Goal: Information Seeking & Learning: Learn about a topic

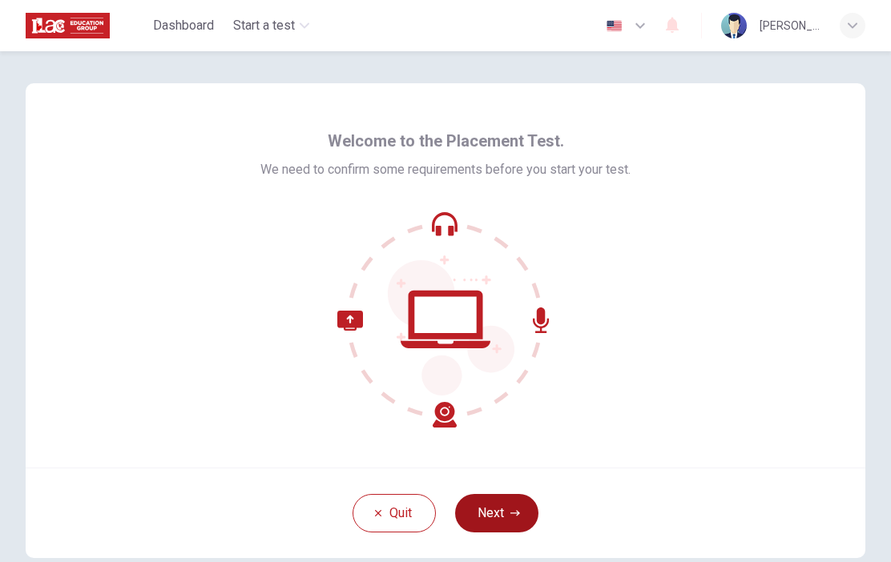
click at [505, 514] on button "Next" at bounding box center [496, 513] width 83 height 38
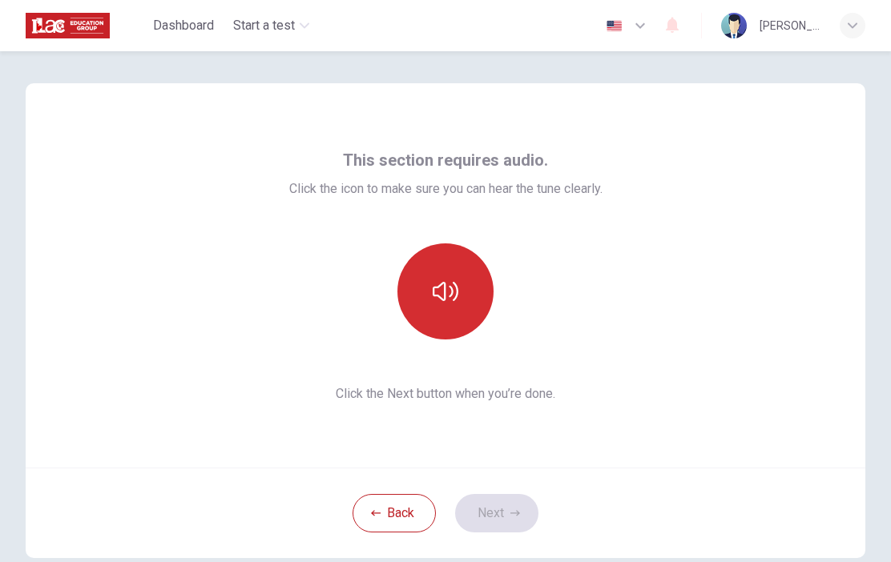
click at [436, 276] on button "button" at bounding box center [445, 292] width 96 height 96
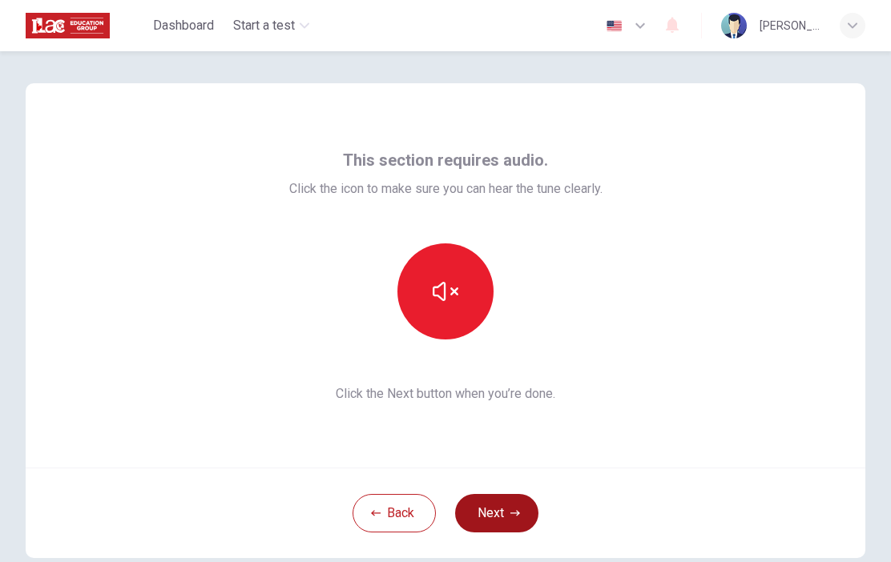
click at [520, 506] on button "Next" at bounding box center [496, 513] width 83 height 38
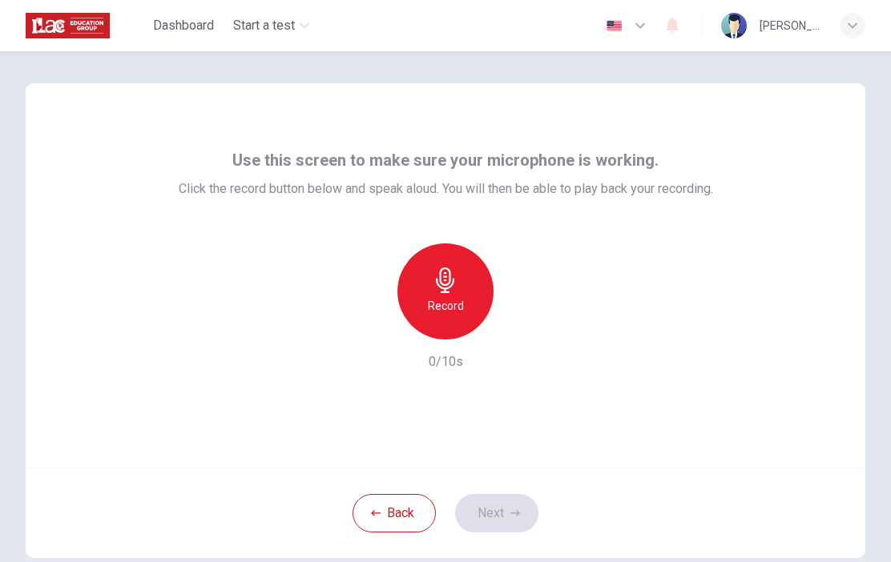
click at [470, 297] on div "Record" at bounding box center [445, 292] width 96 height 96
click at [517, 325] on icon "button" at bounding box center [520, 327] width 7 height 10
click at [510, 507] on button "Next" at bounding box center [496, 513] width 83 height 38
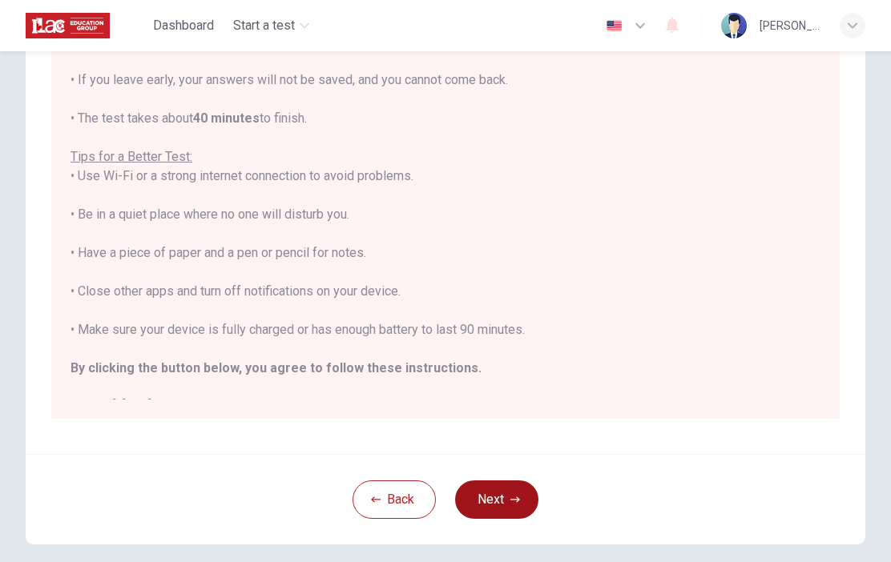
scroll to position [221, 0]
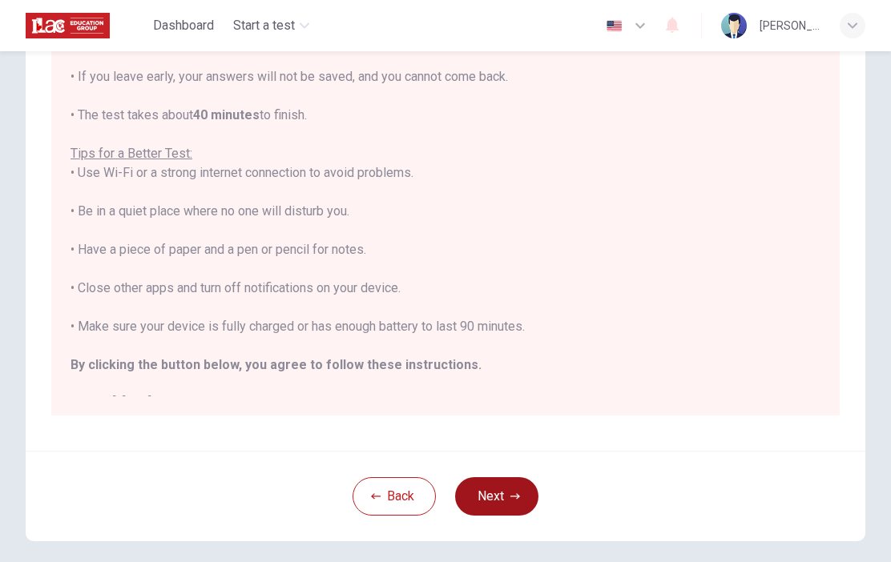
click at [506, 488] on button "Next" at bounding box center [496, 497] width 83 height 38
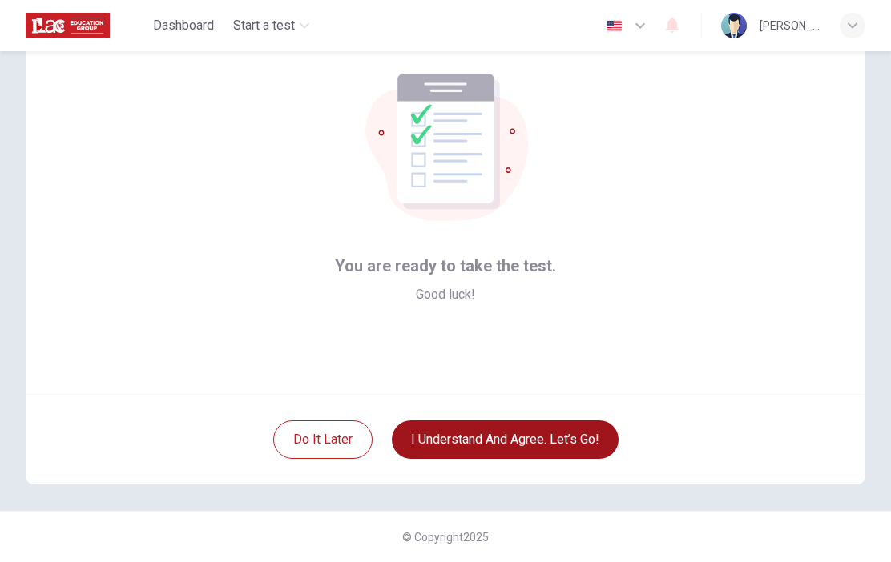
scroll to position [74, 0]
click at [516, 434] on button "I understand and agree. Let’s go!" at bounding box center [505, 440] width 227 height 38
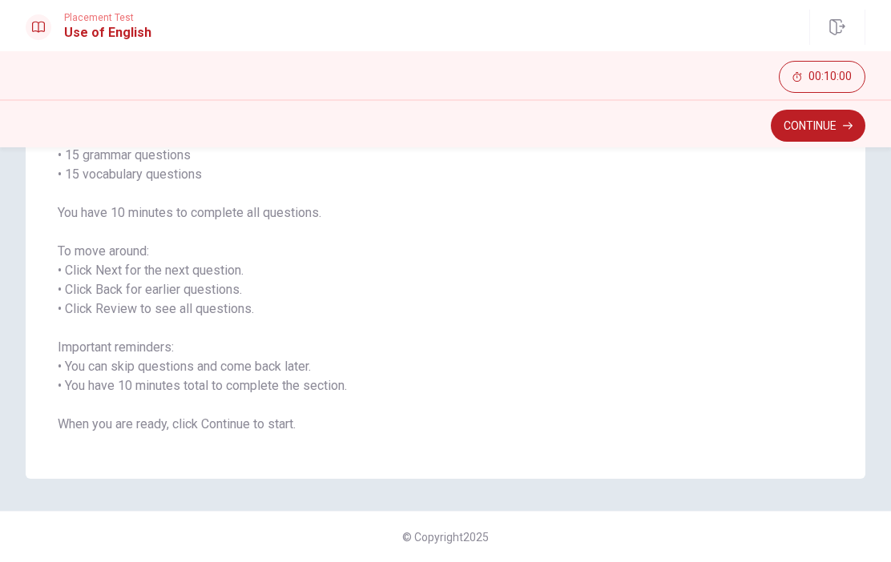
scroll to position [155, 0]
click at [850, 115] on button "Continue" at bounding box center [818, 126] width 95 height 32
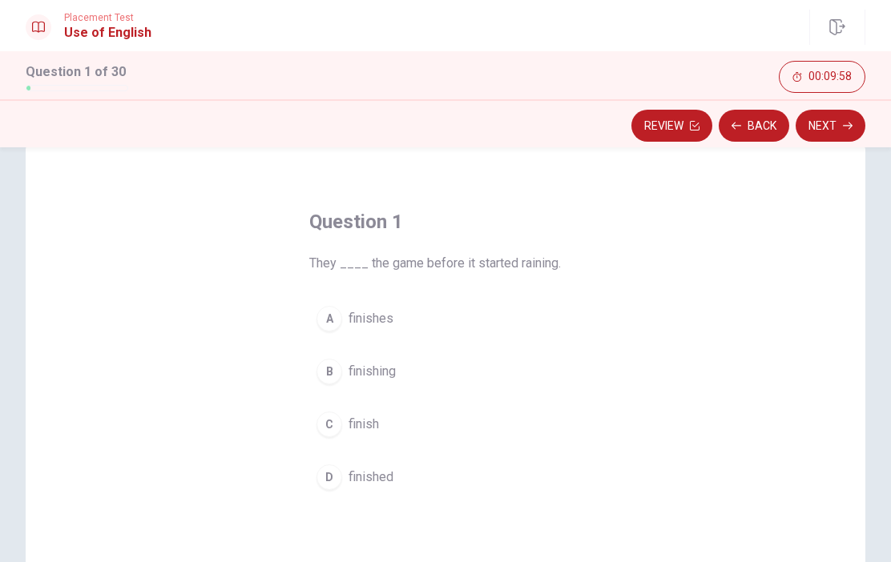
scroll to position [40, 0]
click at [377, 473] on span "finished" at bounding box center [371, 473] width 45 height 19
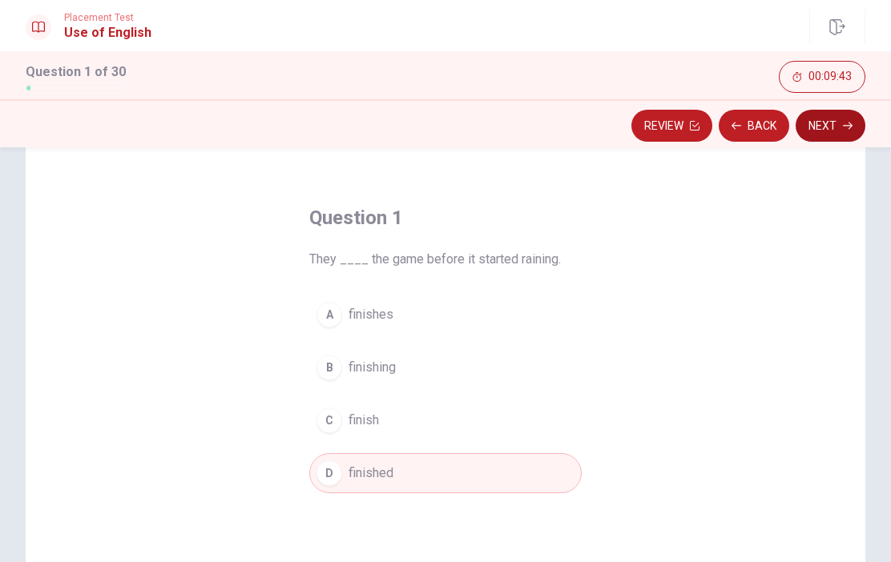
click at [849, 128] on icon "button" at bounding box center [848, 126] width 10 height 7
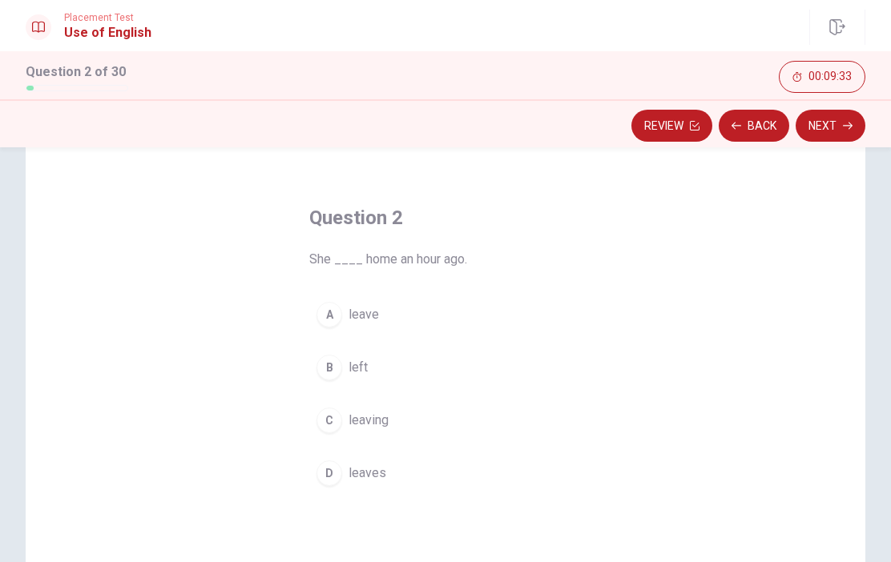
click at [337, 361] on div "B" at bounding box center [329, 368] width 26 height 26
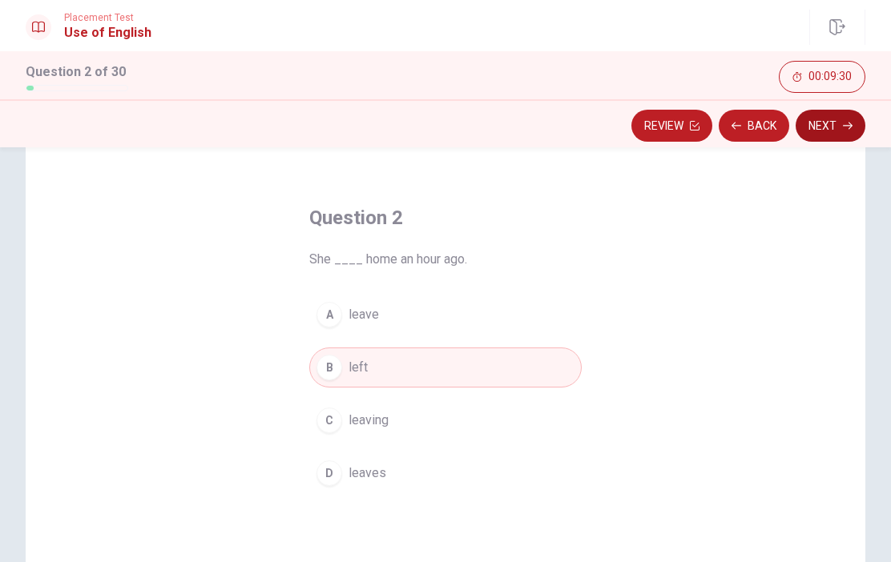
click at [842, 115] on button "Next" at bounding box center [831, 126] width 70 height 32
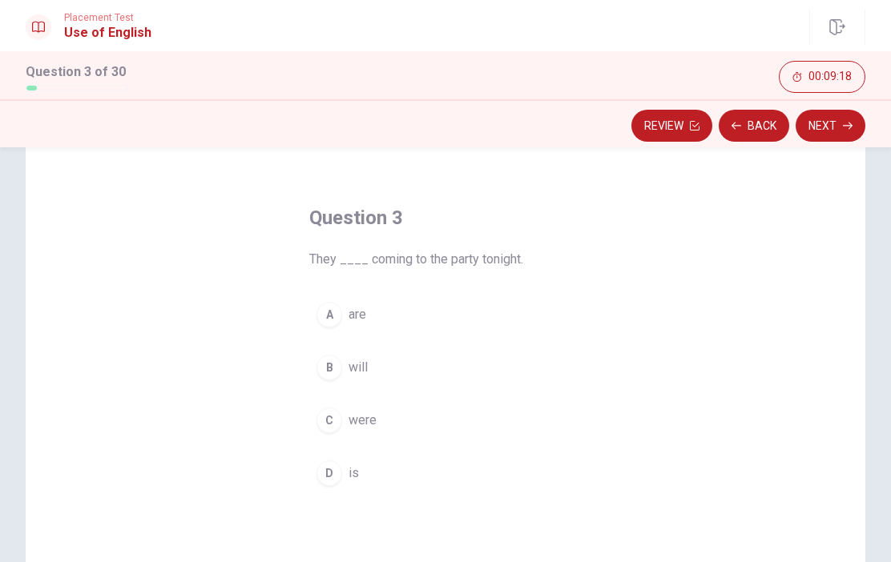
click at [336, 361] on div "B" at bounding box center [329, 368] width 26 height 26
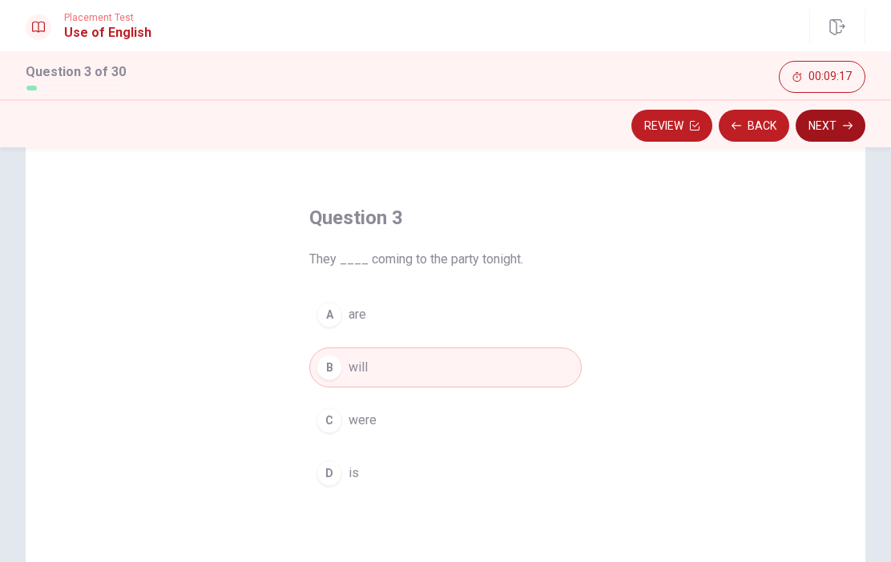
click at [833, 121] on button "Next" at bounding box center [831, 126] width 70 height 32
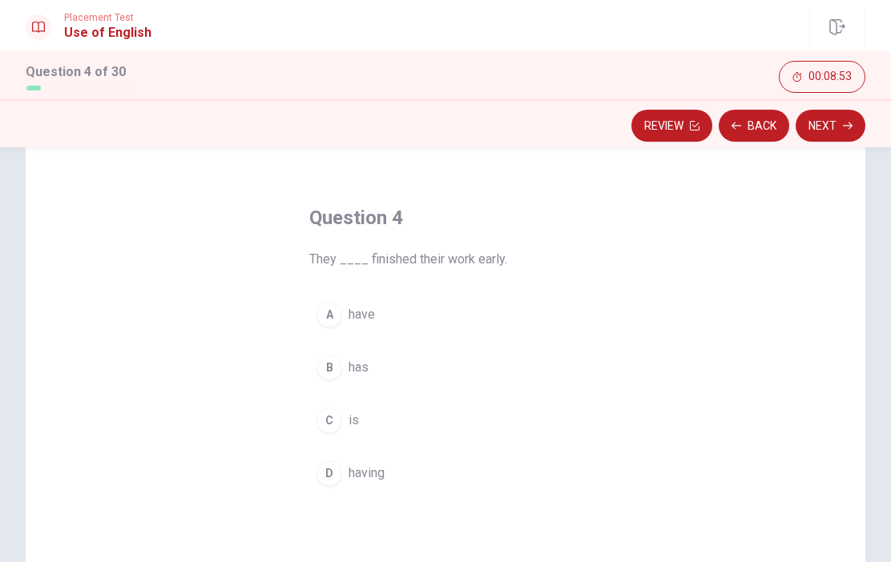
click at [342, 470] on button "D having" at bounding box center [445, 474] width 272 height 40
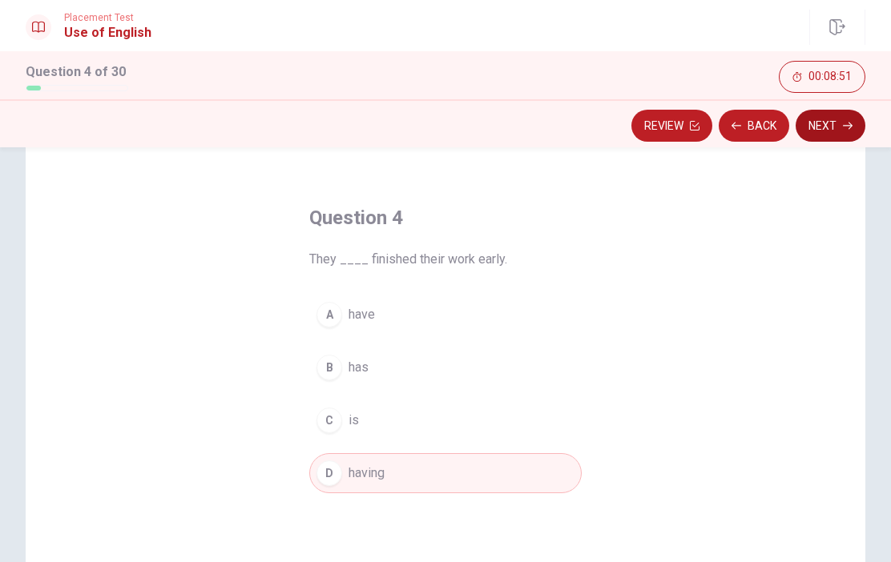
click at [846, 118] on button "Next" at bounding box center [831, 126] width 70 height 32
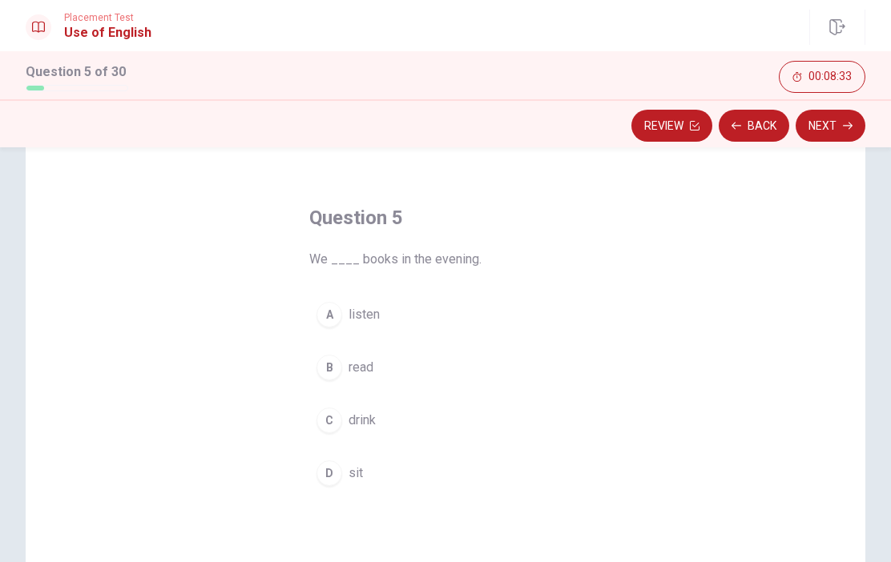
click at [340, 361] on div "B" at bounding box center [329, 368] width 26 height 26
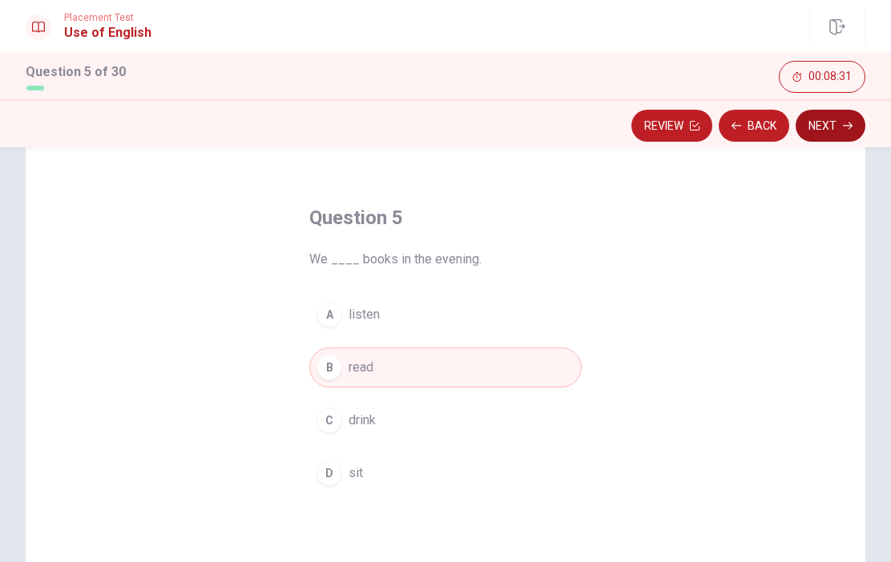
click at [848, 132] on button "Next" at bounding box center [831, 126] width 70 height 32
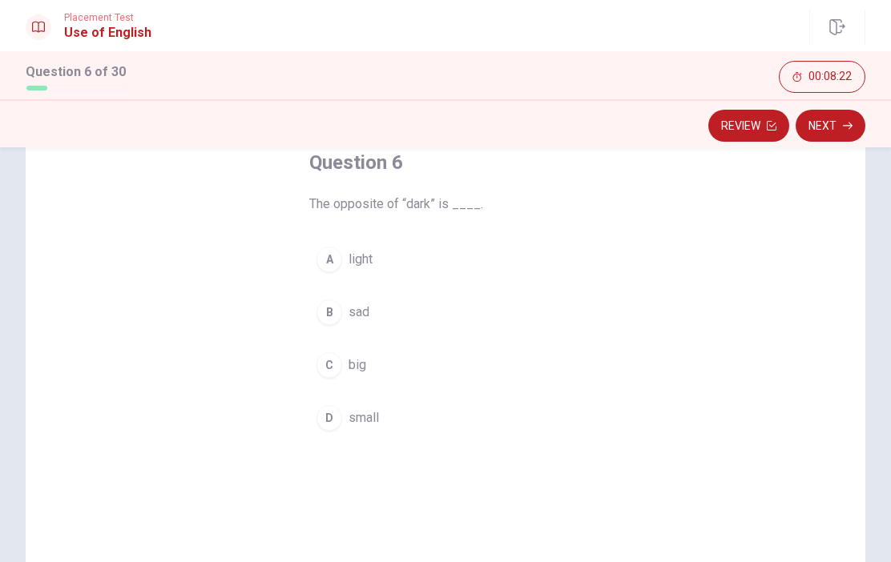
scroll to position [99, 0]
click at [341, 303] on div "B" at bounding box center [329, 309] width 26 height 26
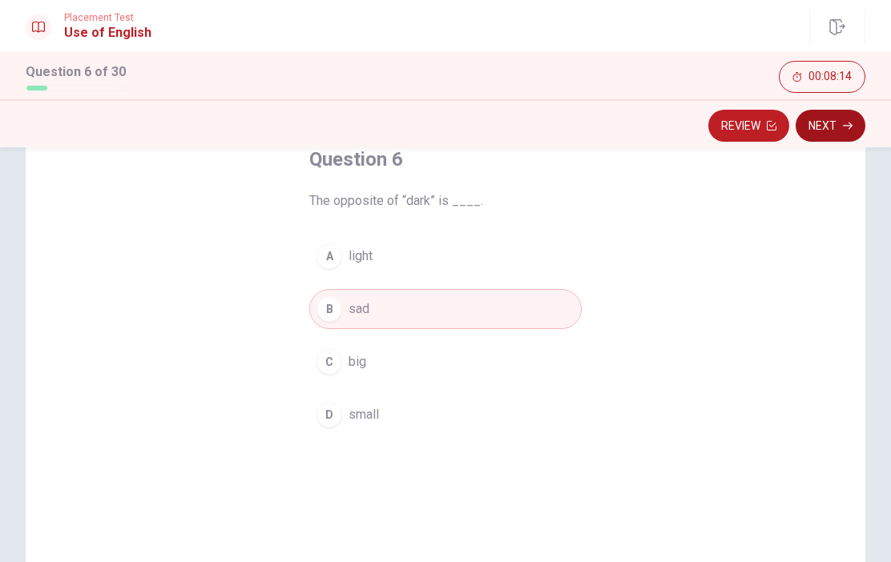
click at [855, 124] on button "Next" at bounding box center [831, 126] width 70 height 32
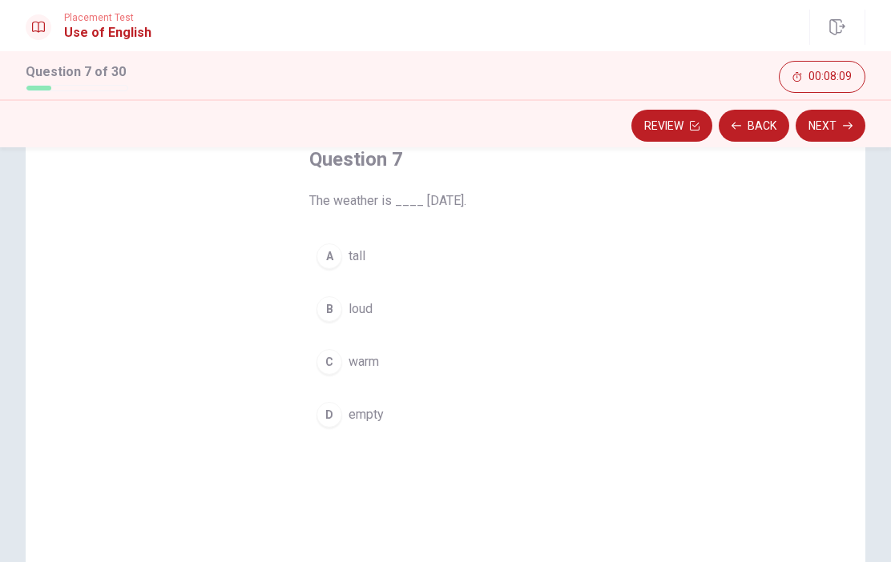
click at [339, 359] on div "C" at bounding box center [329, 362] width 26 height 26
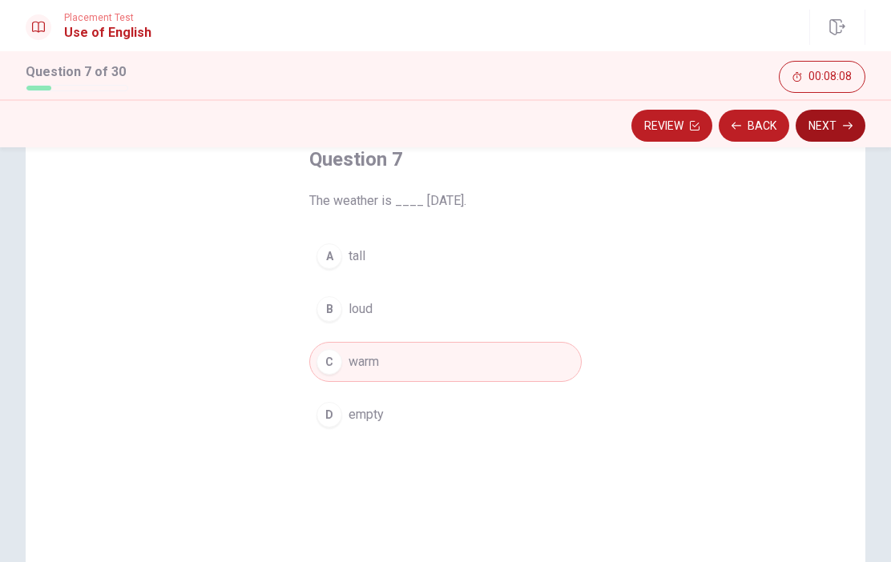
click at [840, 130] on button "Next" at bounding box center [831, 126] width 70 height 32
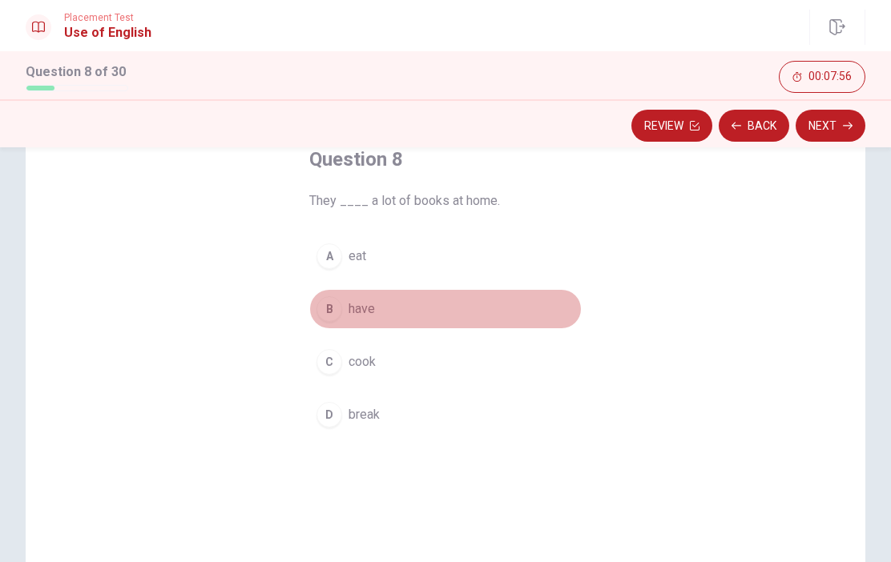
click at [338, 307] on div "B" at bounding box center [329, 309] width 26 height 26
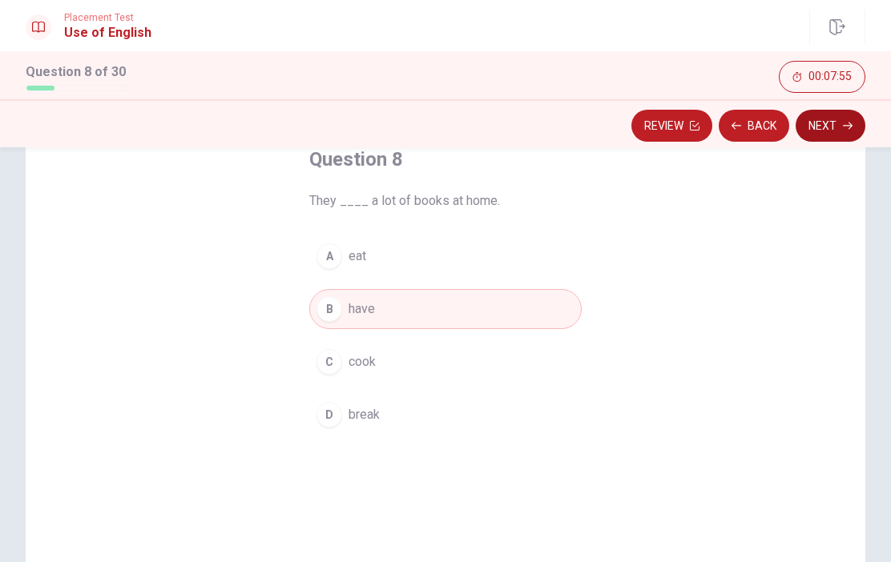
click at [832, 117] on button "Next" at bounding box center [831, 126] width 70 height 32
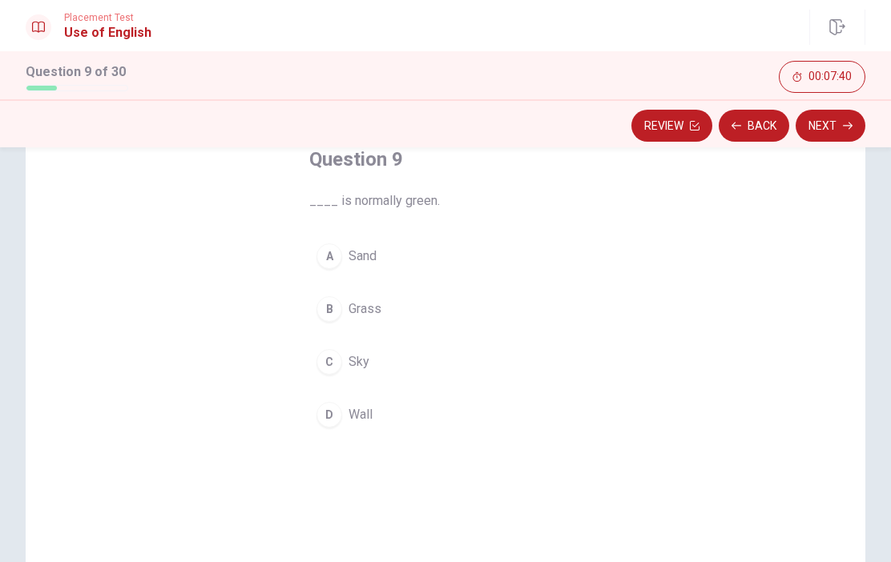
click at [345, 306] on button "B Grass" at bounding box center [445, 309] width 272 height 40
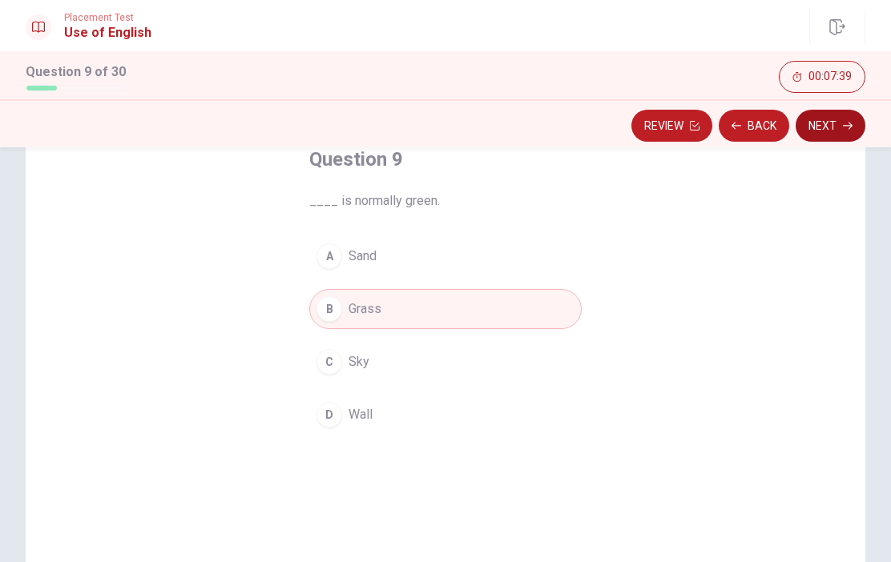
click at [856, 124] on button "Next" at bounding box center [831, 126] width 70 height 32
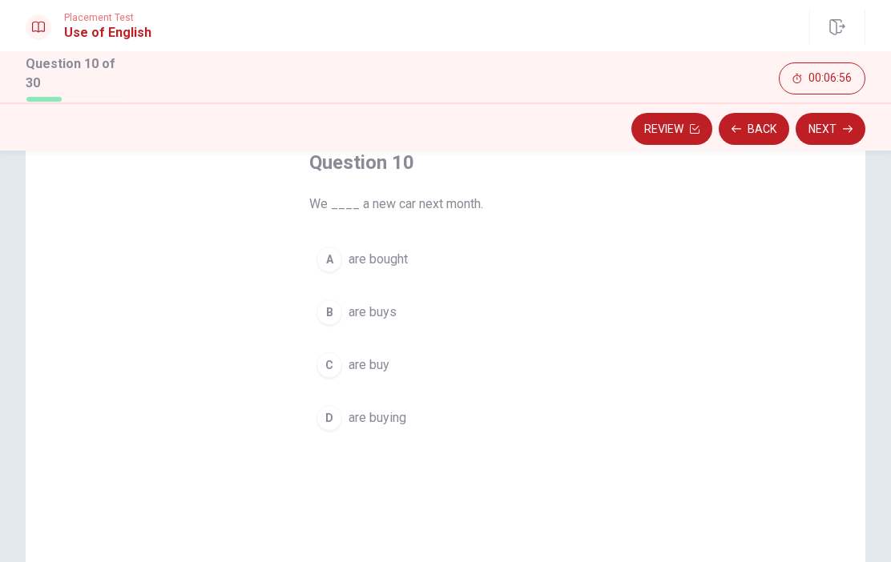
click at [351, 361] on span "are buy" at bounding box center [369, 365] width 41 height 19
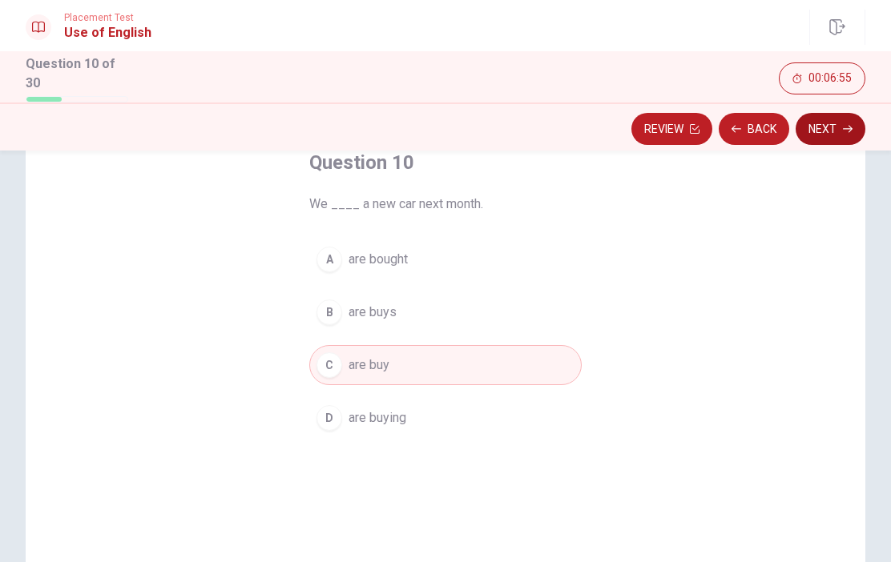
click at [851, 126] on icon "button" at bounding box center [848, 128] width 10 height 7
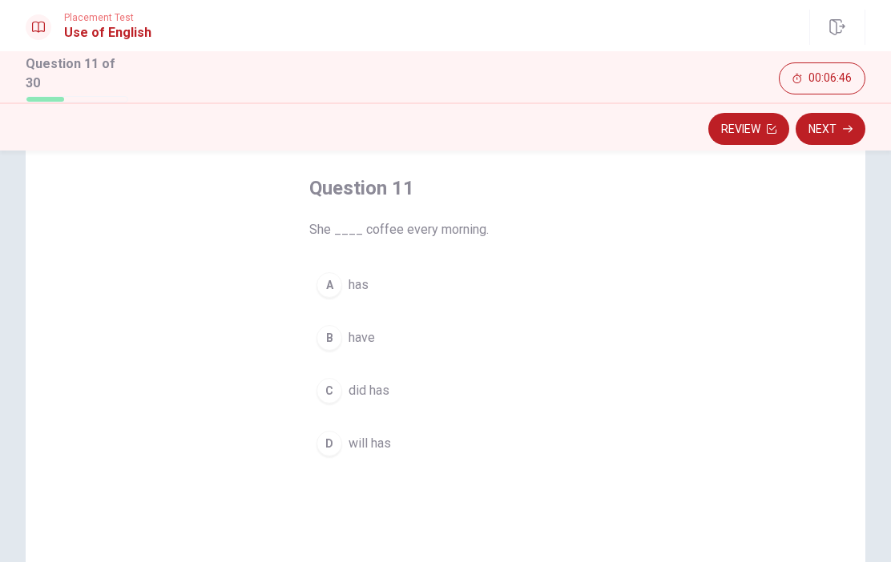
scroll to position [79, 0]
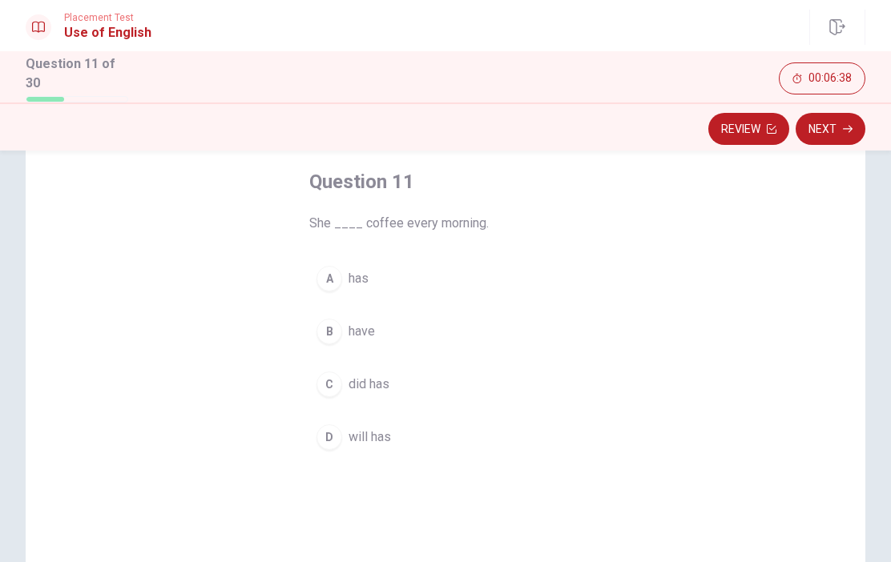
click at [341, 281] on button "A has" at bounding box center [445, 279] width 272 height 40
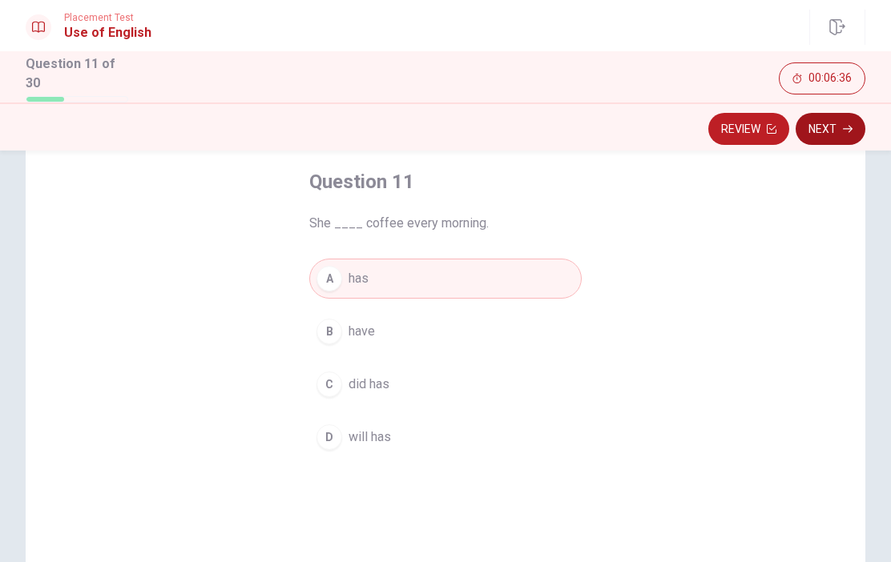
click at [850, 129] on icon "button" at bounding box center [848, 129] width 10 height 10
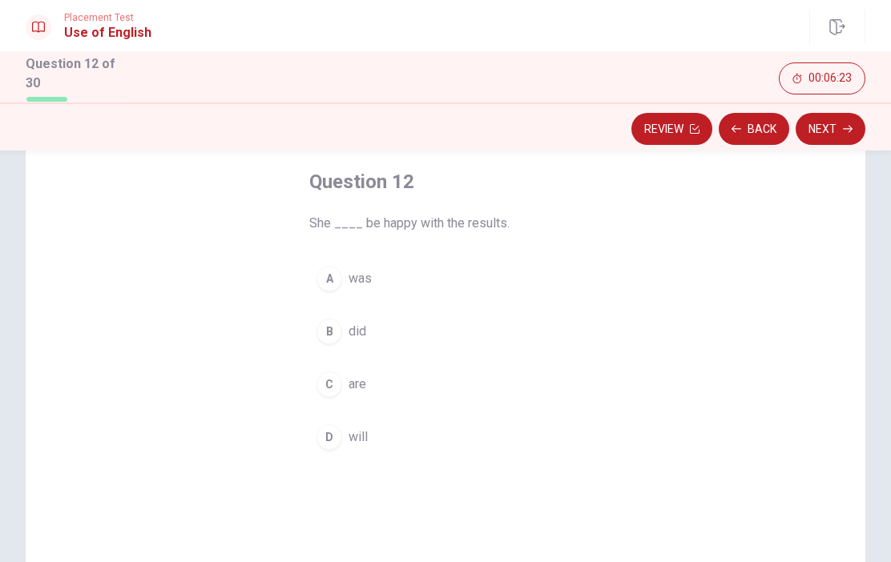
click at [337, 274] on div "A" at bounding box center [329, 279] width 26 height 26
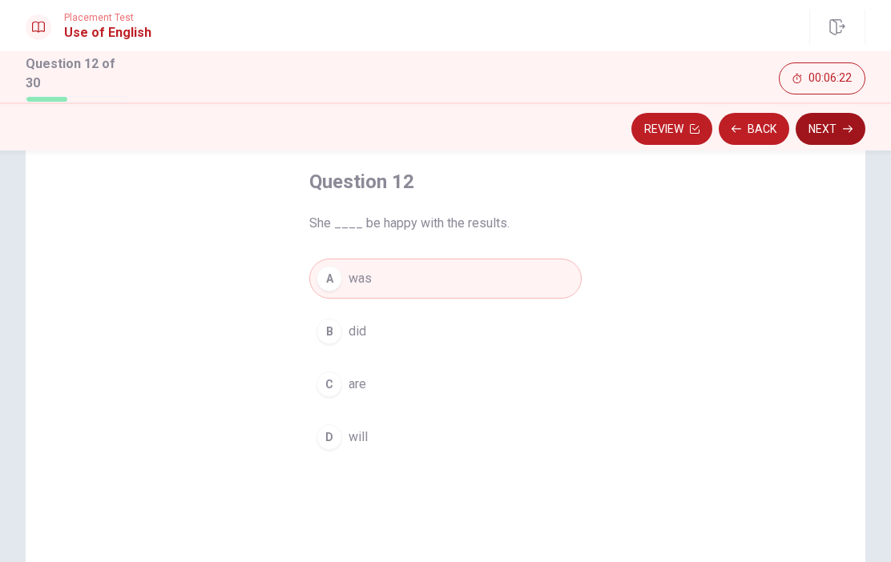
click at [858, 123] on button "Next" at bounding box center [831, 129] width 70 height 32
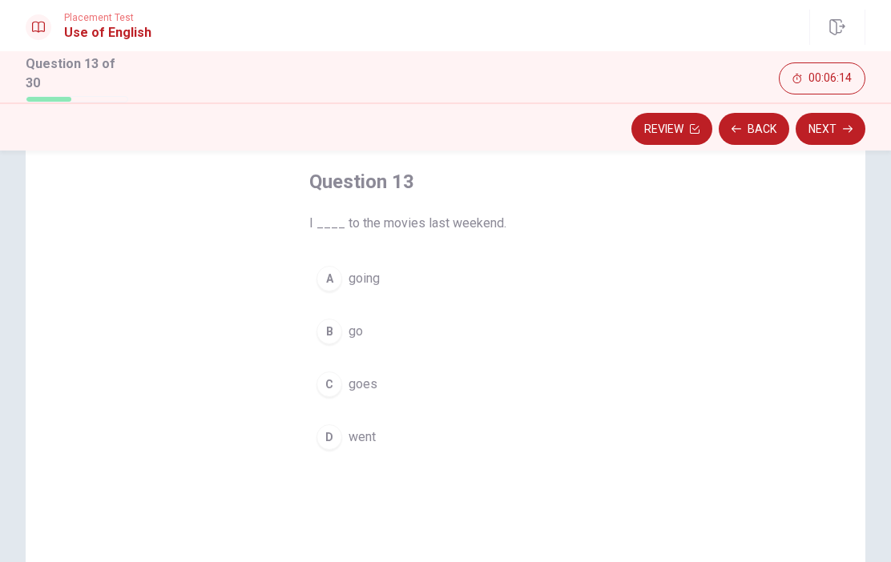
click at [343, 271] on button "A going" at bounding box center [445, 279] width 272 height 40
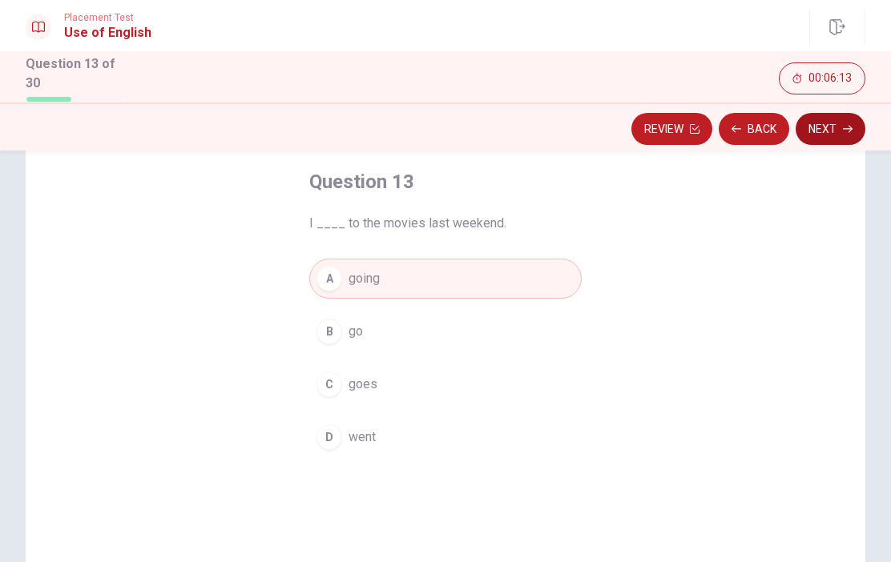
click at [849, 117] on button "Next" at bounding box center [831, 129] width 70 height 32
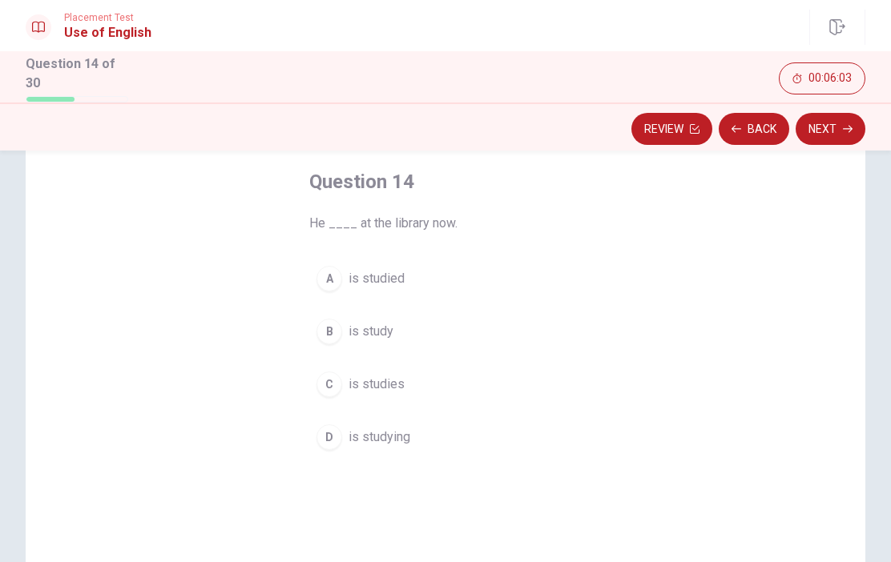
click at [388, 440] on span "is studying" at bounding box center [380, 437] width 62 height 19
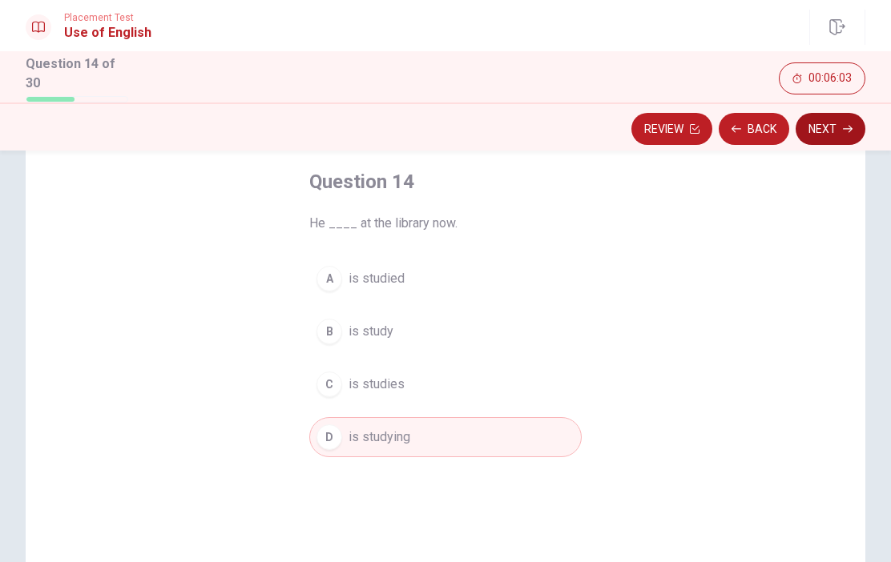
click at [856, 124] on button "Next" at bounding box center [831, 129] width 70 height 32
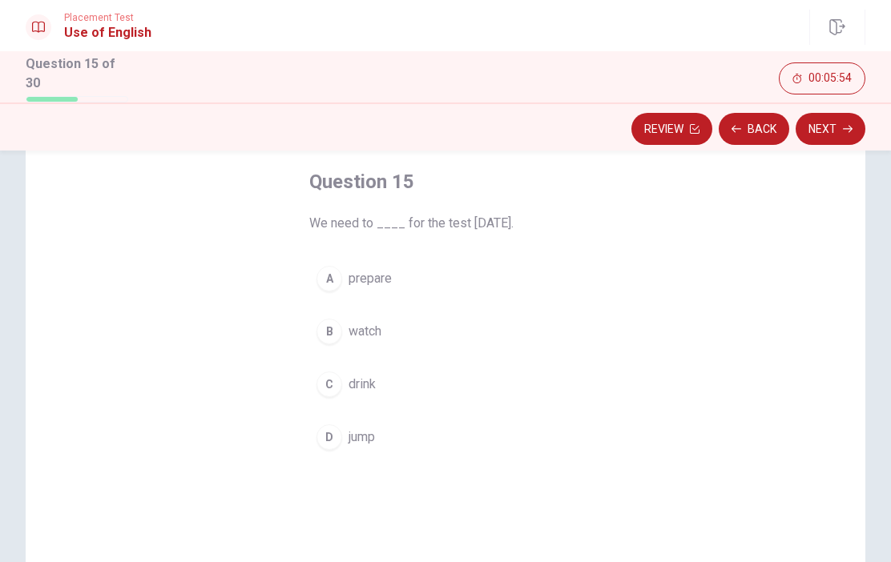
click at [349, 280] on span "prepare" at bounding box center [370, 278] width 43 height 19
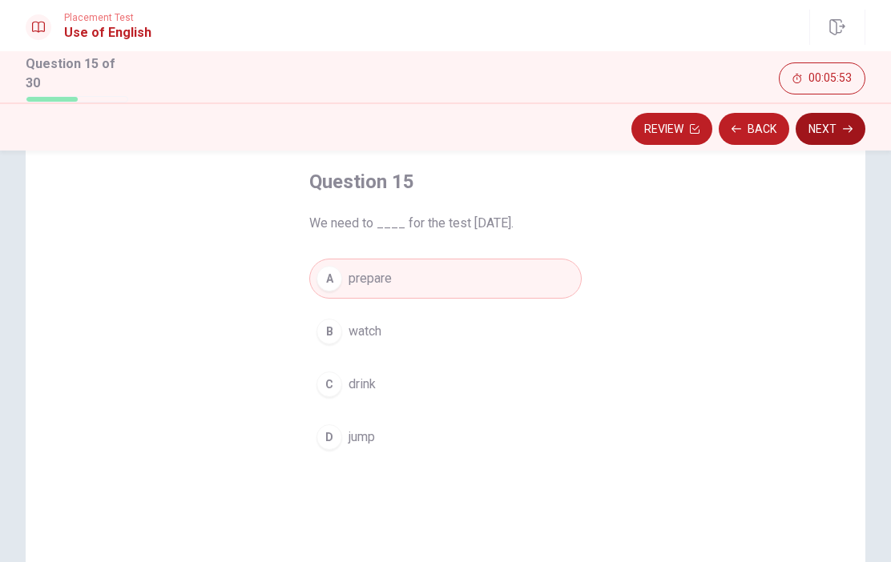
click at [837, 134] on button "Next" at bounding box center [831, 129] width 70 height 32
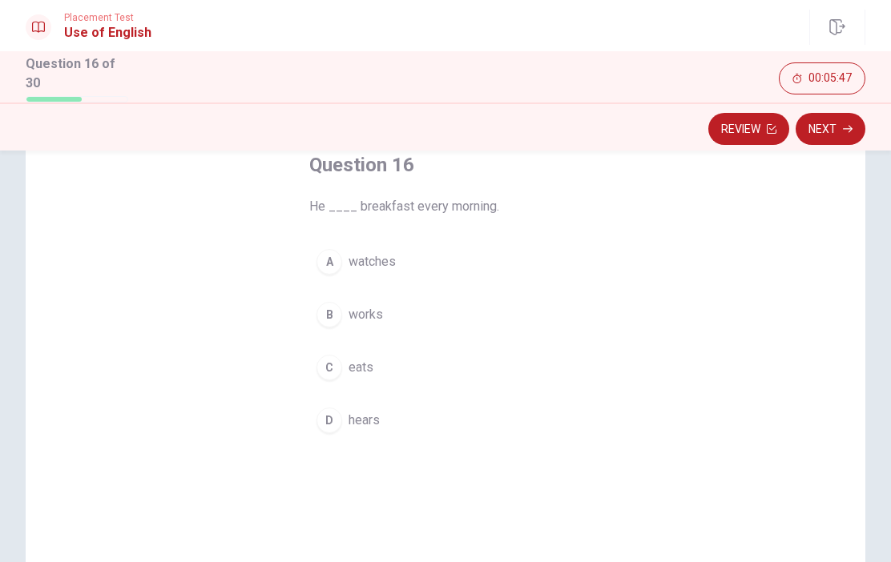
scroll to position [99, 0]
click at [349, 364] on span "eats" at bounding box center [361, 364] width 25 height 19
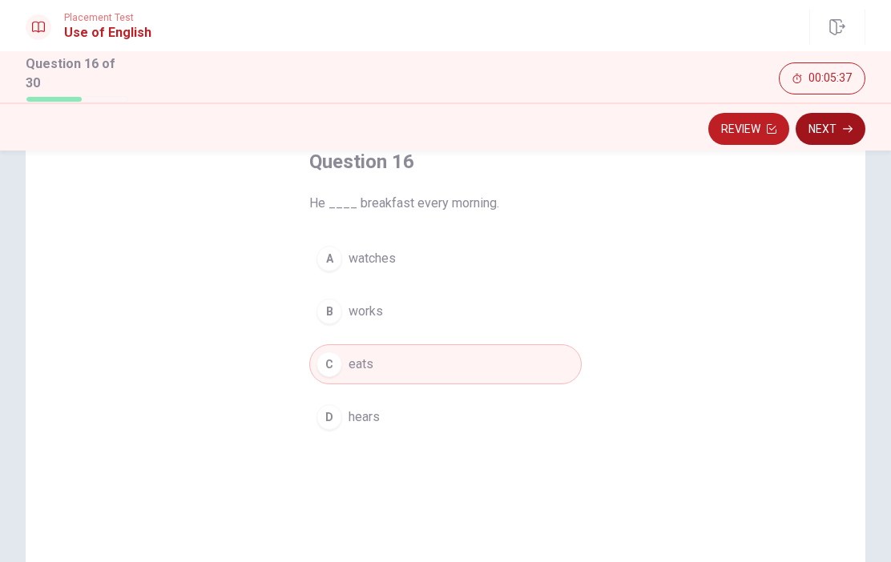
click at [845, 131] on button "Next" at bounding box center [831, 129] width 70 height 32
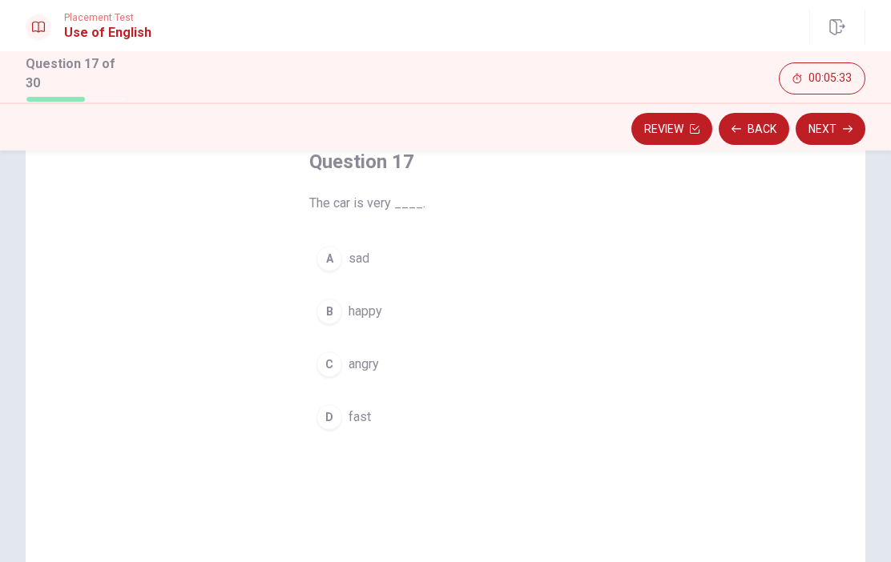
click at [337, 412] on div "D" at bounding box center [329, 418] width 26 height 26
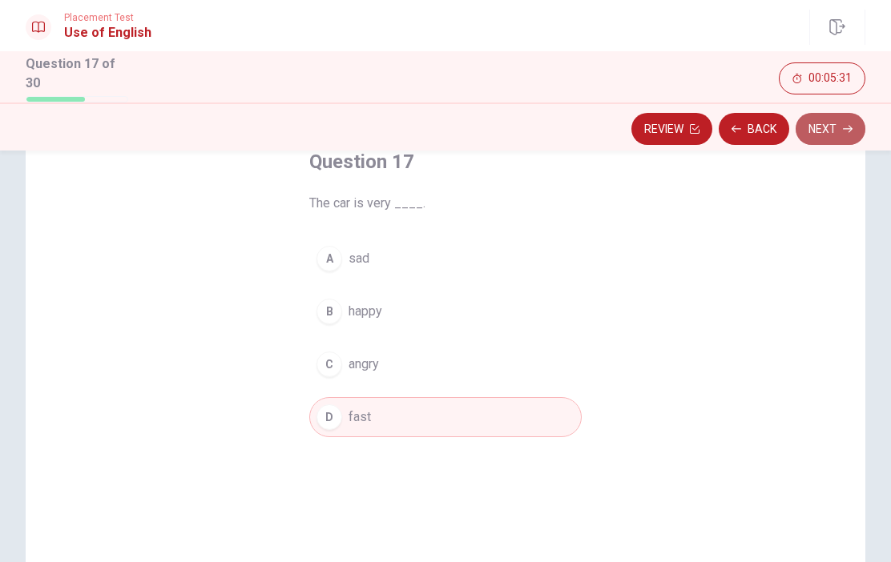
click at [840, 130] on button "Next" at bounding box center [831, 129] width 70 height 32
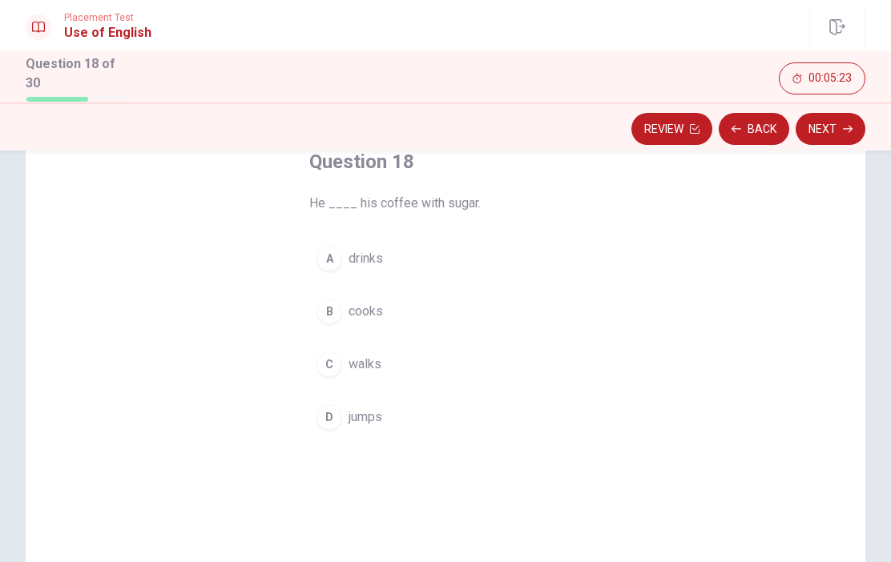
click at [347, 256] on button "A drinks" at bounding box center [445, 259] width 272 height 40
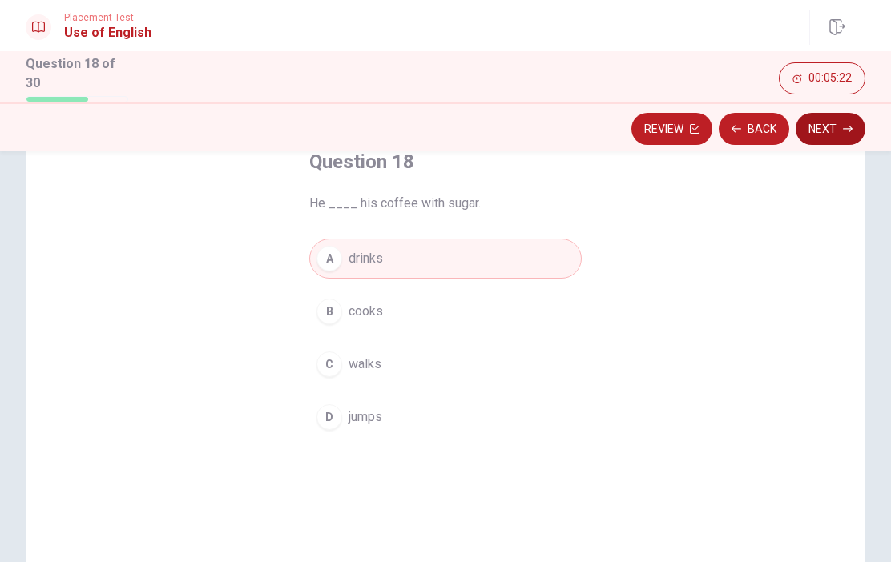
click at [841, 129] on button "Next" at bounding box center [831, 129] width 70 height 32
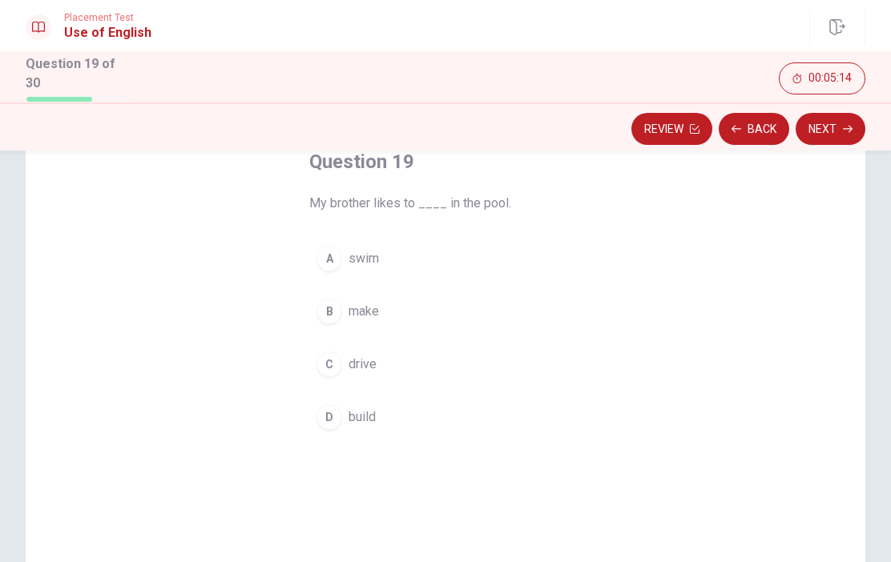
click at [339, 252] on div "A" at bounding box center [329, 259] width 26 height 26
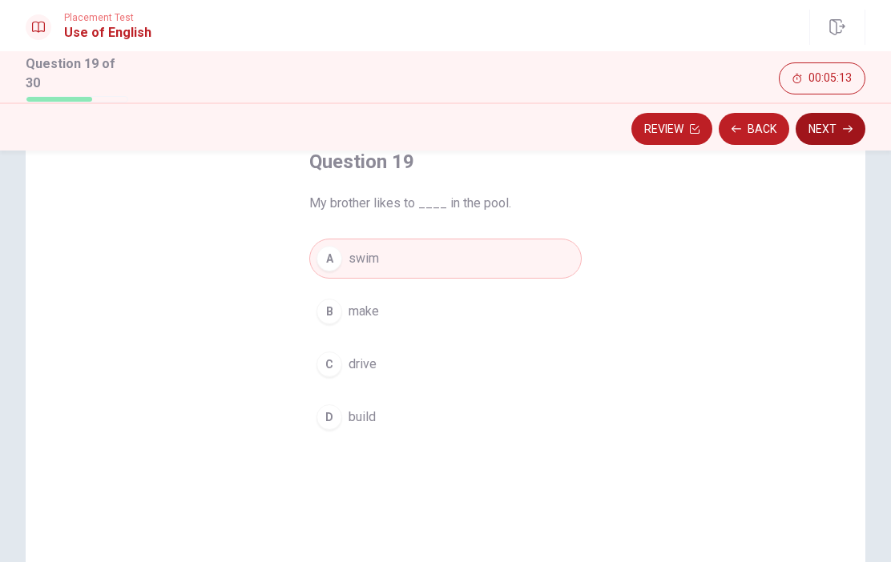
click at [845, 125] on icon "button" at bounding box center [848, 129] width 10 height 10
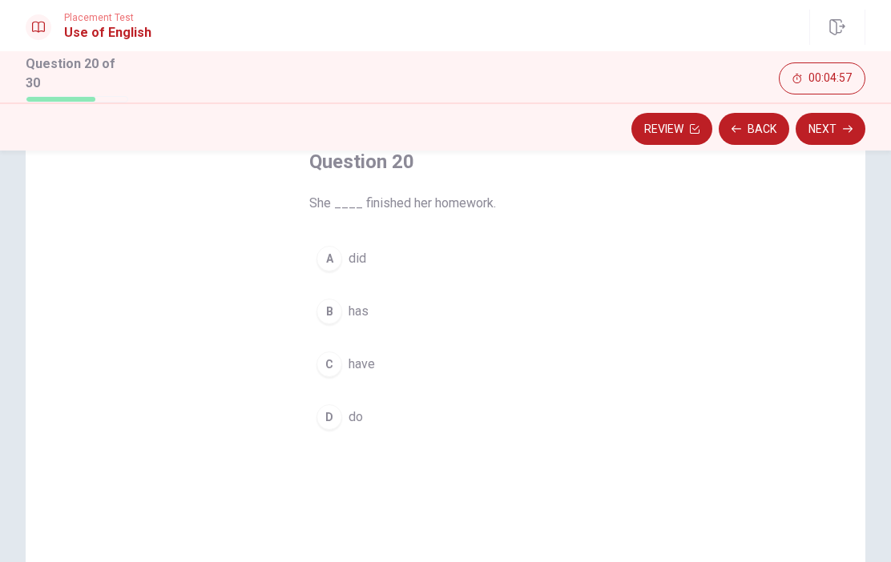
click at [349, 303] on span "has" at bounding box center [359, 311] width 20 height 19
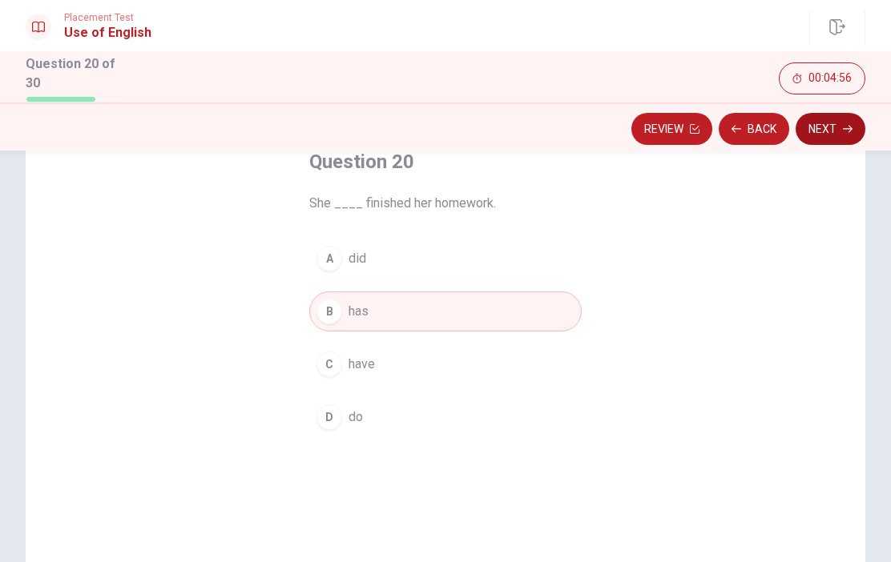
click at [849, 125] on icon "button" at bounding box center [848, 128] width 10 height 7
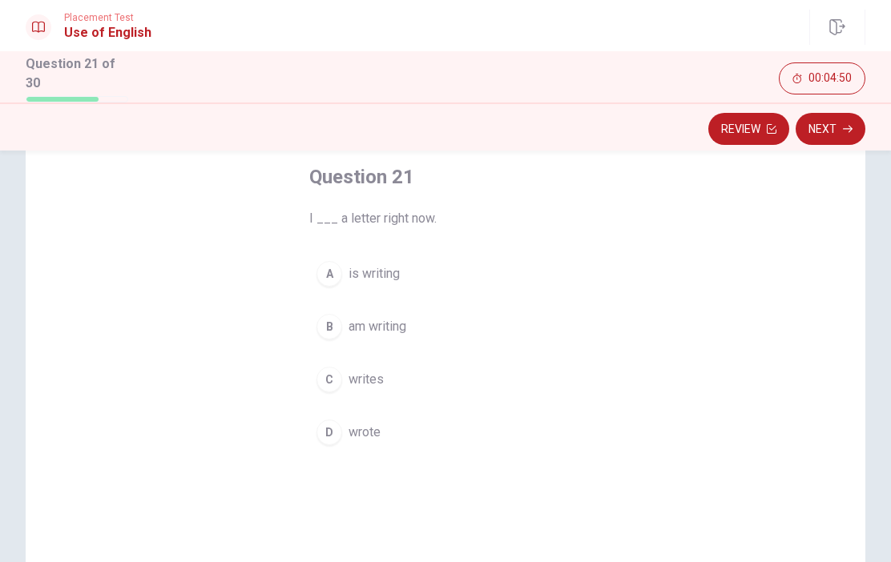
scroll to position [70, 0]
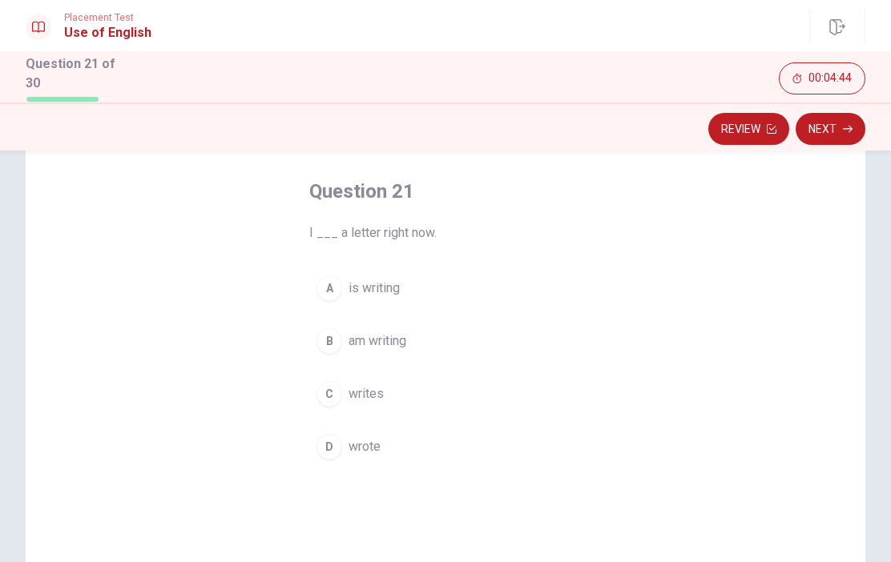
click at [390, 338] on span "am writing" at bounding box center [378, 341] width 58 height 19
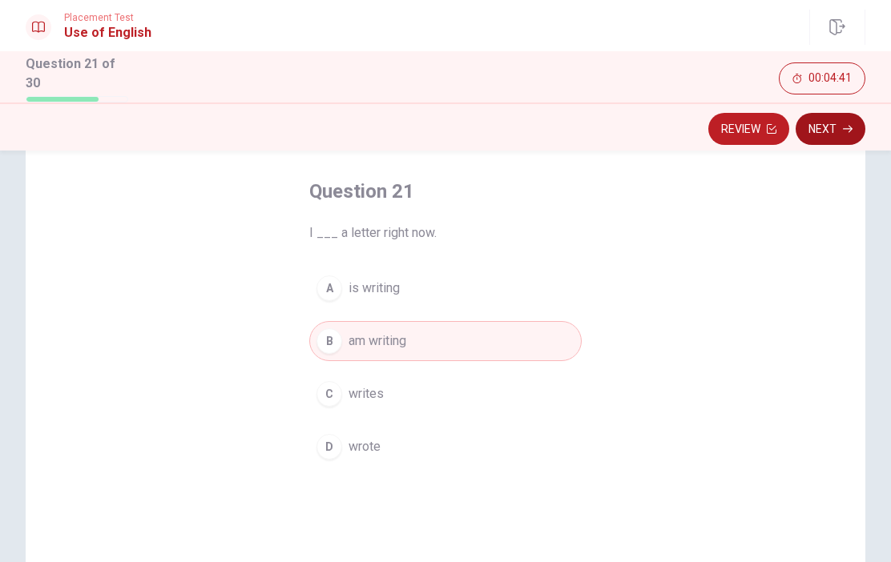
click at [849, 127] on icon "button" at bounding box center [848, 129] width 10 height 10
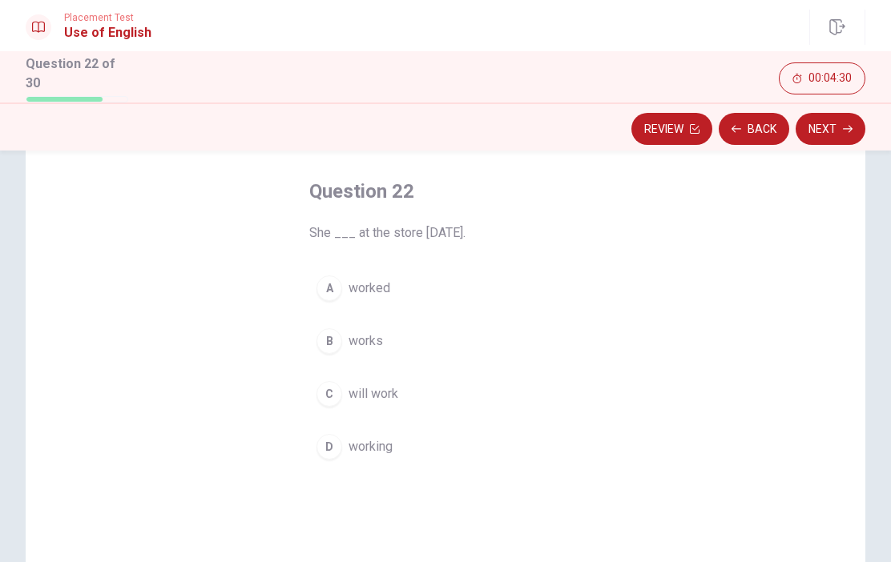
click at [382, 270] on button "A worked" at bounding box center [445, 288] width 272 height 40
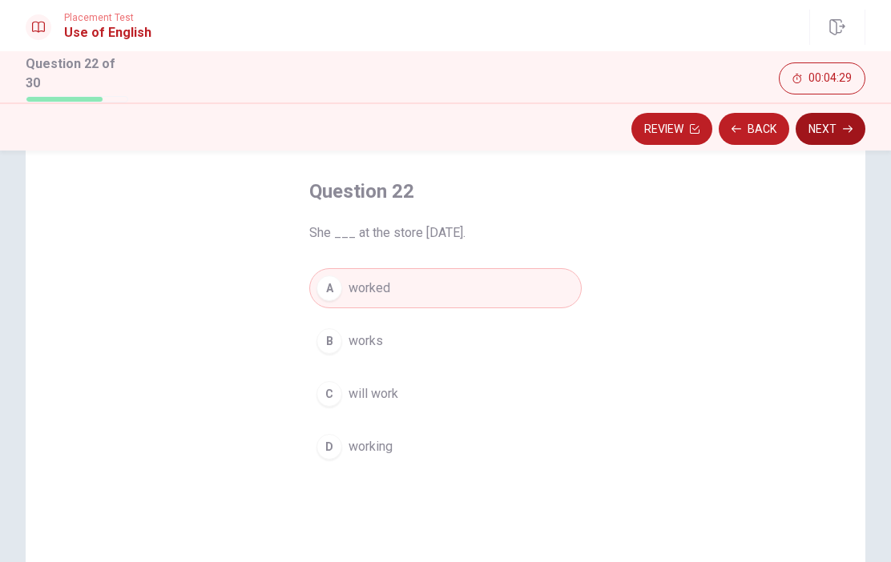
click at [845, 128] on icon "button" at bounding box center [848, 129] width 10 height 10
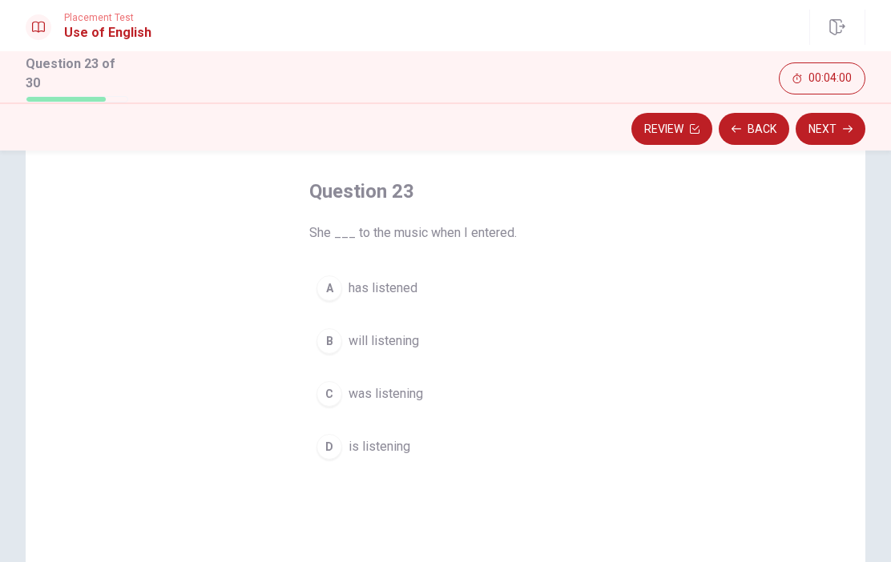
click at [409, 389] on span "was listening" at bounding box center [386, 394] width 75 height 19
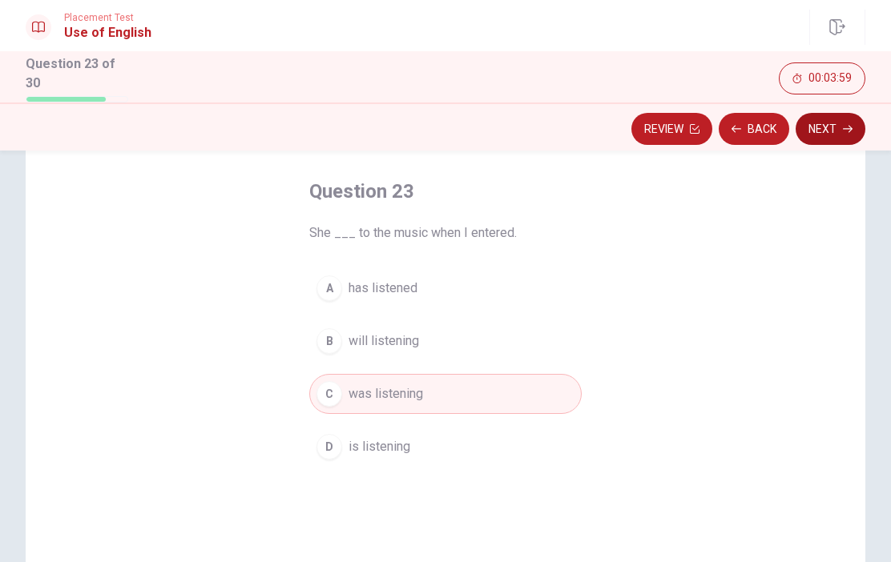
click at [852, 128] on icon "button" at bounding box center [848, 129] width 10 height 10
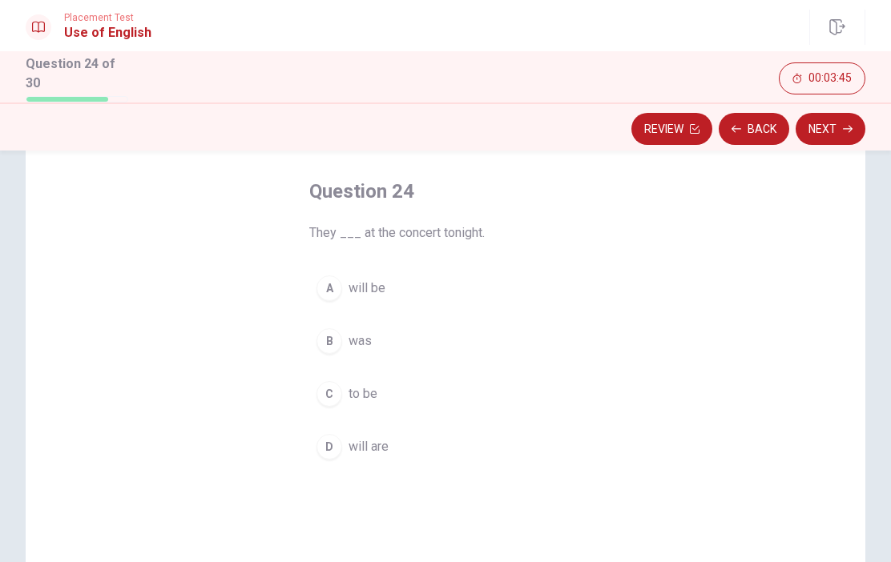
click at [372, 289] on span "will be" at bounding box center [367, 288] width 37 height 19
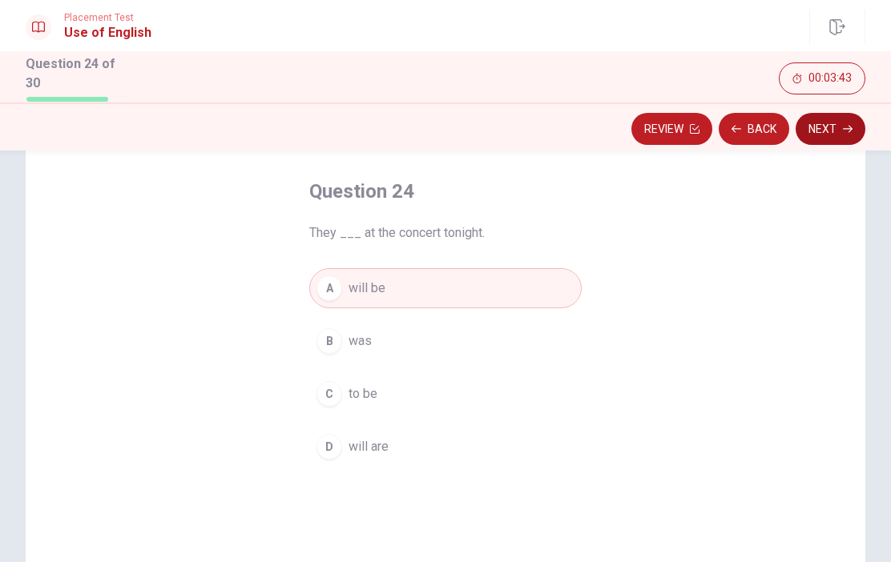
click at [841, 129] on button "Next" at bounding box center [831, 129] width 70 height 32
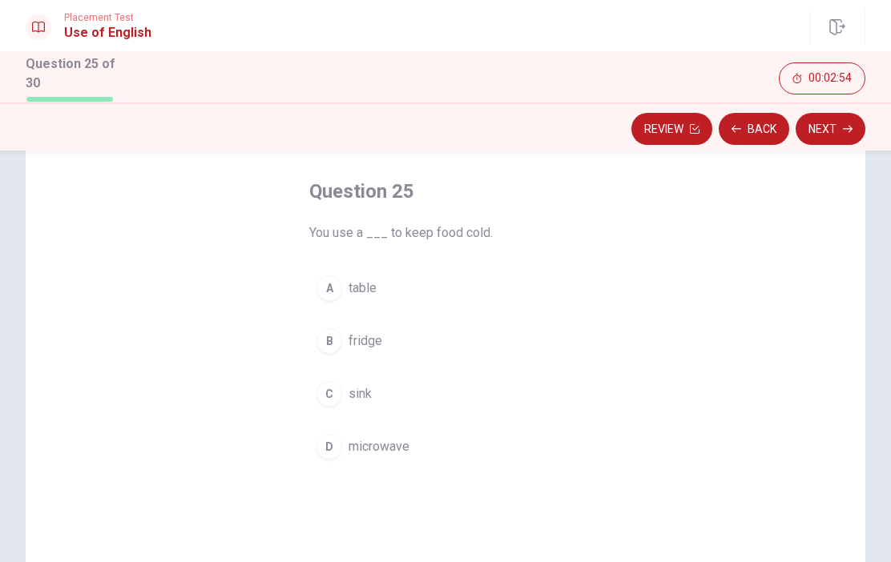
click at [345, 440] on button "D microwave" at bounding box center [445, 447] width 272 height 40
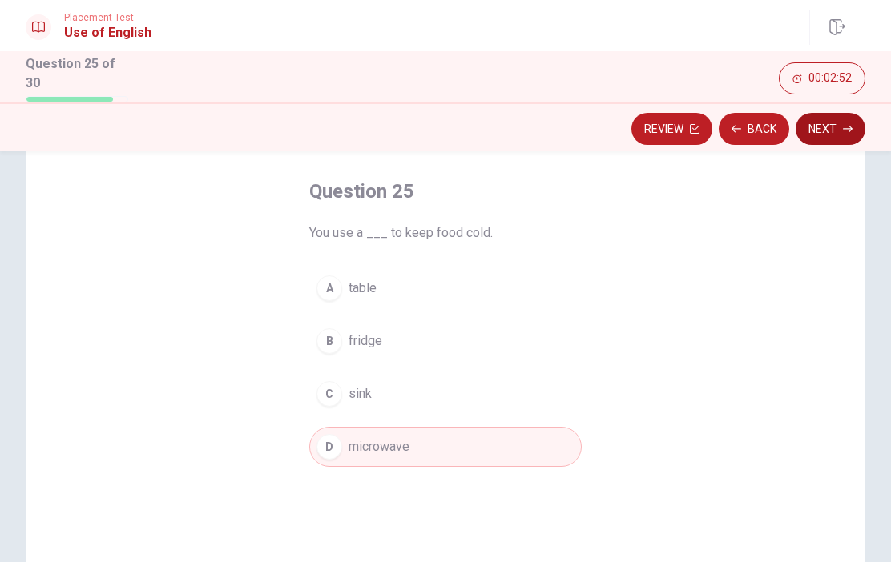
click at [849, 127] on icon "button" at bounding box center [848, 129] width 10 height 10
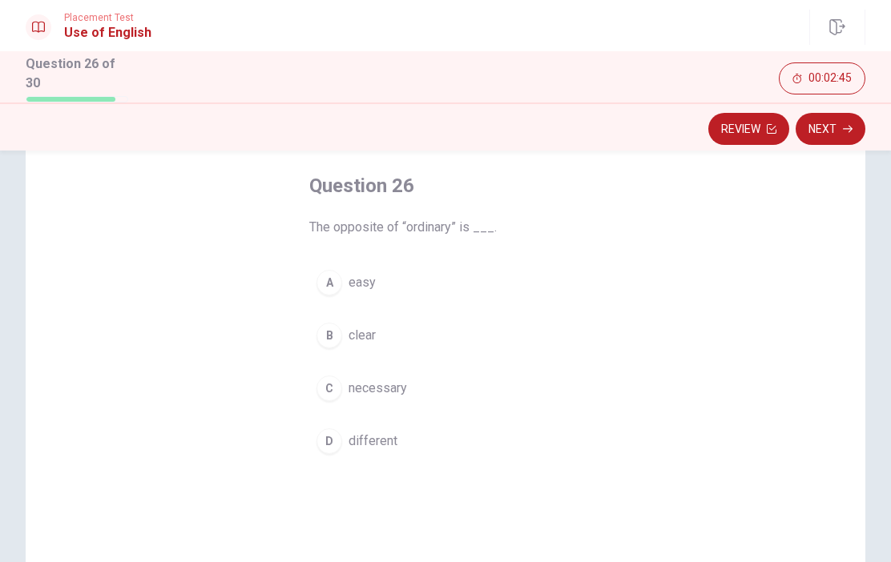
scroll to position [81, 0]
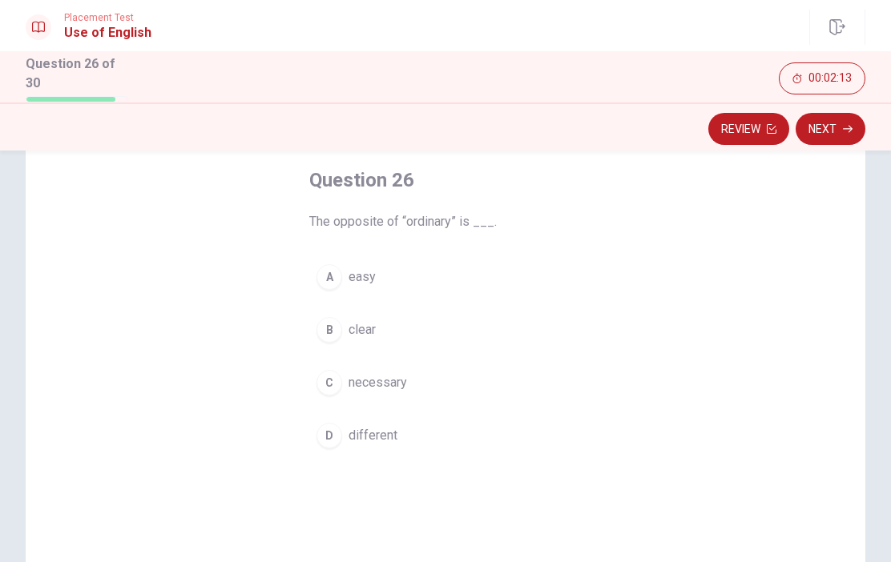
click at [393, 381] on span "necessary" at bounding box center [378, 382] width 58 height 19
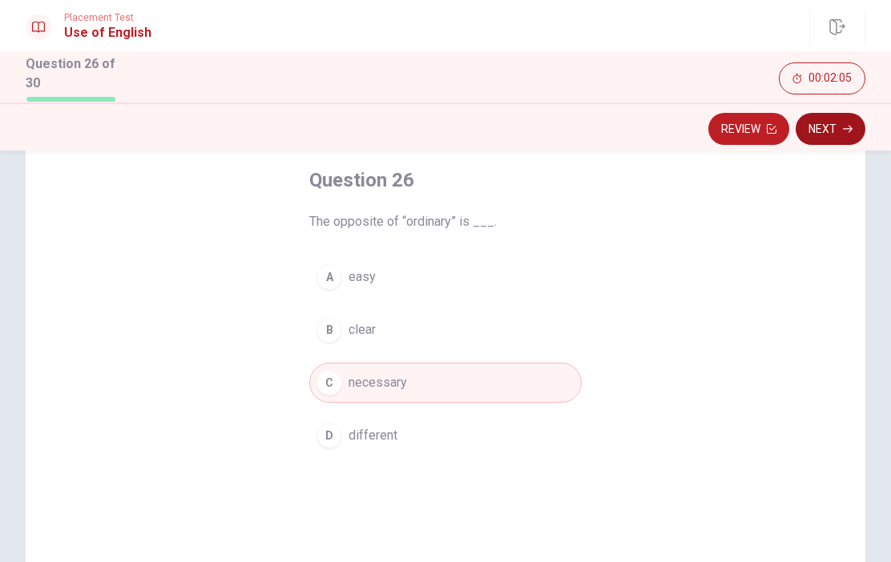
click at [844, 128] on icon "button" at bounding box center [848, 129] width 10 height 10
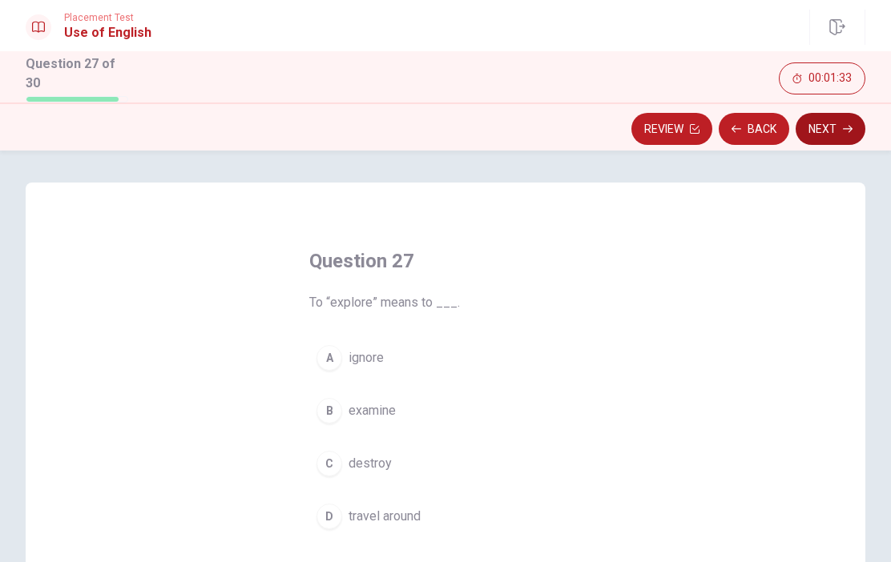
scroll to position [0, 0]
click at [357, 466] on span "destroy" at bounding box center [370, 463] width 43 height 19
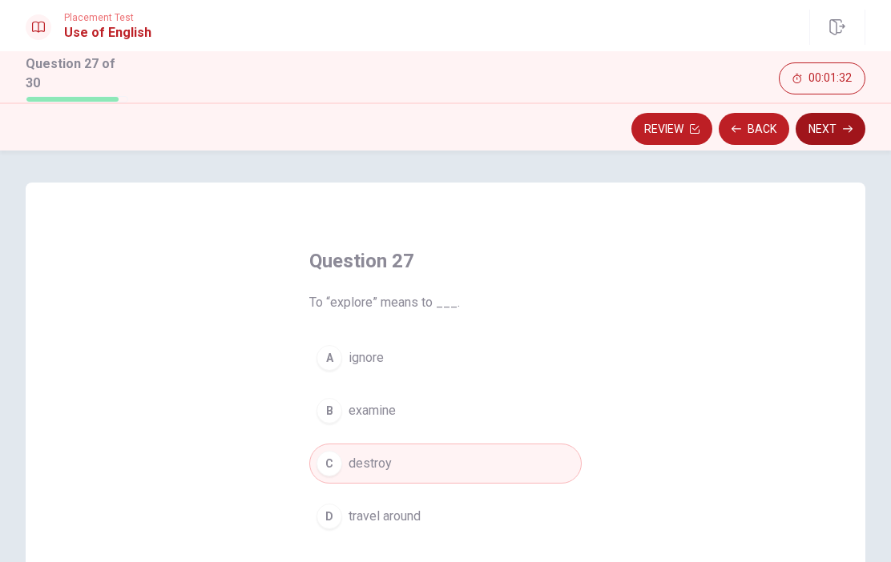
click at [841, 138] on button "Next" at bounding box center [831, 129] width 70 height 32
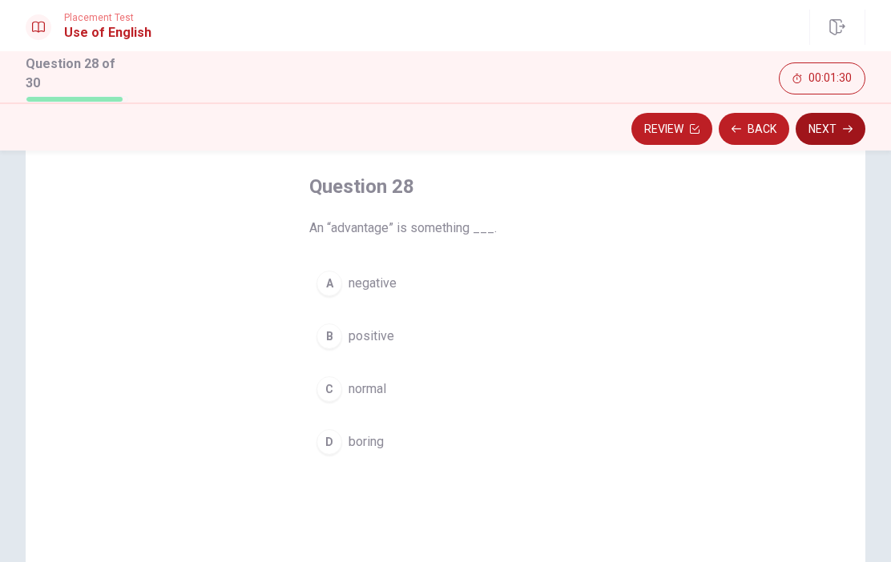
scroll to position [75, 0]
click at [326, 370] on button "C normal" at bounding box center [445, 389] width 272 height 40
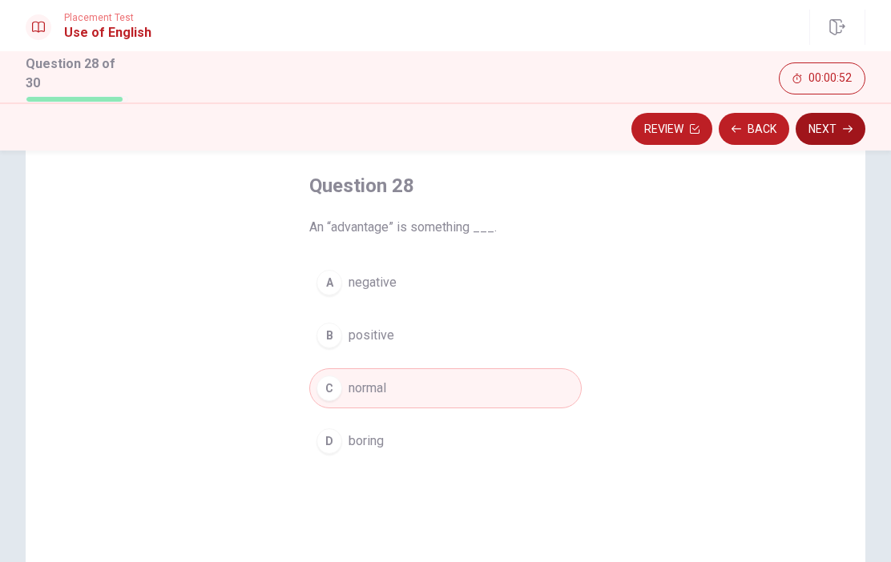
click at [849, 128] on icon "button" at bounding box center [848, 128] width 10 height 7
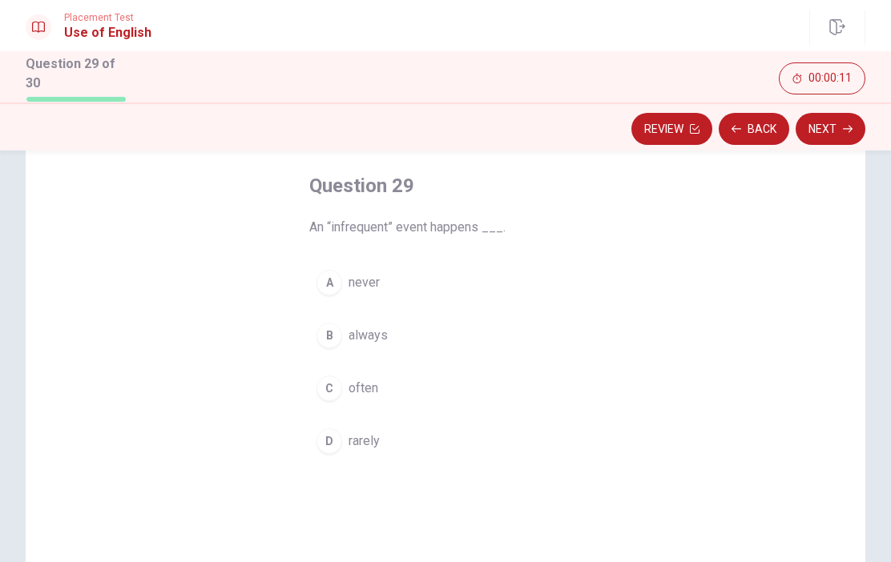
click at [397, 329] on button "B always" at bounding box center [445, 336] width 272 height 40
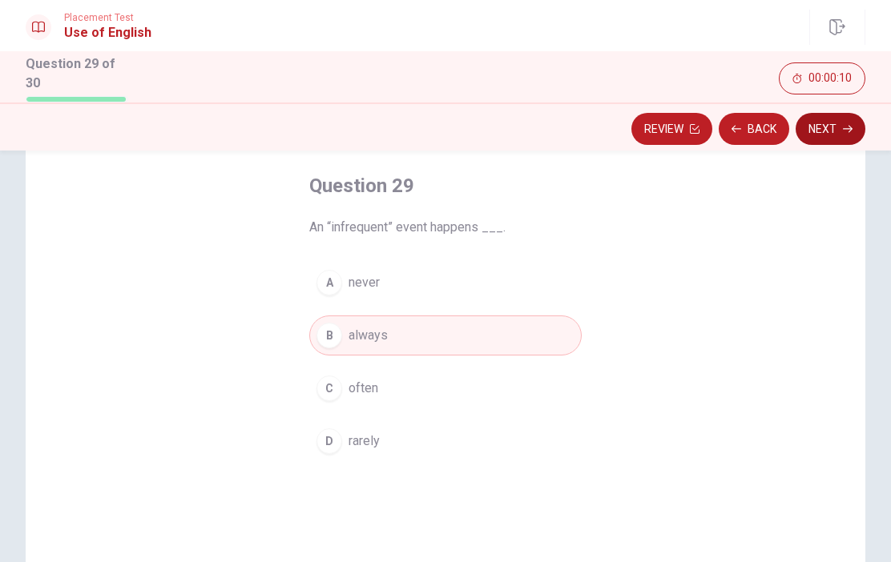
click at [842, 132] on button "Next" at bounding box center [831, 129] width 70 height 32
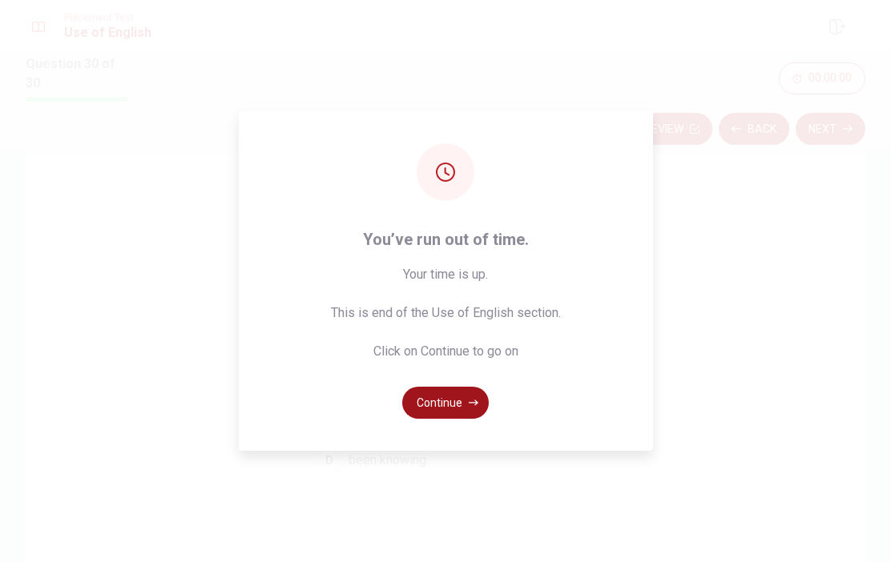
click at [455, 419] on button "Continue" at bounding box center [445, 403] width 87 height 32
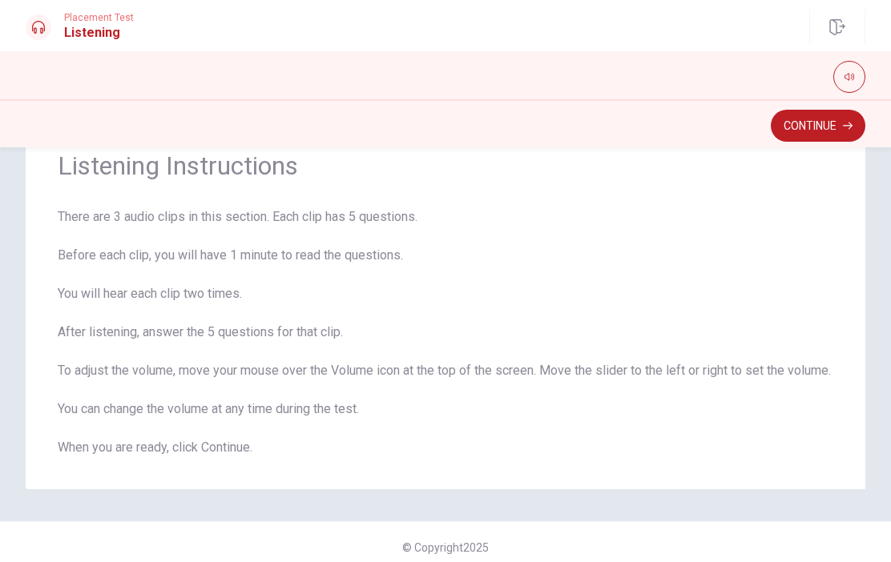
scroll to position [61, 0]
click at [839, 117] on button "Continue" at bounding box center [818, 126] width 95 height 32
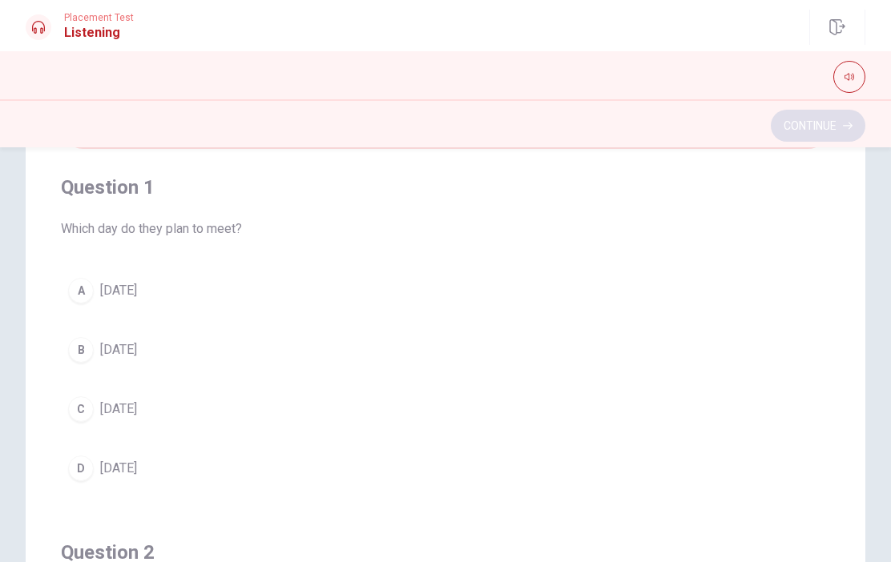
scroll to position [0, 0]
click at [95, 348] on button "B [DATE]" at bounding box center [445, 350] width 769 height 40
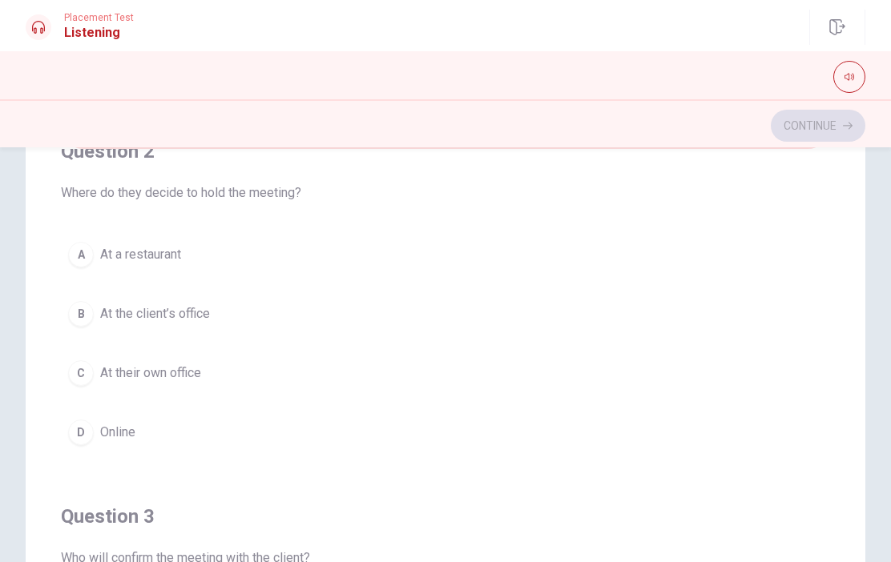
scroll to position [402, 0]
click at [82, 325] on div "B" at bounding box center [81, 313] width 26 height 26
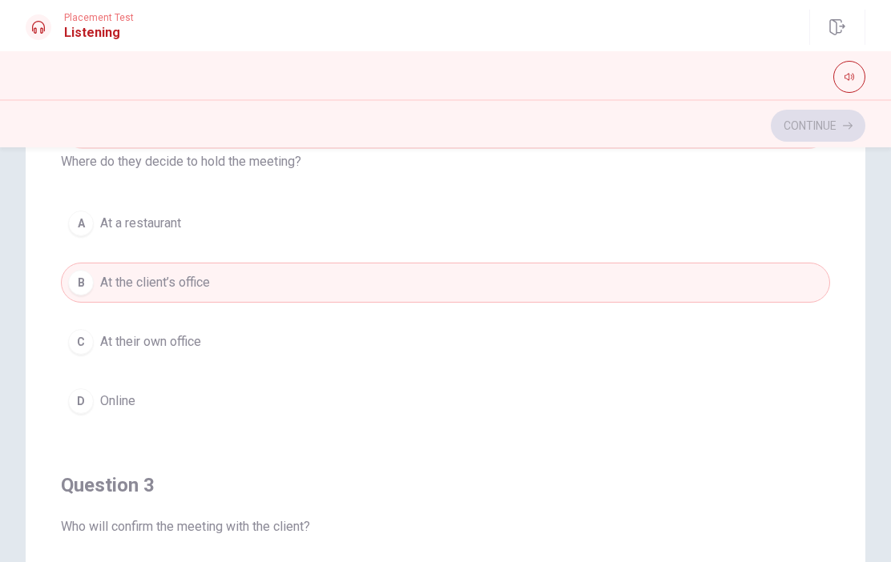
scroll to position [434, 0]
click at [78, 338] on div "C" at bounding box center [81, 341] width 26 height 26
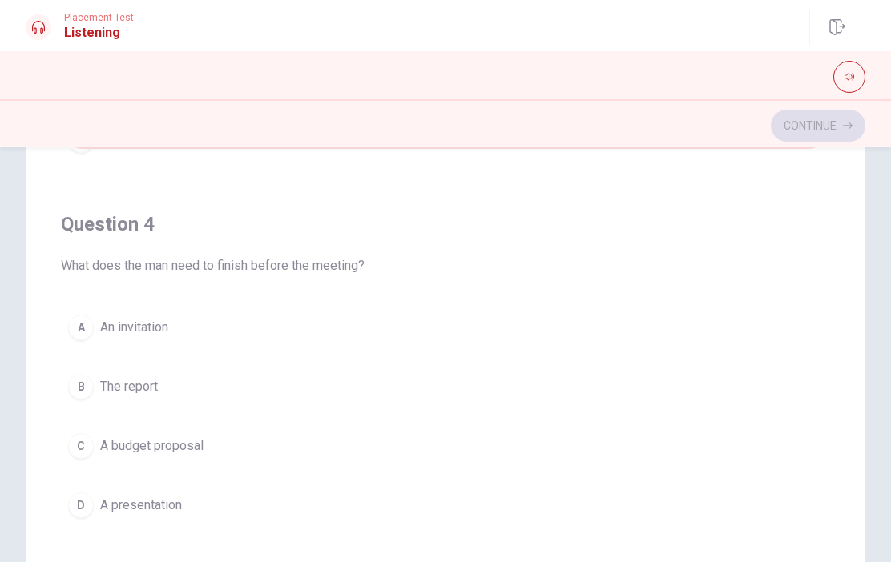
scroll to position [1076, 0]
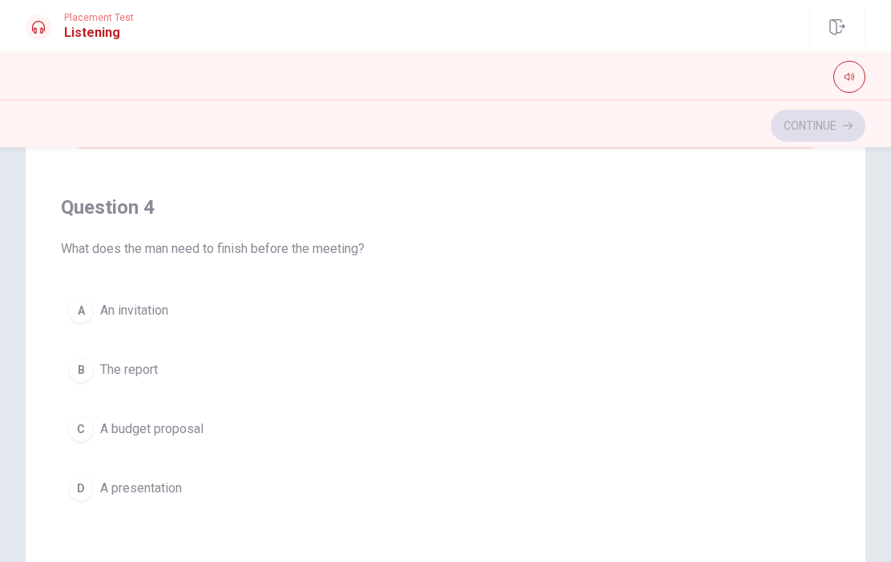
click at [83, 377] on div "B" at bounding box center [81, 370] width 26 height 26
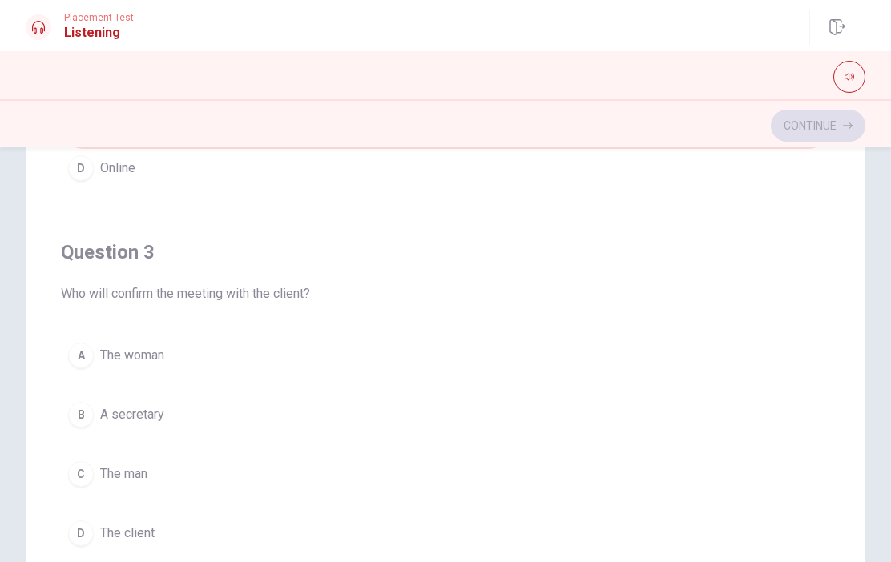
scroll to position [700, 0]
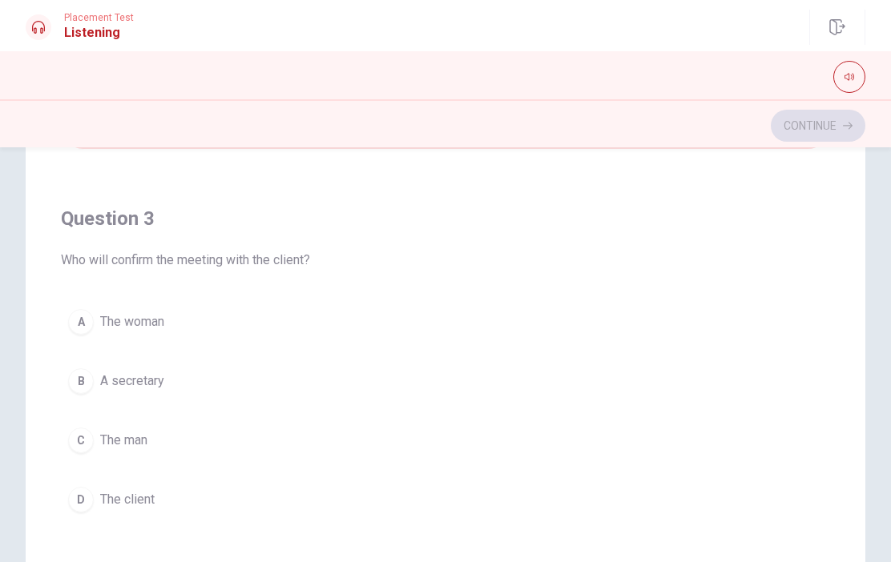
click at [89, 497] on div "D" at bounding box center [81, 500] width 26 height 26
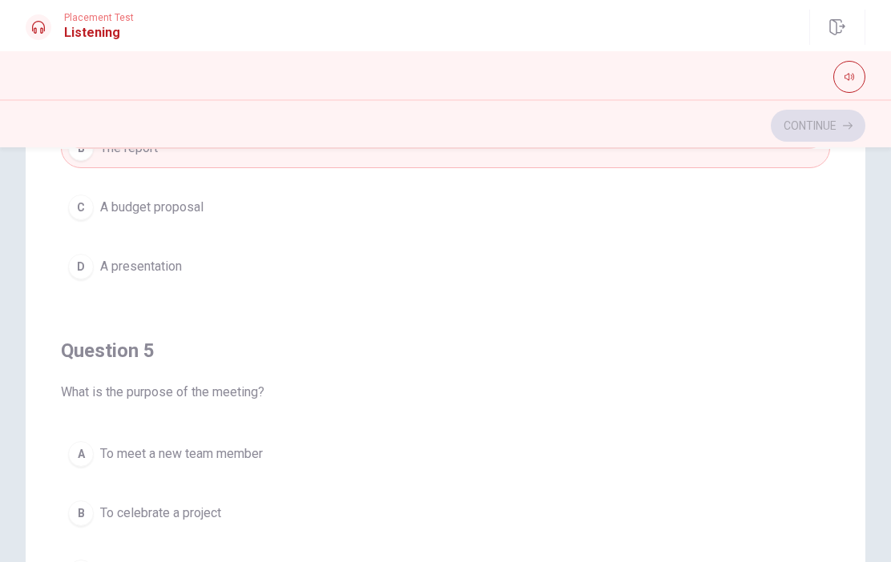
scroll to position [1298, 0]
click at [84, 455] on div "A" at bounding box center [81, 454] width 26 height 26
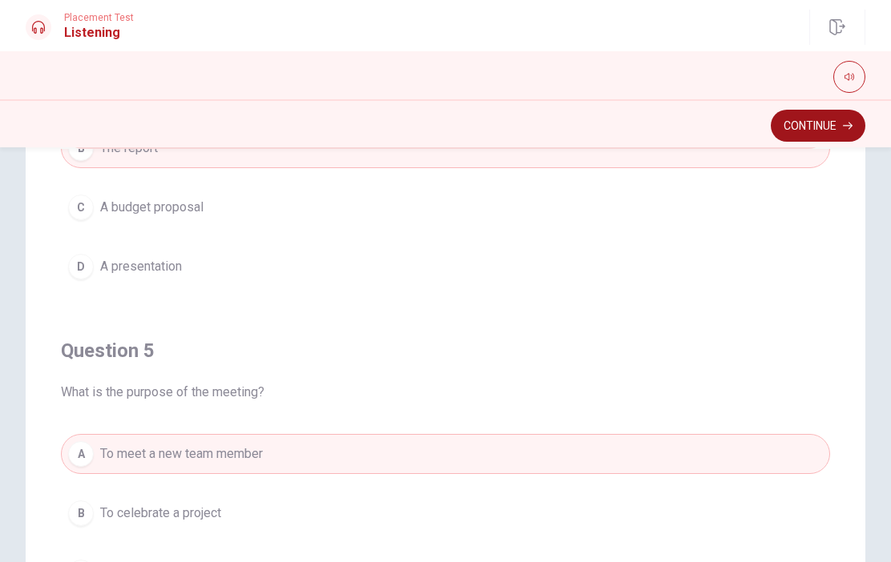
click at [843, 130] on icon "button" at bounding box center [848, 126] width 10 height 10
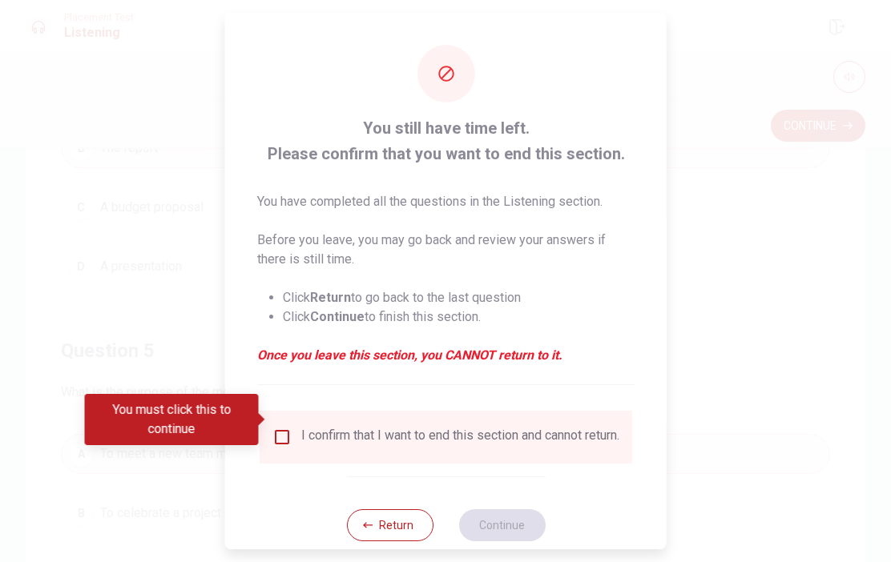
click at [282, 428] on input "You must click this to continue" at bounding box center [281, 437] width 19 height 19
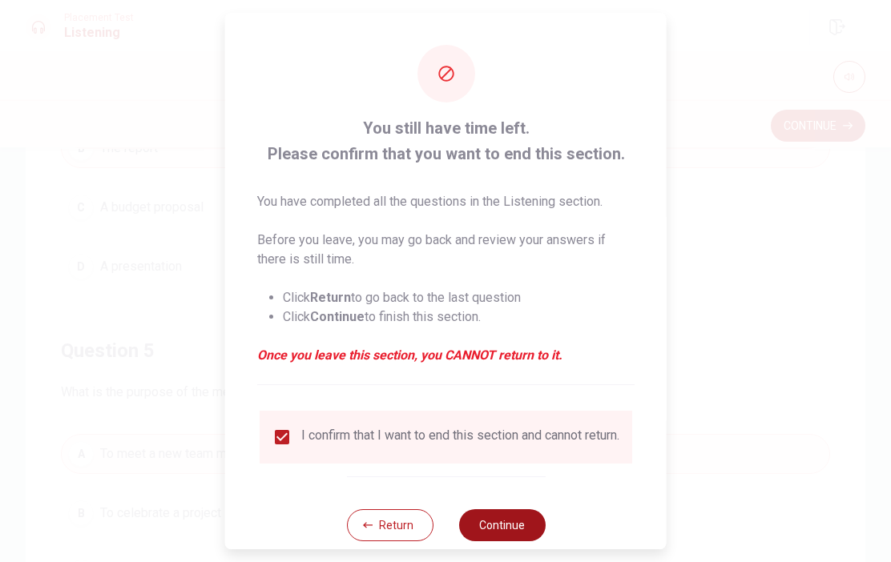
click at [520, 518] on button "Continue" at bounding box center [501, 526] width 87 height 32
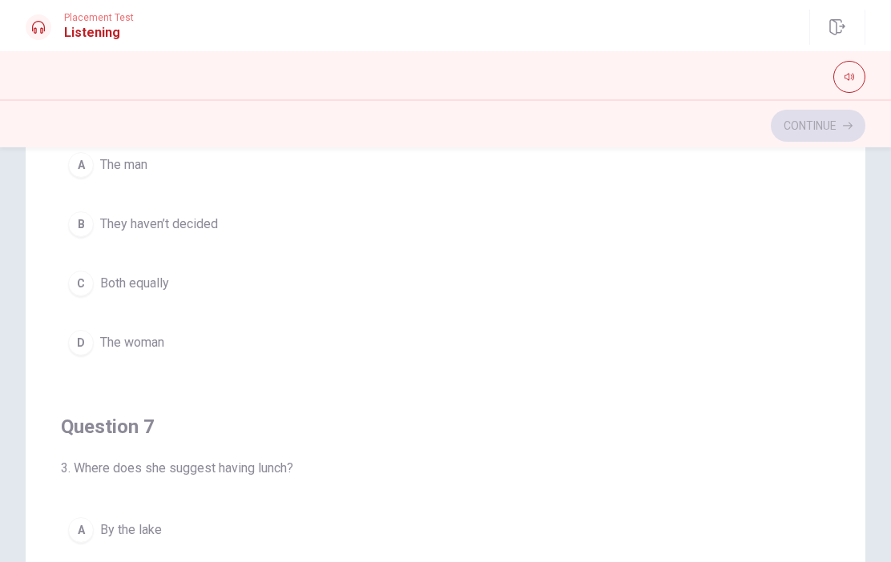
scroll to position [135, 0]
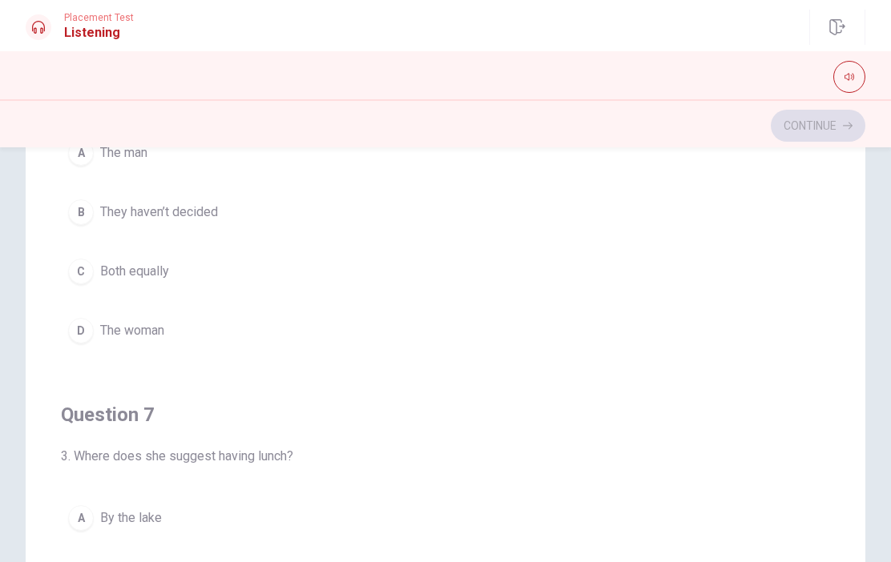
click at [86, 258] on button "C Both equally" at bounding box center [445, 272] width 769 height 40
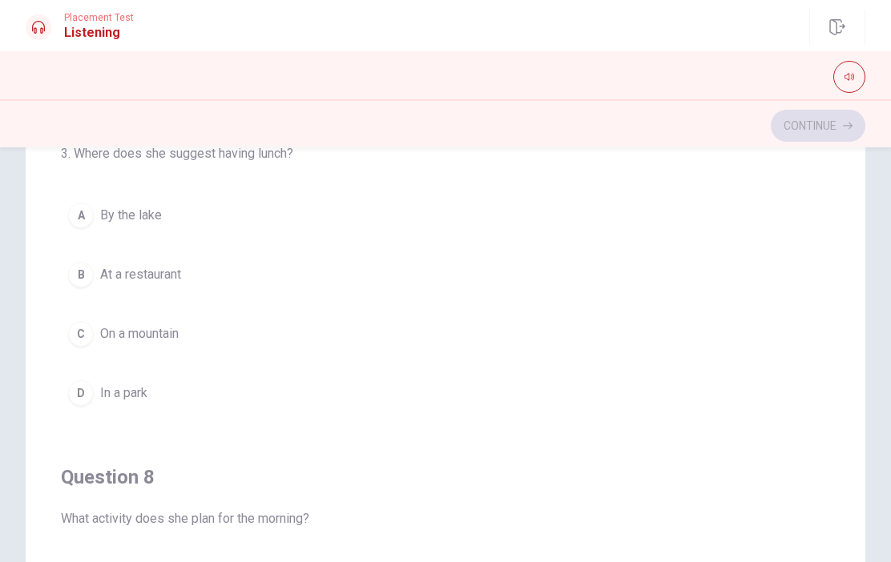
scroll to position [422, 0]
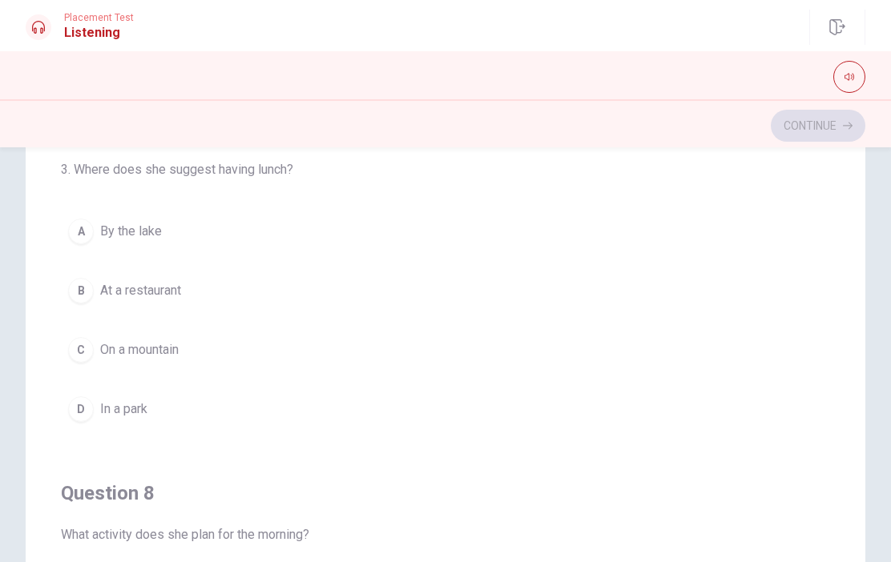
click at [81, 230] on div "A" at bounding box center [81, 232] width 26 height 26
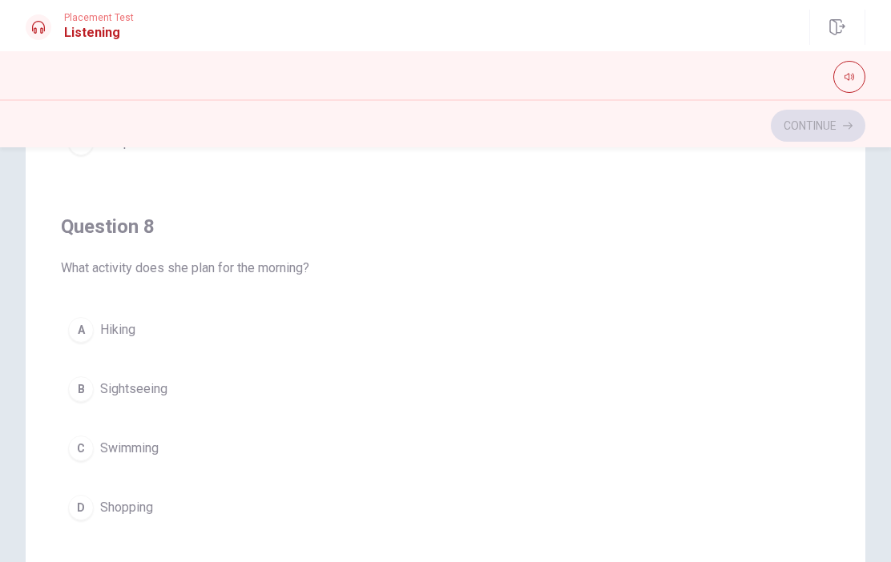
scroll to position [690, 0]
click at [83, 329] on div "A" at bounding box center [81, 329] width 26 height 26
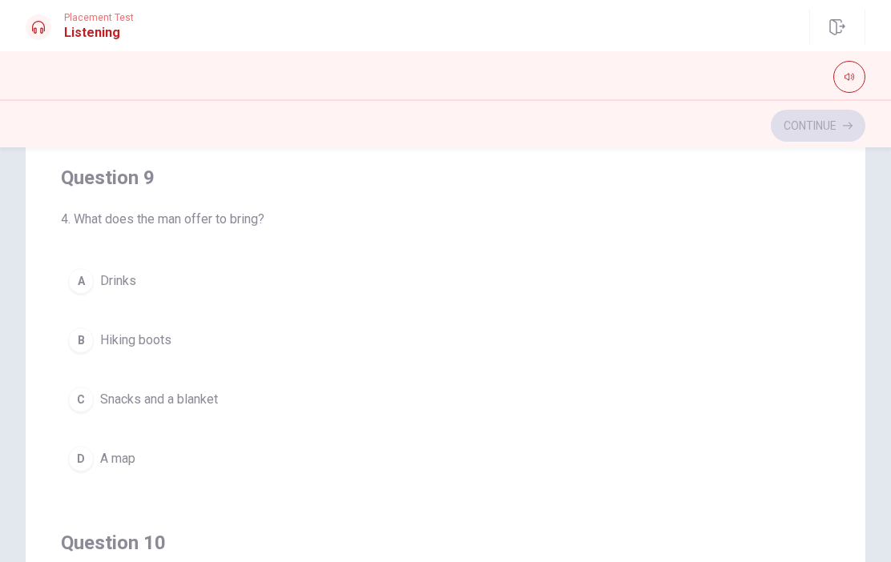
scroll to position [1104, 0]
click at [81, 277] on div "A" at bounding box center [81, 281] width 26 height 26
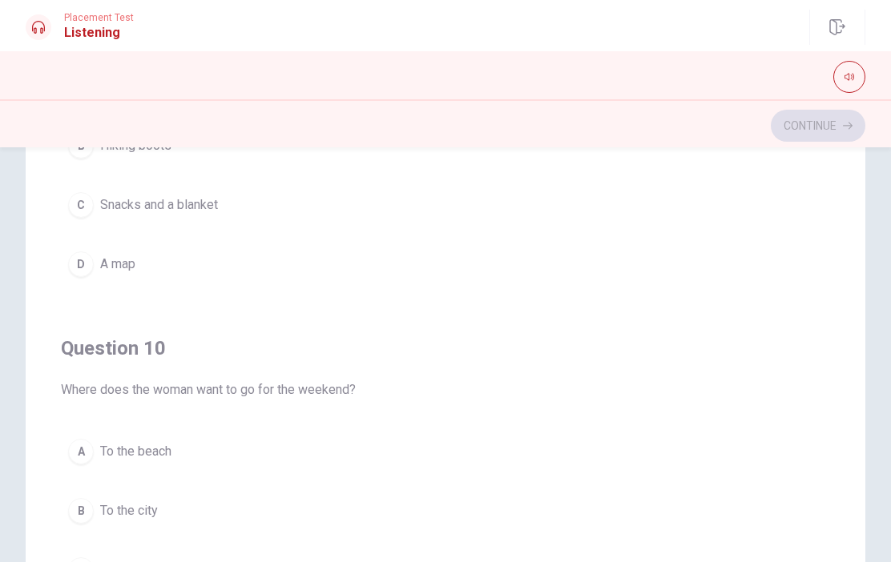
scroll to position [1298, 0]
click at [79, 441] on div "A" at bounding box center [81, 452] width 26 height 26
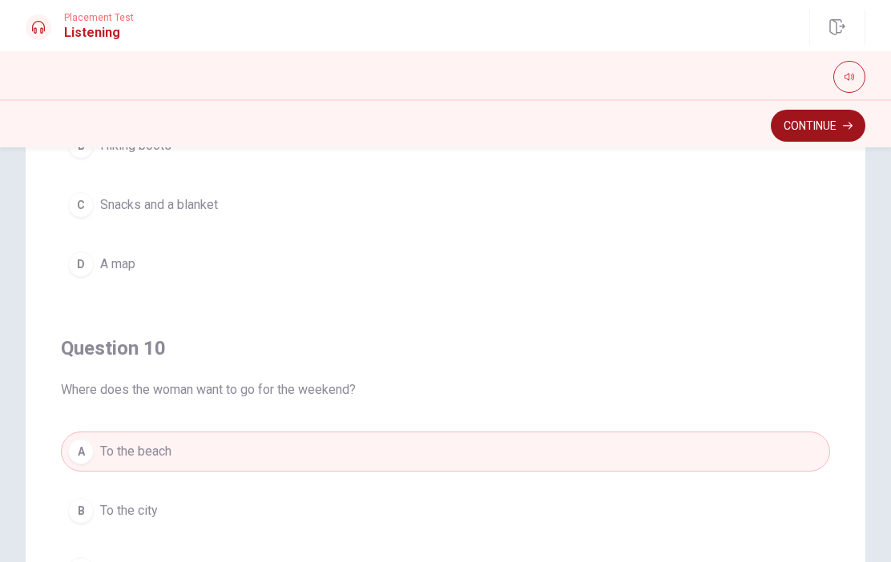
click at [836, 128] on button "Continue" at bounding box center [818, 126] width 95 height 32
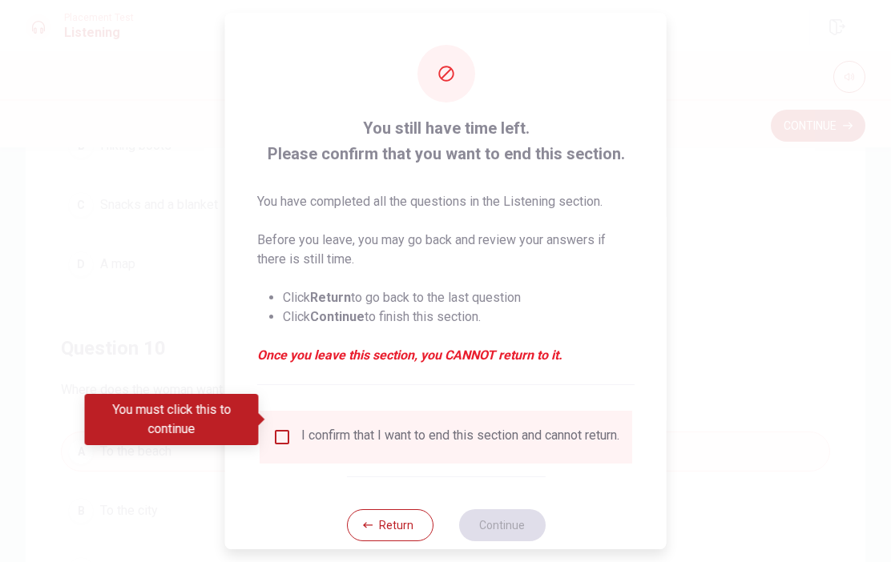
click at [276, 428] on input "You must click this to continue" at bounding box center [281, 437] width 19 height 19
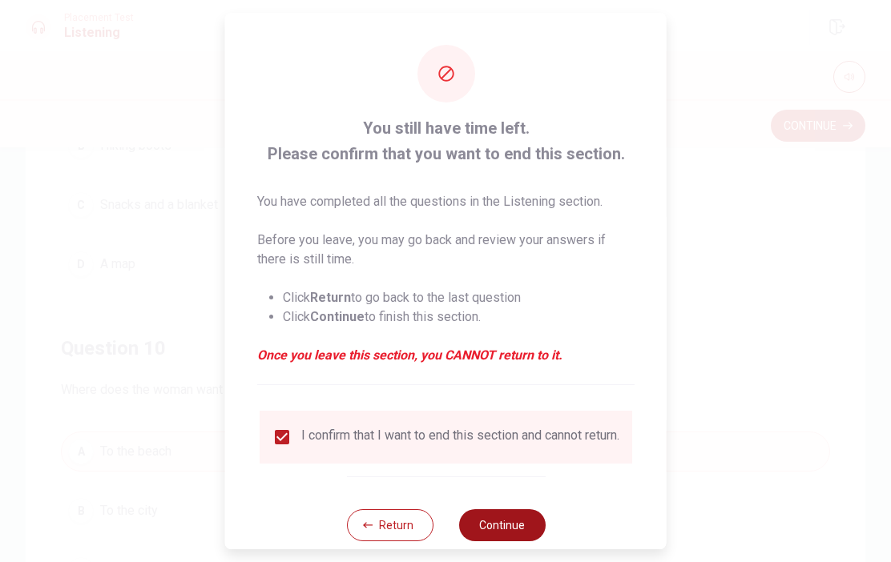
click at [498, 518] on button "Continue" at bounding box center [501, 526] width 87 height 32
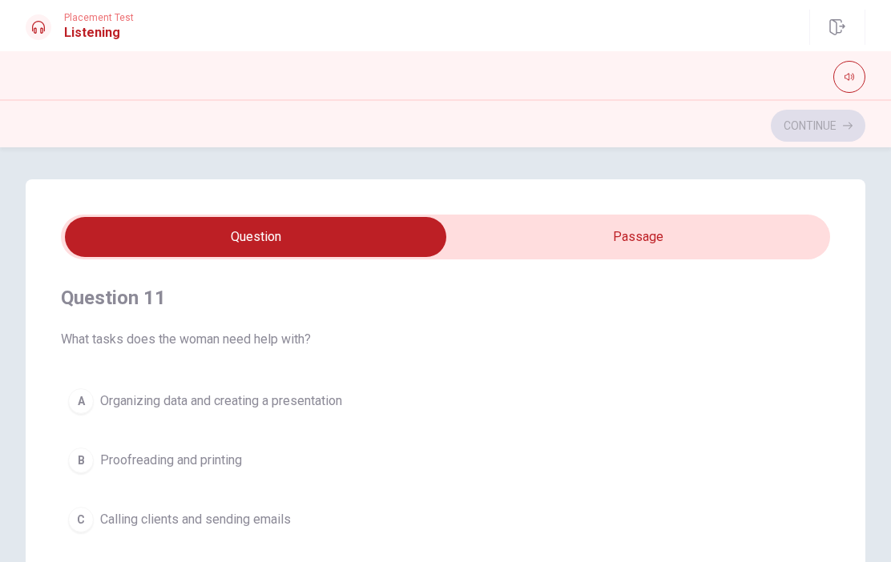
scroll to position [7, 0]
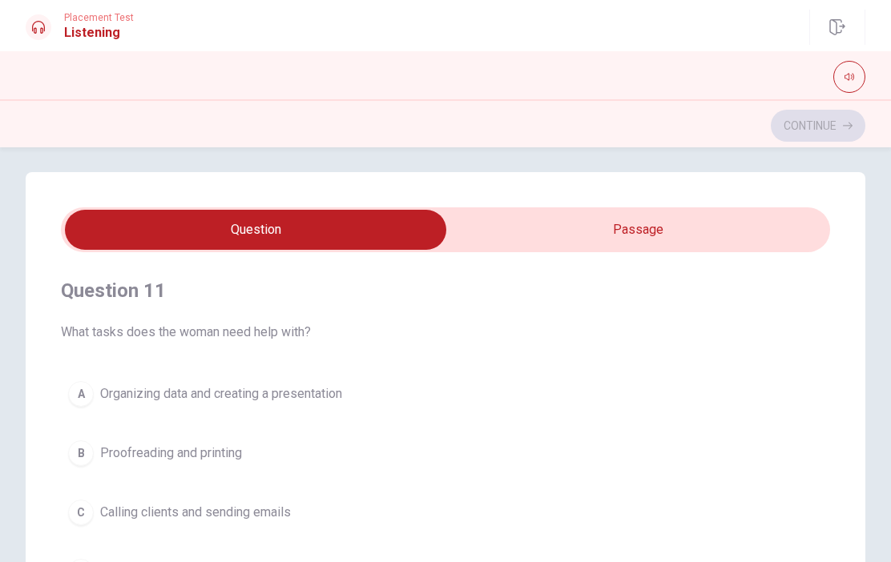
click at [83, 323] on span "What tasks does the woman need help with?" at bounding box center [445, 332] width 769 height 19
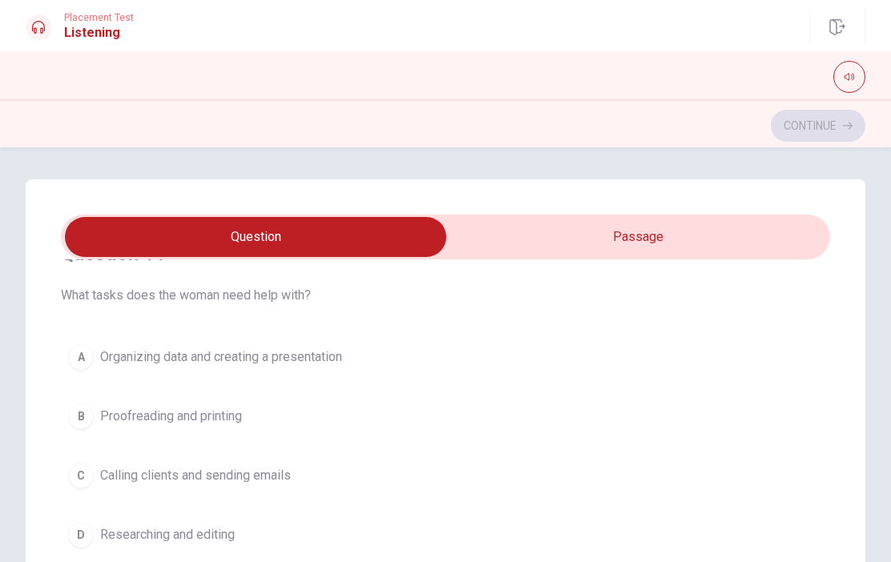
scroll to position [50, 0]
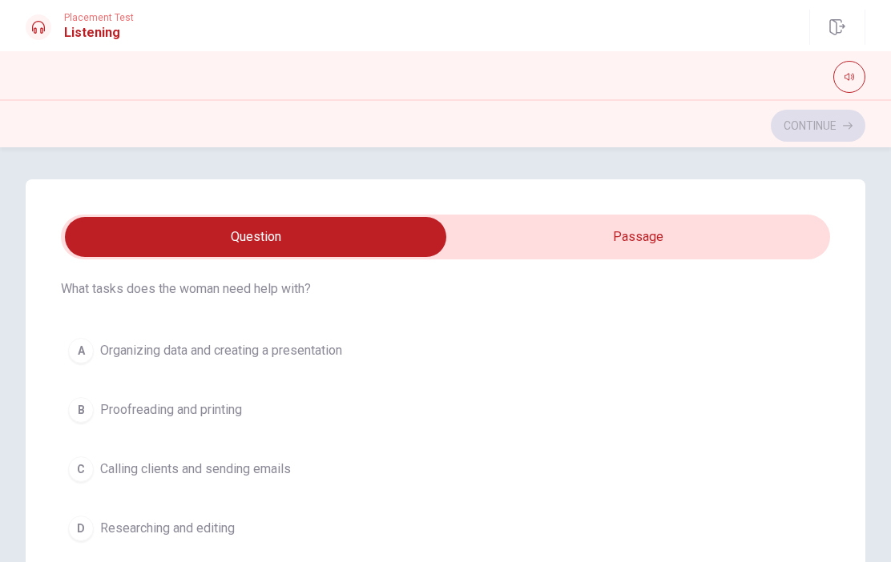
click at [363, 347] on button "A Organizing data and creating a presentation" at bounding box center [445, 351] width 769 height 40
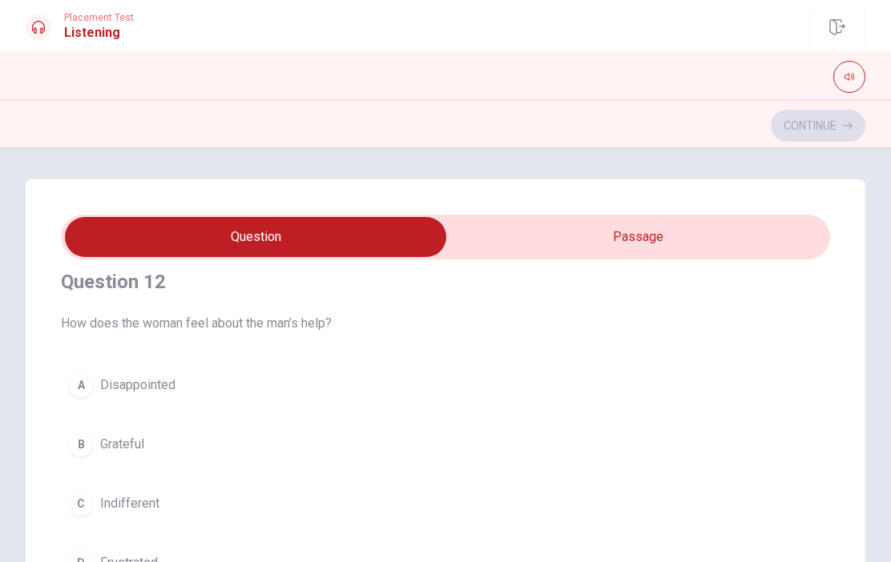
scroll to position [385, 0]
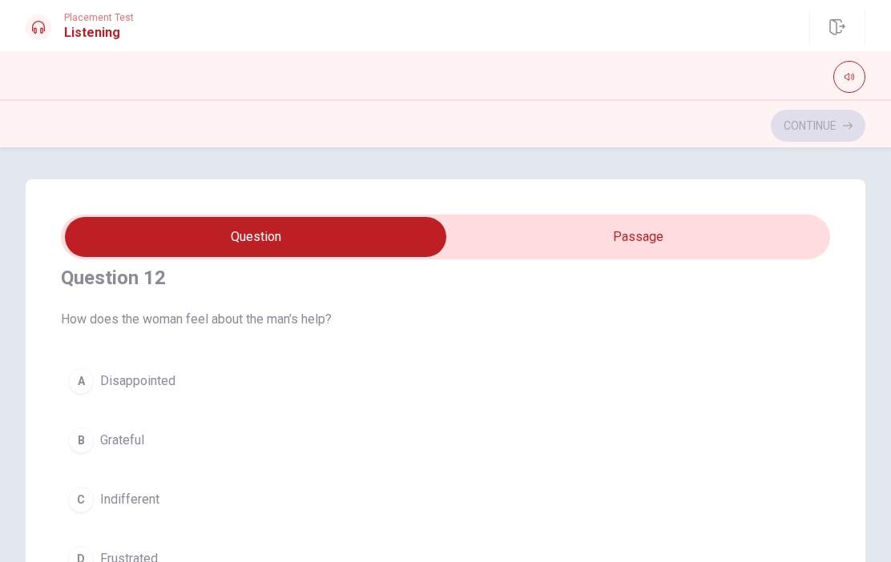
click at [140, 453] on button "B Grateful" at bounding box center [445, 441] width 769 height 40
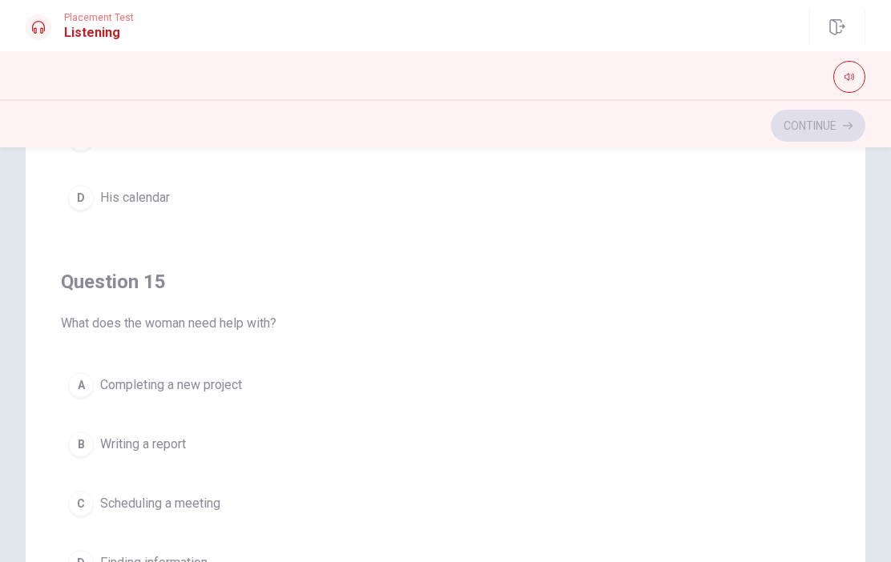
scroll to position [203, 0]
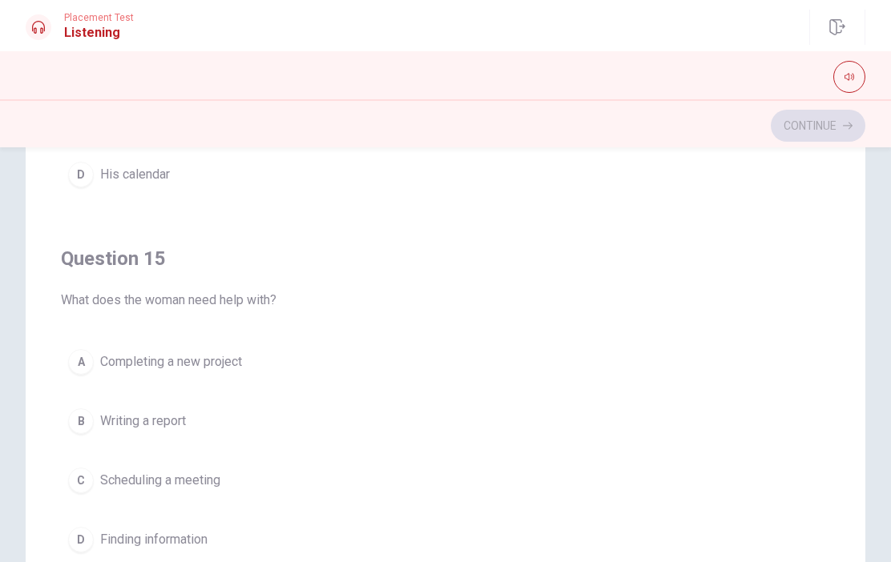
click at [250, 363] on button "A Completing a new project" at bounding box center [445, 362] width 769 height 40
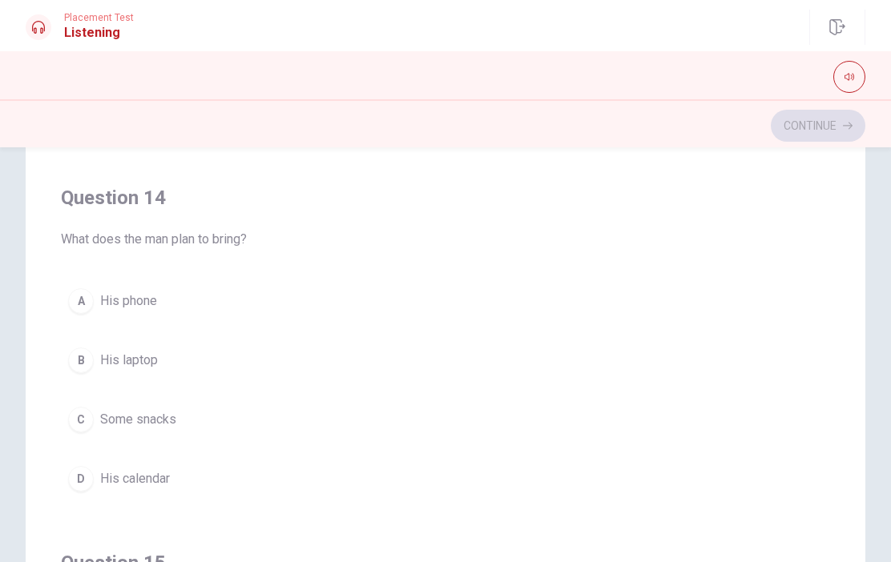
scroll to position [993, 0]
click at [268, 369] on button "B His laptop" at bounding box center [445, 361] width 769 height 40
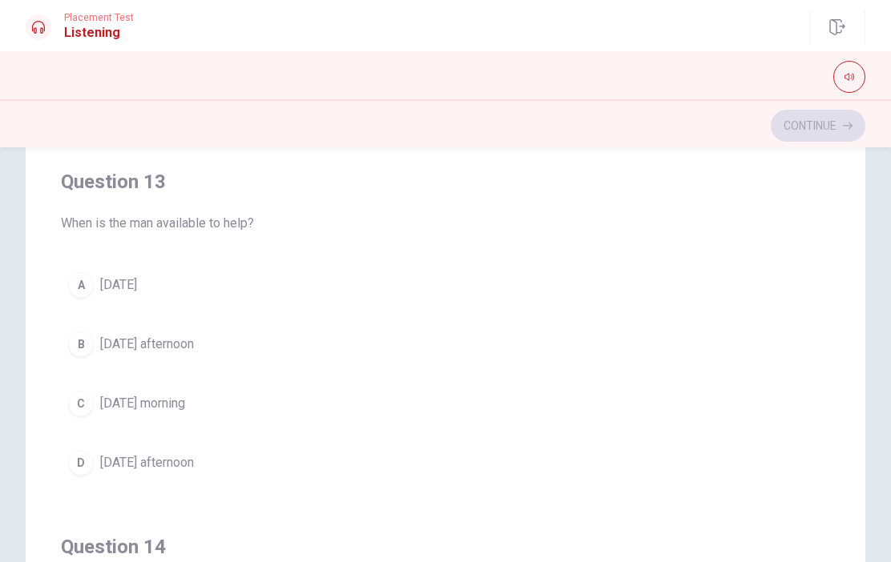
scroll to position [644, 0]
click at [223, 351] on button "B [DATE] afternoon" at bounding box center [445, 345] width 769 height 40
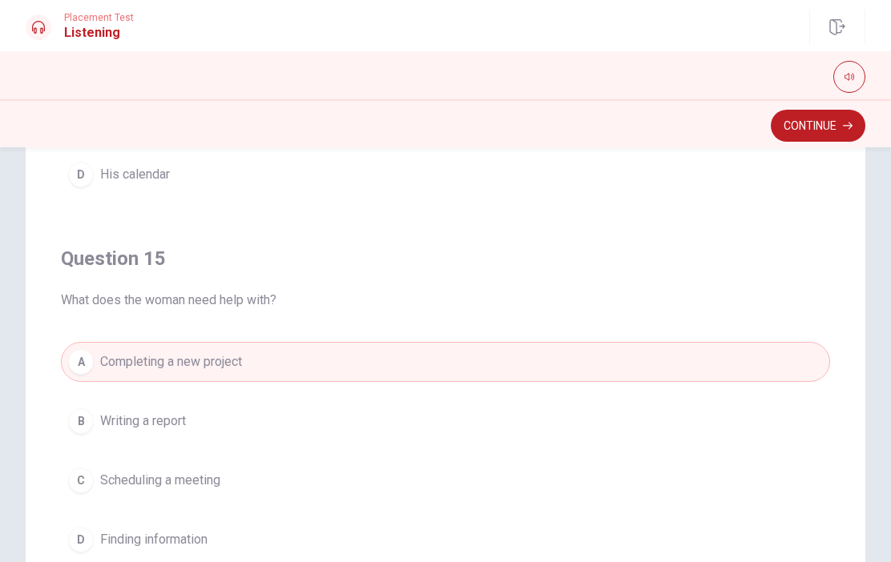
scroll to position [1298, 0]
click at [175, 429] on span "Writing a report" at bounding box center [143, 421] width 86 height 19
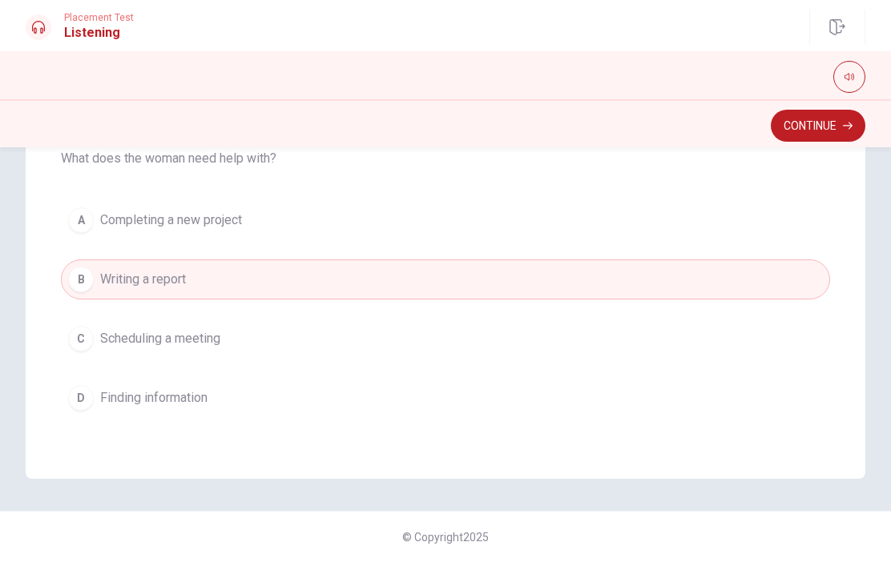
scroll to position [345, 0]
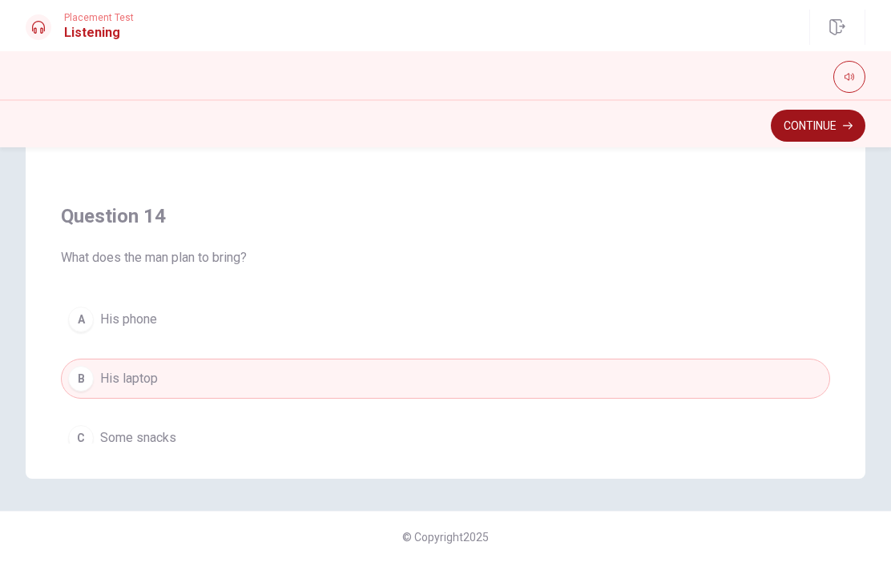
click at [825, 119] on button "Continue" at bounding box center [818, 126] width 95 height 32
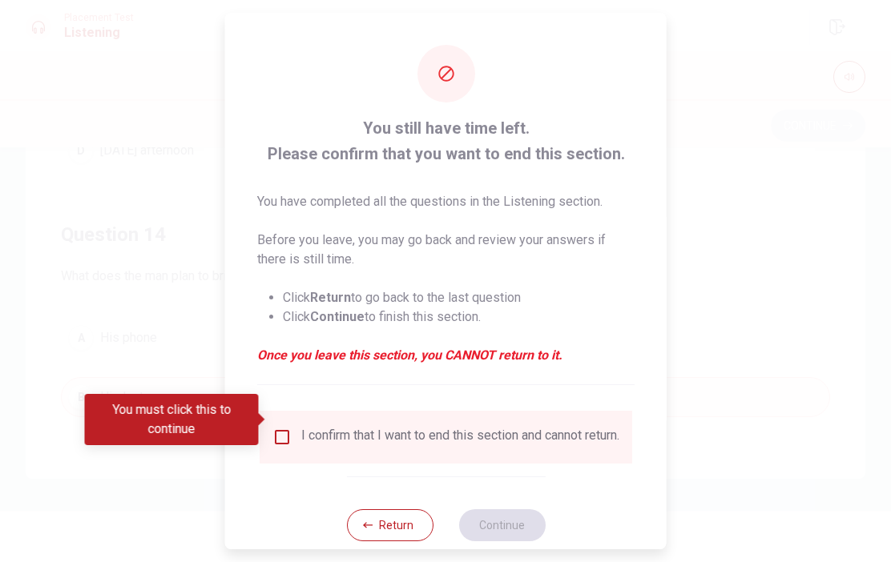
scroll to position [814, 0]
click at [283, 428] on input "You must click this to continue" at bounding box center [281, 437] width 19 height 19
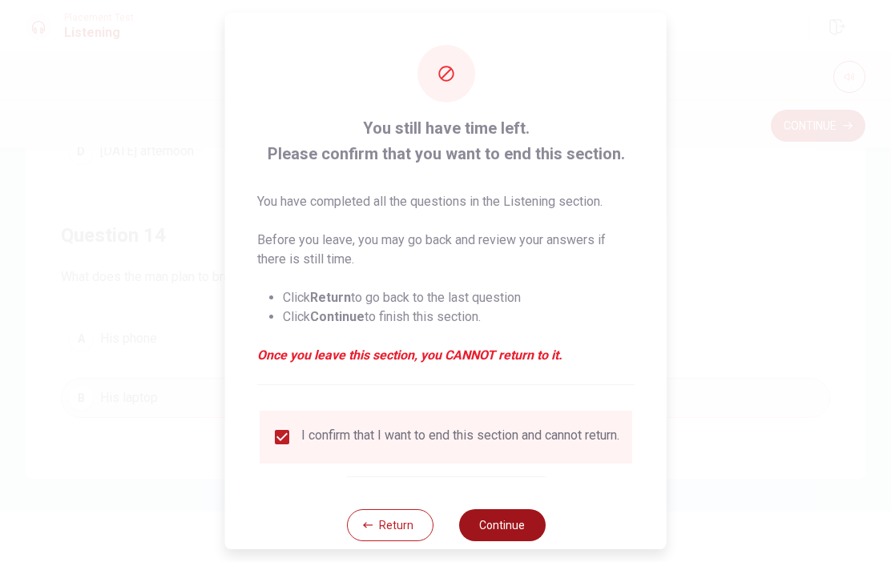
click at [516, 510] on button "Continue" at bounding box center [501, 526] width 87 height 32
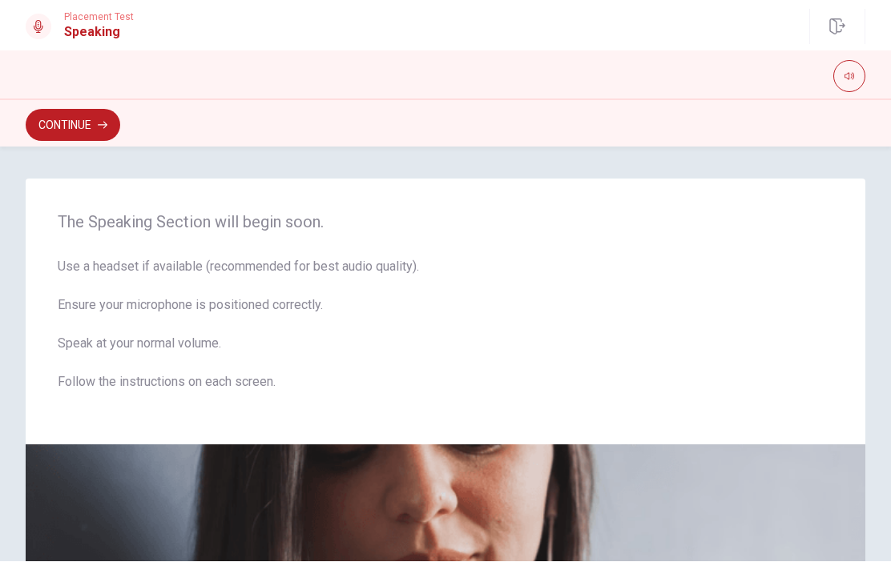
scroll to position [0, 0]
click at [77, 122] on button "Continue" at bounding box center [73, 126] width 95 height 32
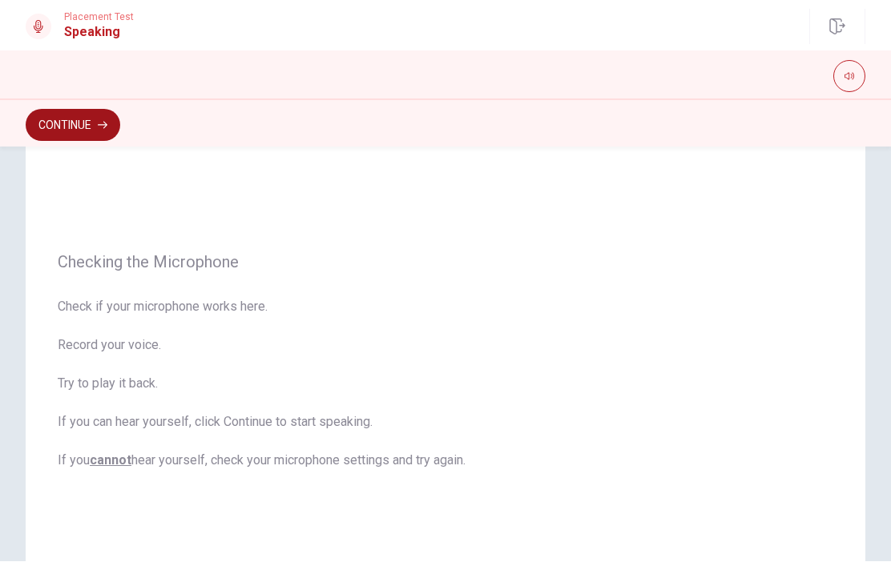
scroll to position [42, 0]
click at [92, 120] on button "Continue" at bounding box center [73, 126] width 95 height 32
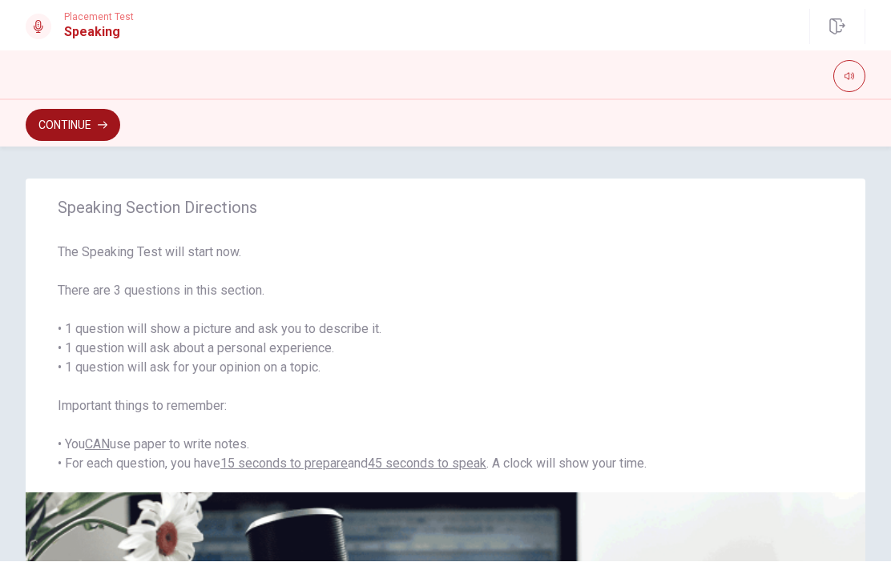
scroll to position [0, 0]
click at [99, 123] on icon "button" at bounding box center [103, 126] width 10 height 10
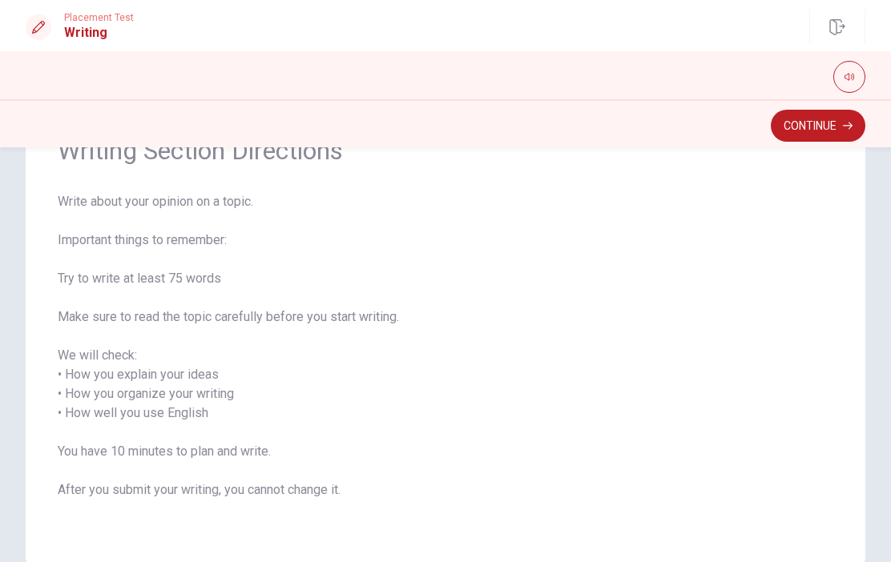
scroll to position [99, 0]
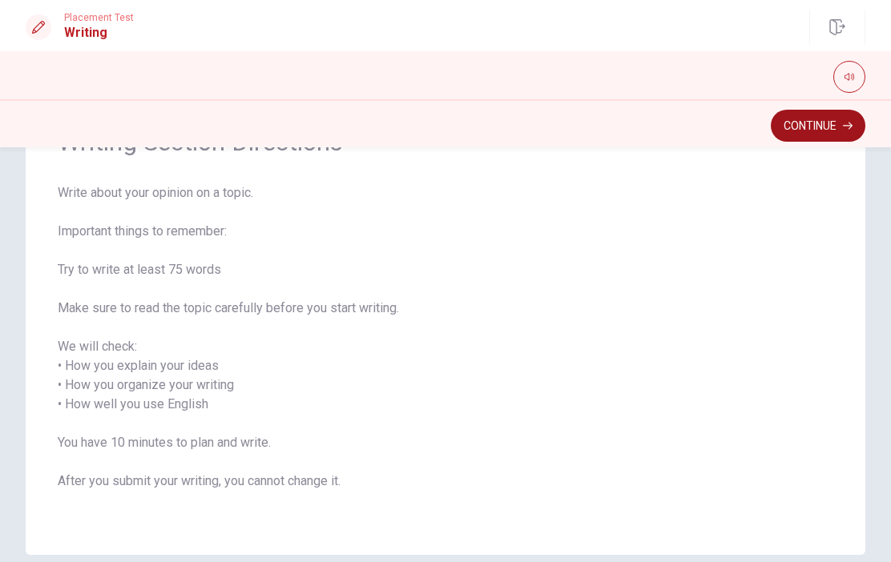
click at [811, 121] on button "Continue" at bounding box center [818, 126] width 95 height 32
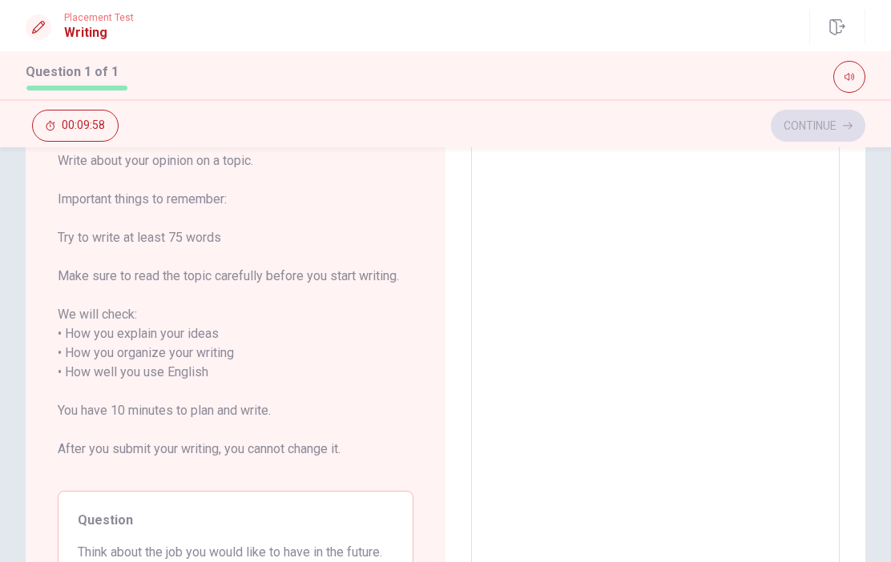
click at [659, 334] on textarea at bounding box center [655, 383] width 346 height 464
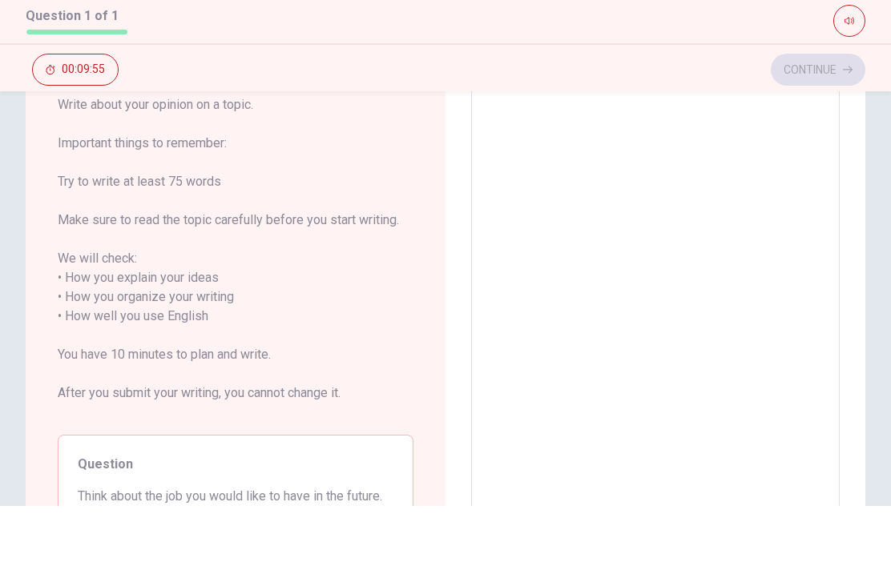
type textarea "i"
type textarea "x"
type textarea "ia"
type textarea "x"
type textarea "ia m"
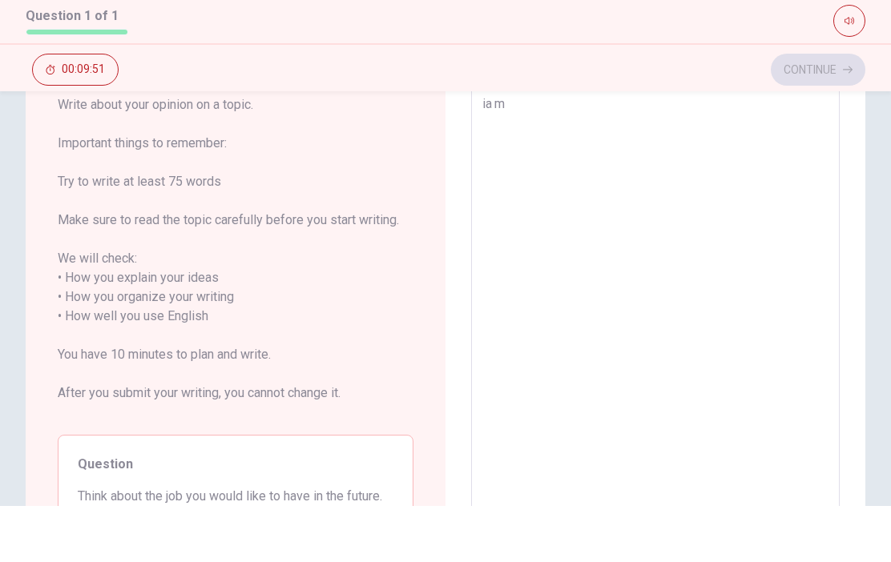
type textarea "x"
type textarea "i澳门"
type textarea "x"
type textarea "i澳"
type textarea "x"
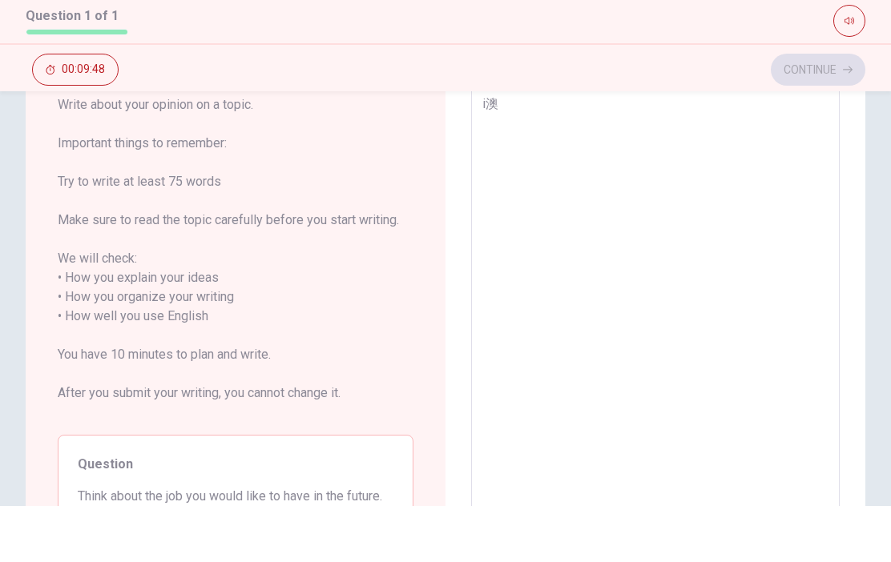
type textarea "i"
type textarea "x"
type textarea "i"
type textarea "x"
type textarea "i a"
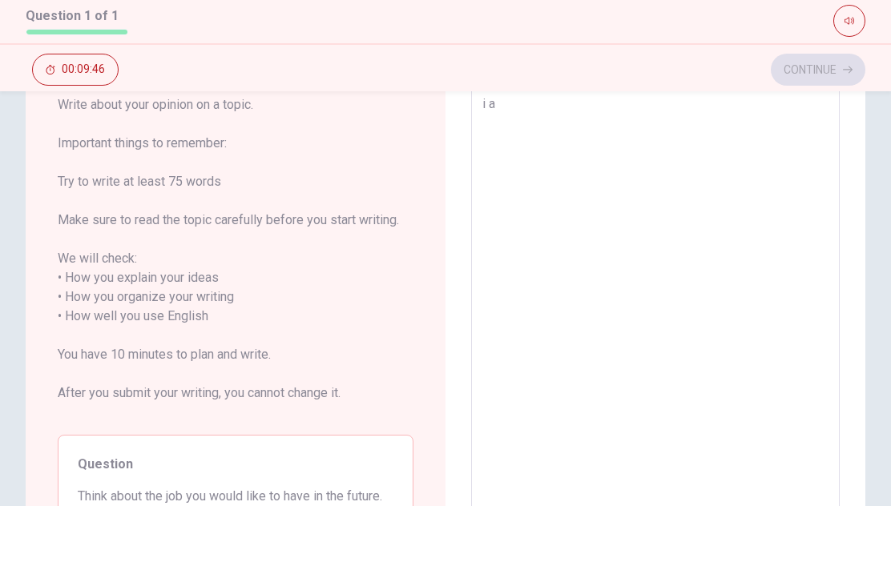
type textarea "x"
type textarea "i a m"
type textarea "x"
type textarea "i 澳门"
type textarea "x"
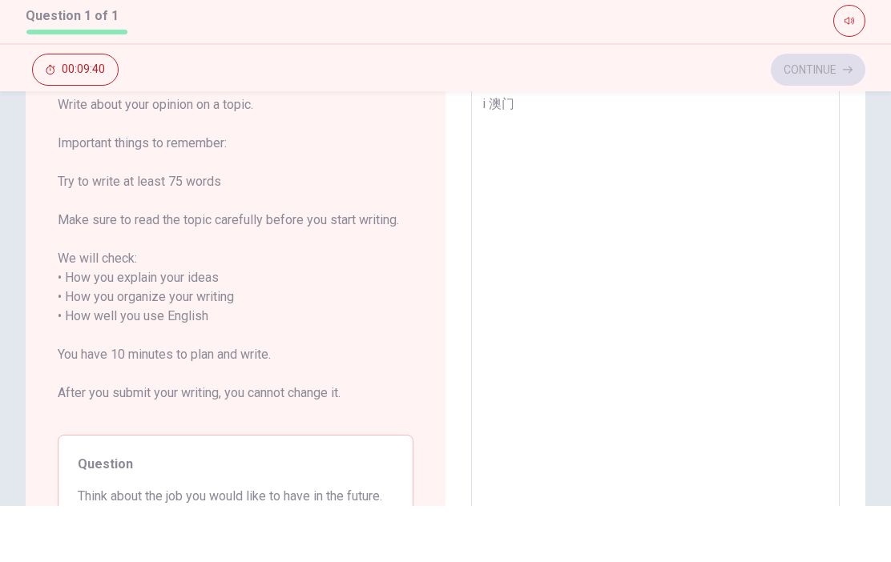
type textarea "i 澳"
type textarea "x"
type textarea "i"
type textarea "x"
type textarea "i a"
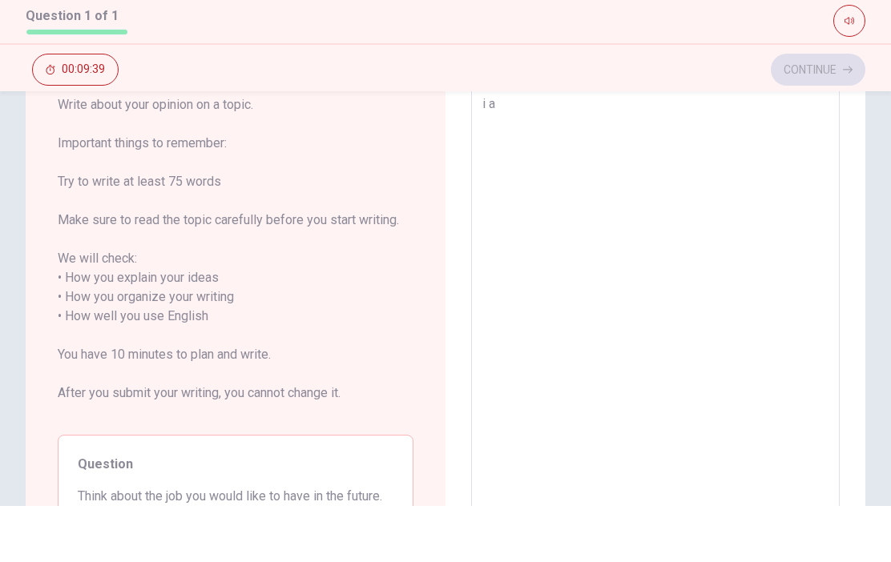
type textarea "x"
type textarea "i a m"
type textarea "x"
type textarea "i am"
type textarea "x"
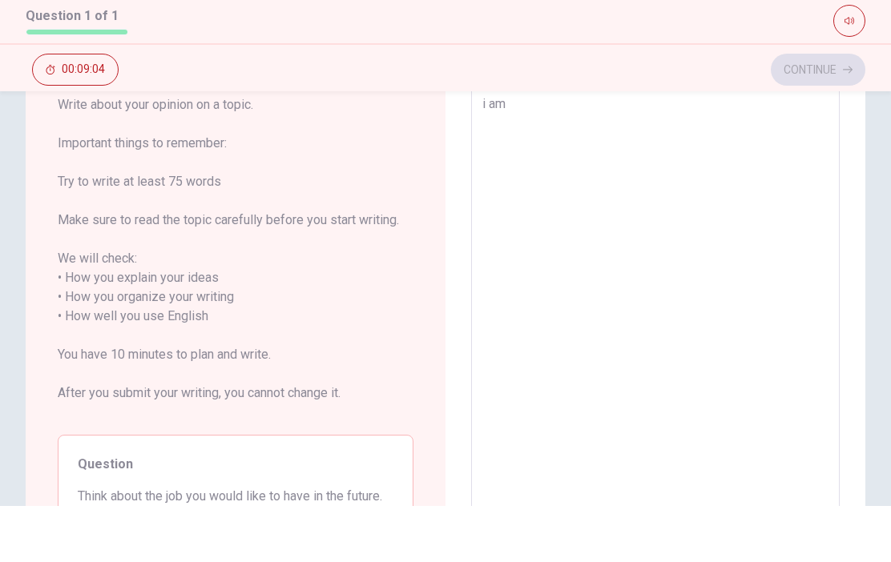
type textarea "i ama"
type textarea "x"
type textarea "i amaChinese"
type textarea "x"
type textarea "i amaChinese，"
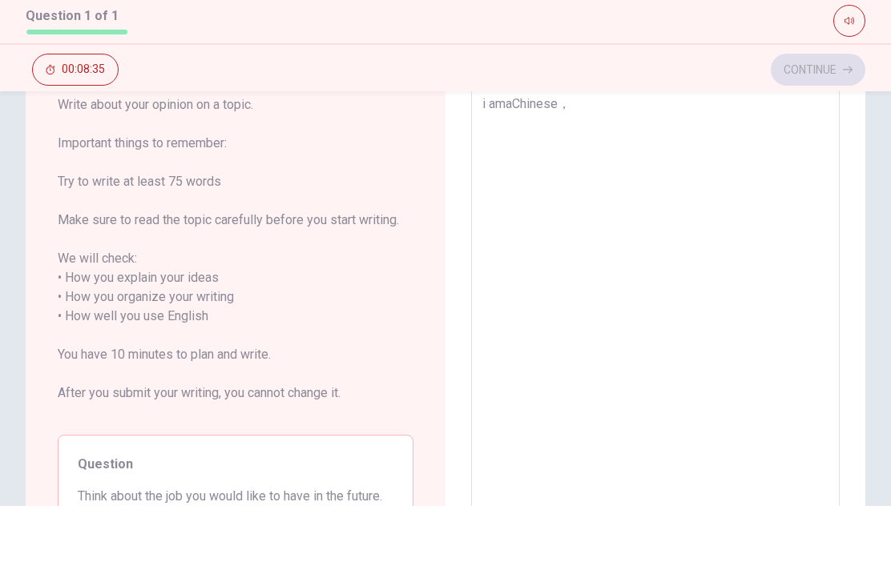
type textarea "x"
type textarea "i amaChinese，i"
type textarea "x"
type textarea "i amaChinese，icome"
type textarea "x"
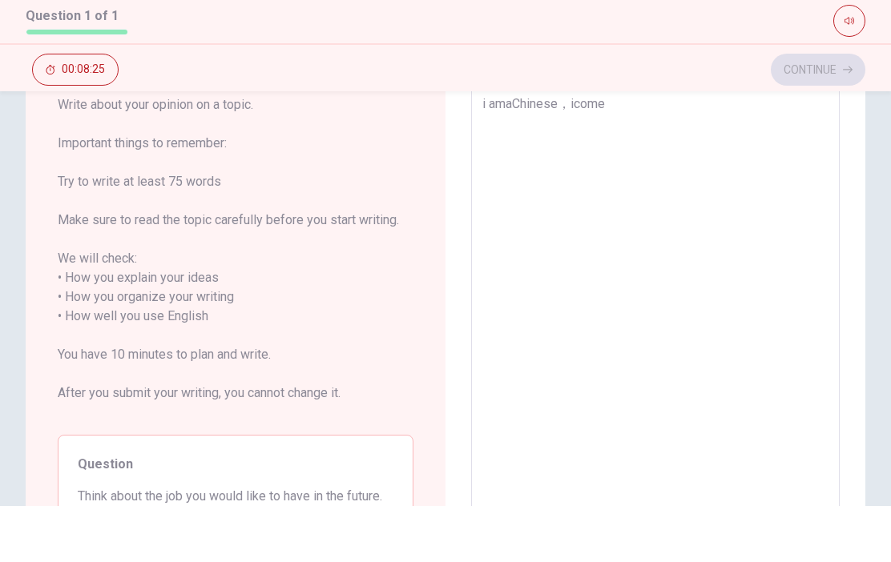
type textarea "i amaChinese，icomefrom"
type textarea "x"
type textarea "i amaChinese，icomefromshenzhen"
type textarea "x"
type textarea "i amaChinese，icomefrom shenzhen"
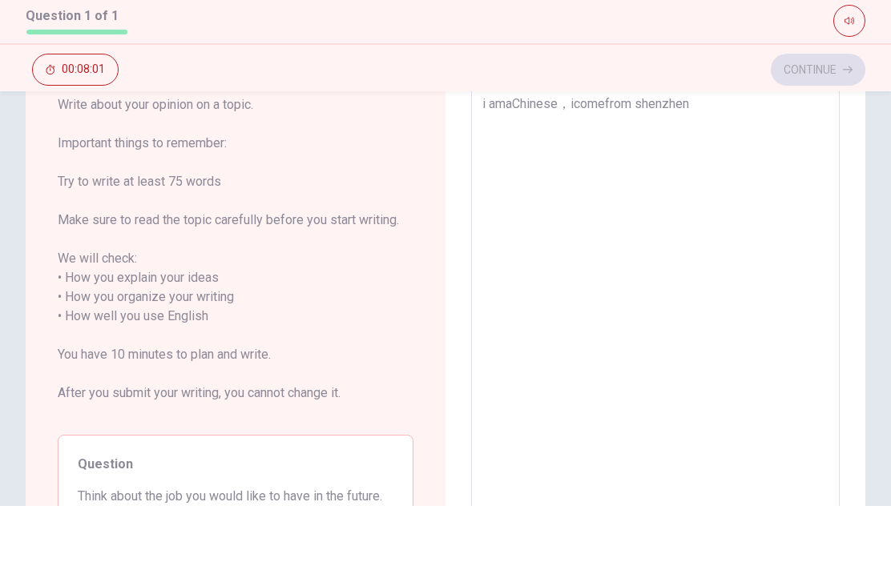
type textarea "x"
type textarea "i amaChinese，icomefrom shenzhen。"
type textarea "x"
type textarea "i amaChinese，icomefrom shenzhen。i"
type textarea "x"
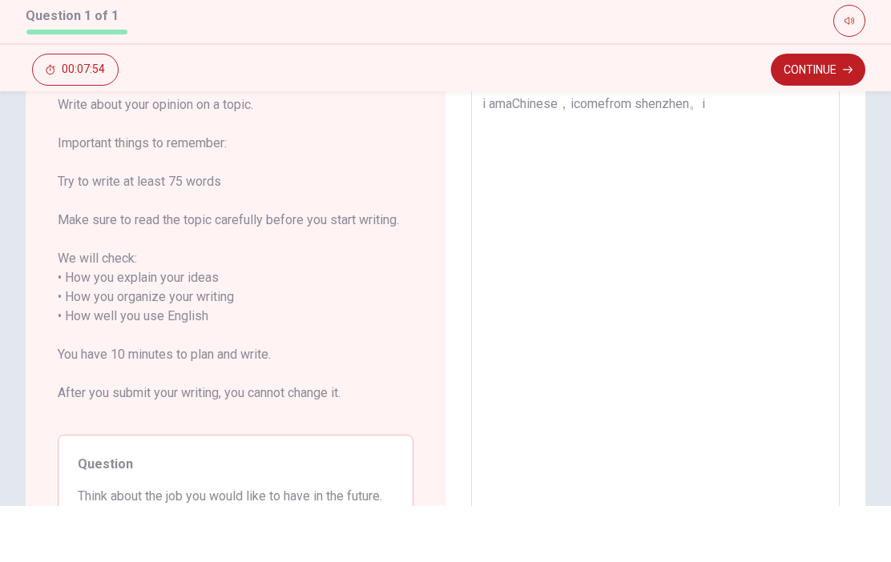
type textarea "i amaChinese，icomefrom shenzhen。i"
type textarea "x"
type textarea "i amaChinese，icomefrom shenzhen。i wamgto"
type textarea "x"
type textarea "i amaChinese，icomefrom shenzhen。i wamgt"
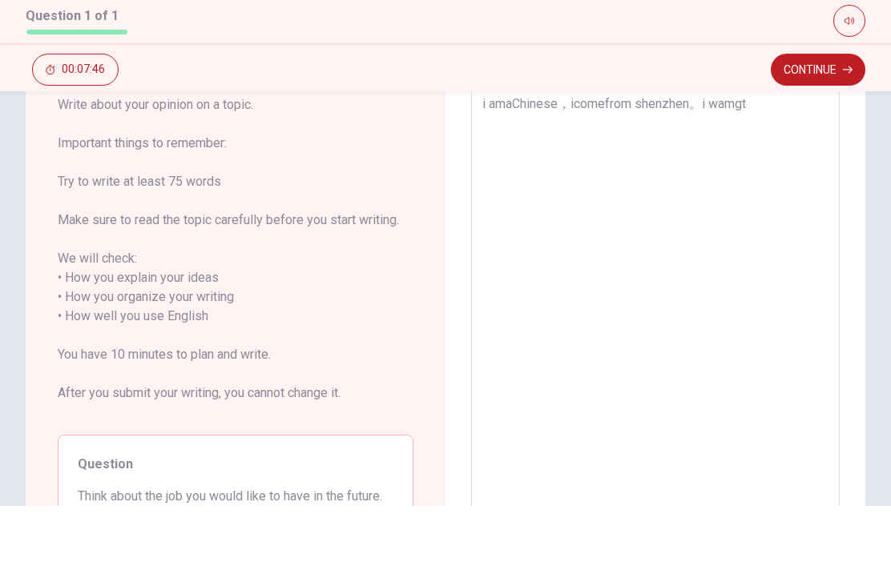
type textarea "x"
type textarea "i amaChinese，icomefrom shenzhen。i wamg"
type textarea "x"
type textarea "i amaChinese，icomefrom shenzhen。i wam"
type textarea "x"
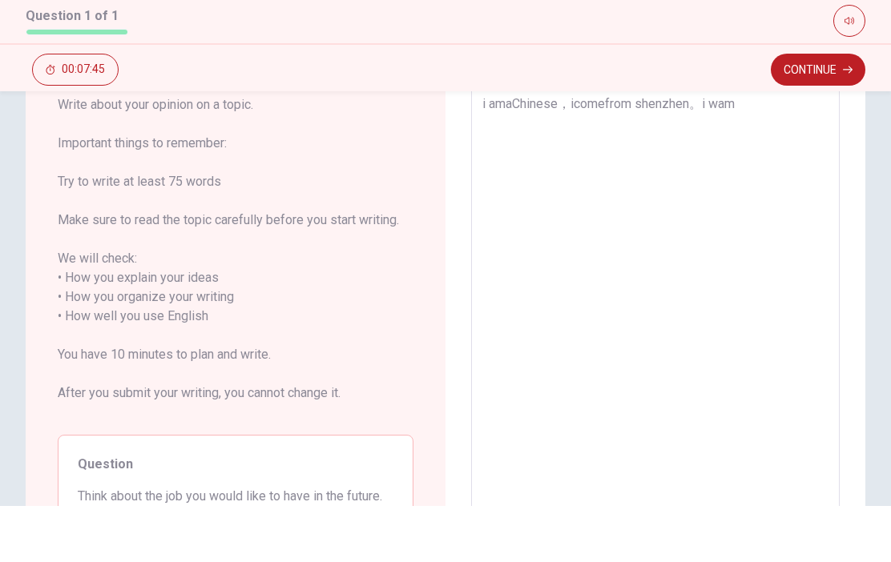
type textarea "i amaChinese，icomefrom shenzhen。i wa"
type textarea "x"
type textarea "i amaChinese，icomefrom shenzhen。i want"
type textarea "x"
type textarea "i amaChinese，icomefrom shenzhen。i want"
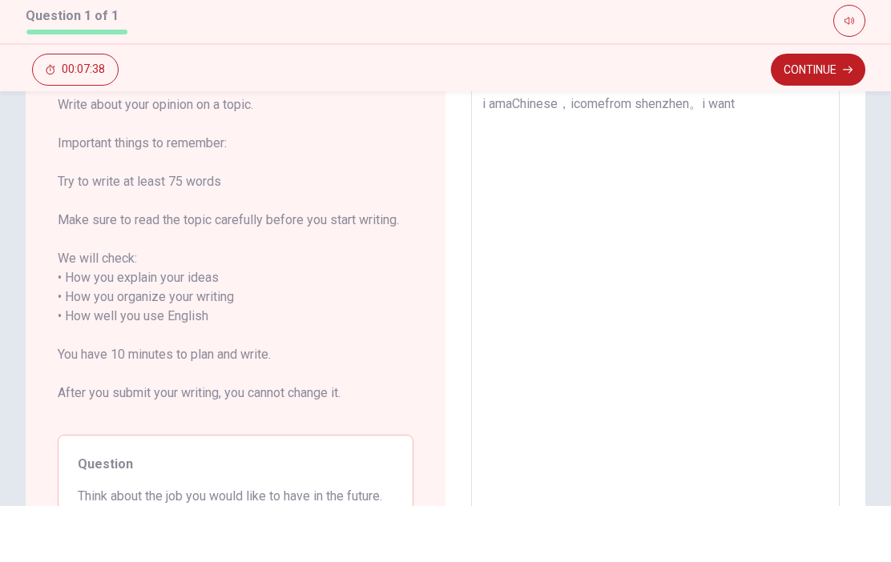
type textarea "x"
type textarea "i amaChinese，icomefrom shenzhen。i want to"
type textarea "x"
type textarea "i amaChinese，icomefrom shenzhen。i want to"
type textarea "x"
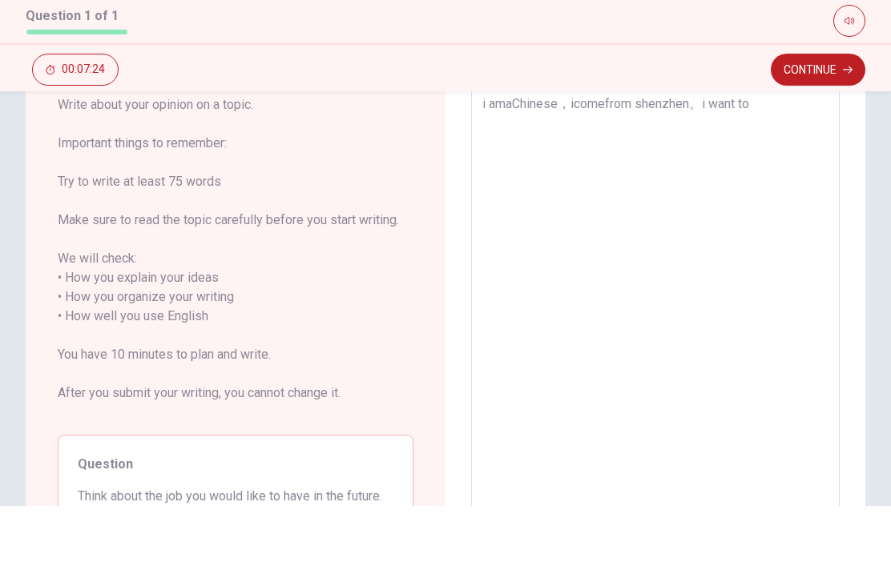
type textarea "i amaChinese，icomefrom shenzhen。i want to study"
type textarea "x"
type textarea "i amaChinese，icomefrom shenzhen。i want to study"
type textarea "x"
type textarea "i amaChinese，icomefrom shenzhen。i want to study English"
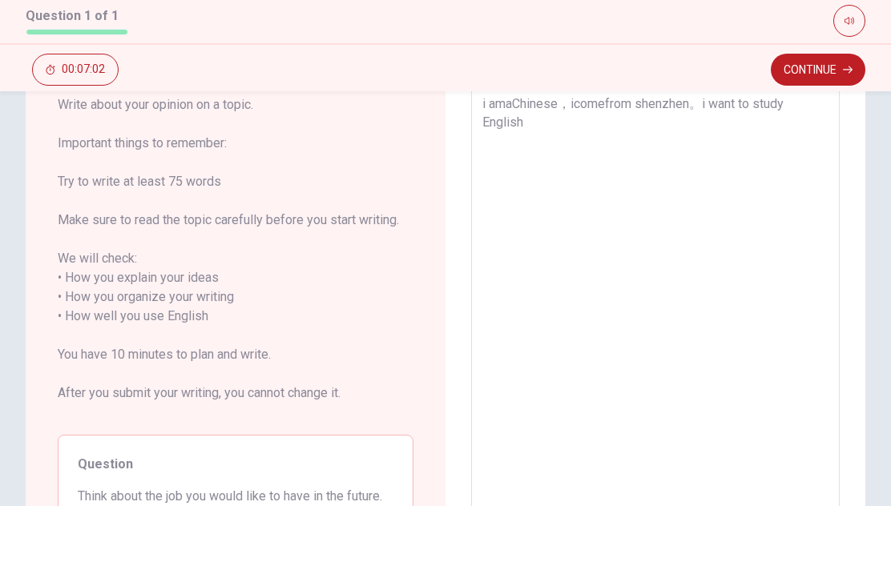
type textarea "x"
type textarea "i amaChinese，icomefrom shenzhen。i want to study English。"
type textarea "x"
type textarea "i amaChinese，icomefrom shenzhen。i want to study English。i"
type textarea "x"
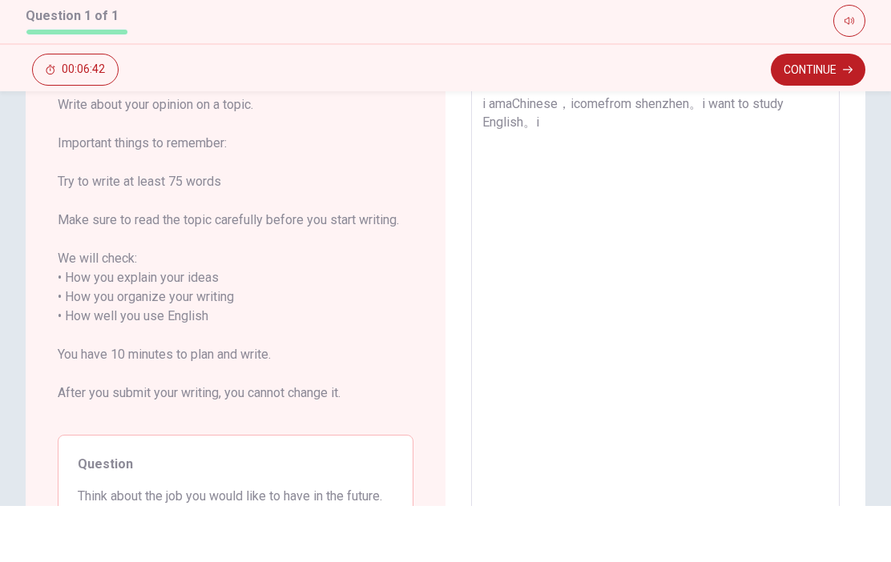
type textarea "i amaChinese，icomefrom shenzhen。i want to study English。i"
type textarea "x"
type textarea "i amaChinese，icomefrom shenzhen。i want to study English。i very"
type textarea "x"
type textarea "i amaChinese，icomefrom shenzhen。i want to study English。i very"
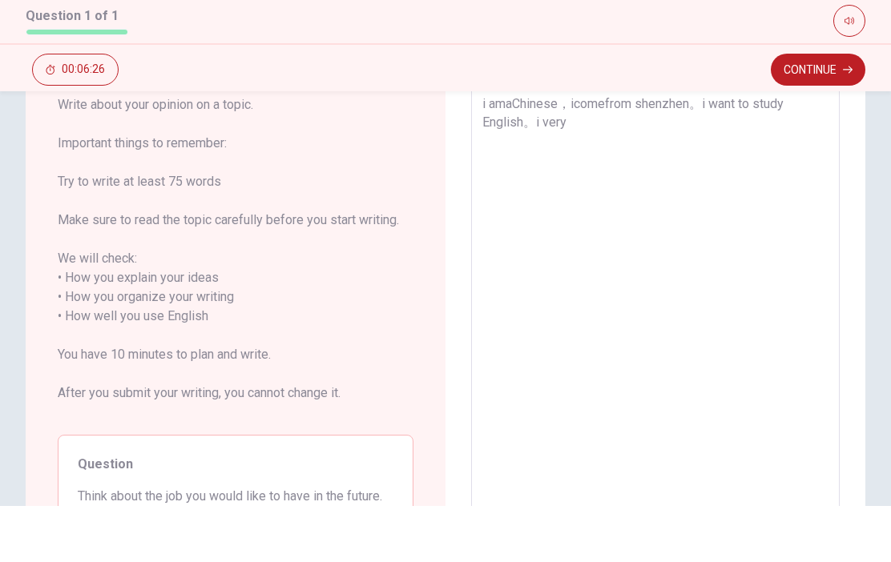
type textarea "x"
type textarea "i amaChinese，icomefrom shenzhen。i want to study English。i very interest"
type textarea "x"
type textarea "i amaChinese，icomefrom shenzhen。i want to study English。i very interest。"
type textarea "x"
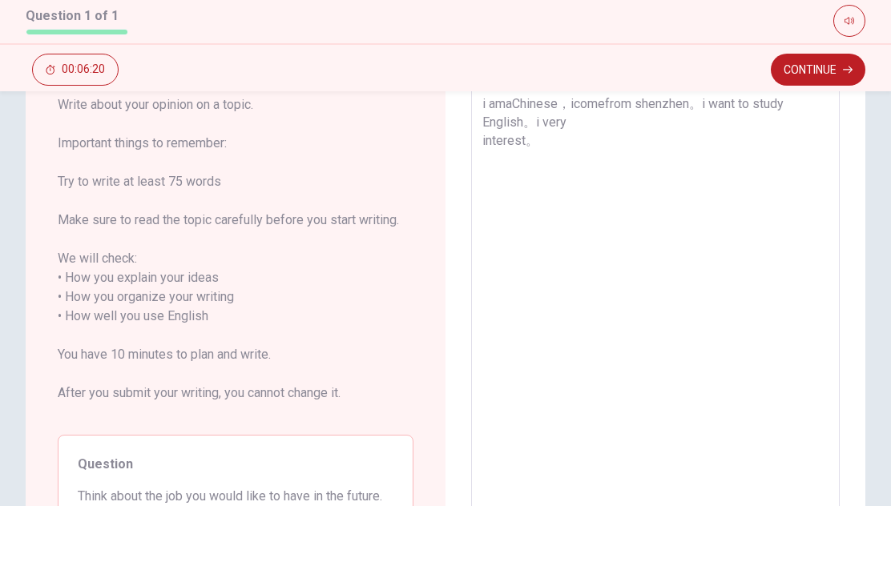
type textarea "i amaChinese，icomefrom shenzhen。i want to study English。i very interest。。"
type textarea "x"
type textarea "i amaChinese，icomefrom shenzhen。i want to study English。i very interest。。。"
type textarea "x"
type textarea "i amaChinese，icomefrom shenzhen。i want to study English。i very interest。。。。"
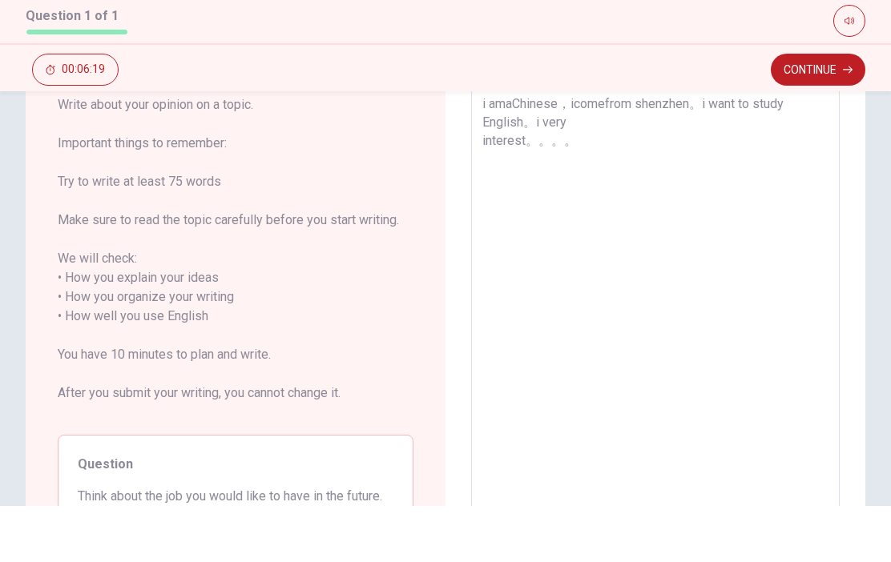
type textarea "x"
type textarea "i amaChinese，icomefrom shenzhen。i want to study English。i very interest。。。。。"
type textarea "x"
type textarea "i amaChinese，icomefrom shenzhen。i want to study English。i very interest。。。。。。"
type textarea "x"
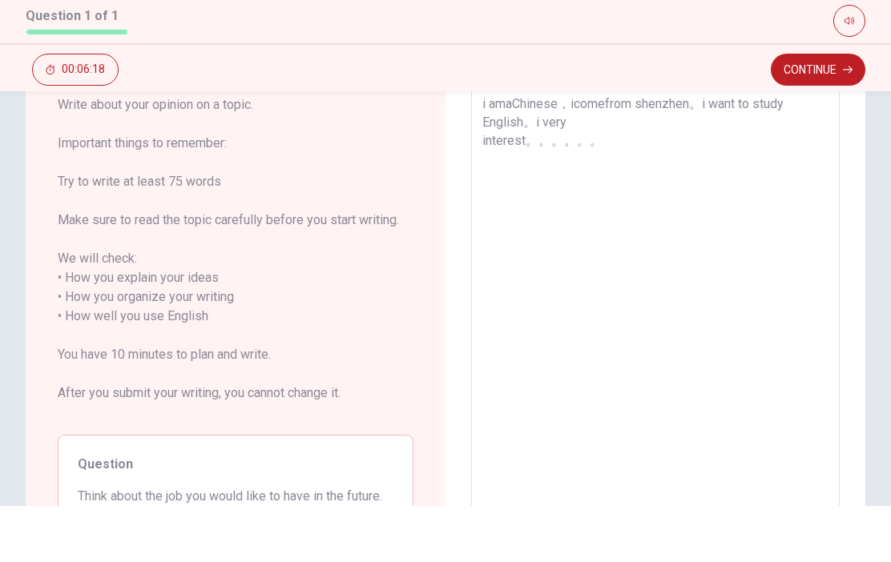
type textarea "i amaChinese，icomefrom shenzhen。i want to study English。i very interest。。。。。。。"
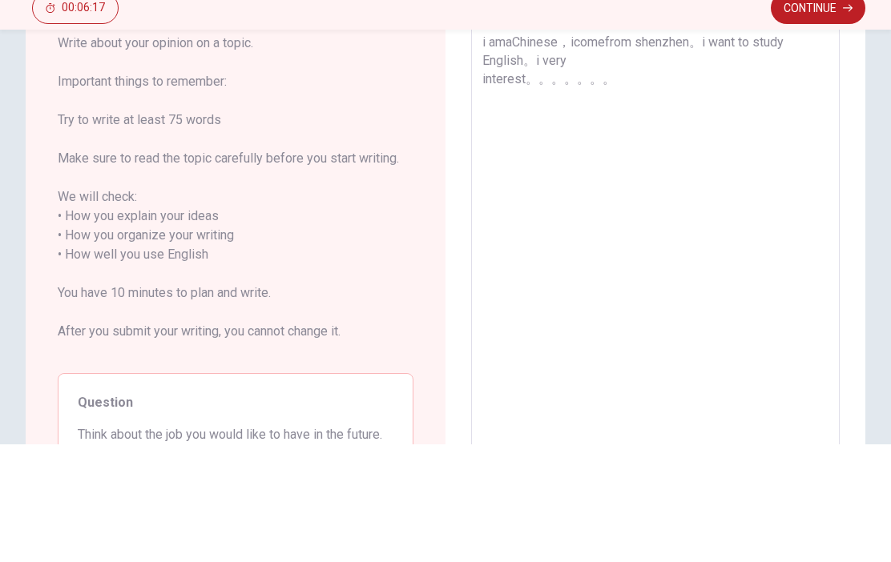
type textarea "x"
type textarea "i amaChinese，icomefrom shenzhen。i want to study English。i very interest。。。。。。。。"
type textarea "x"
type textarea "i amaChinese，icomefrom shenzhen。i want to study English。i very interest。。。。。。。。。"
type textarea "x"
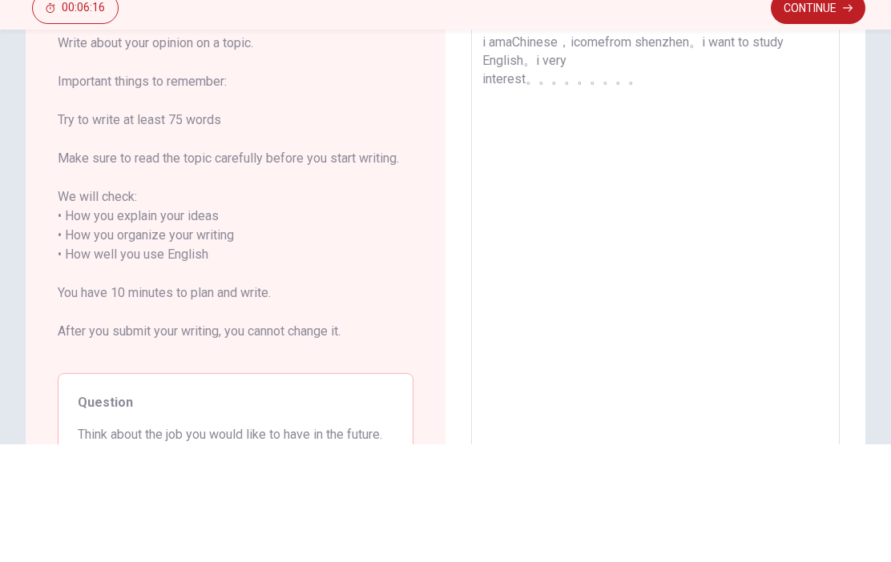
type textarea "i amaChinese，icomefrom shenzhen。i want to study English。i very interest。。。。。。。。…"
type textarea "x"
type textarea "i amaChinese，icomefrom shenzhen。i want to study English。i very interest。。。。。。。。…"
type textarea "x"
type textarea "i amaChinese，icomefrom shenzhen。i want to study English。i very interest。。。。。。。。…"
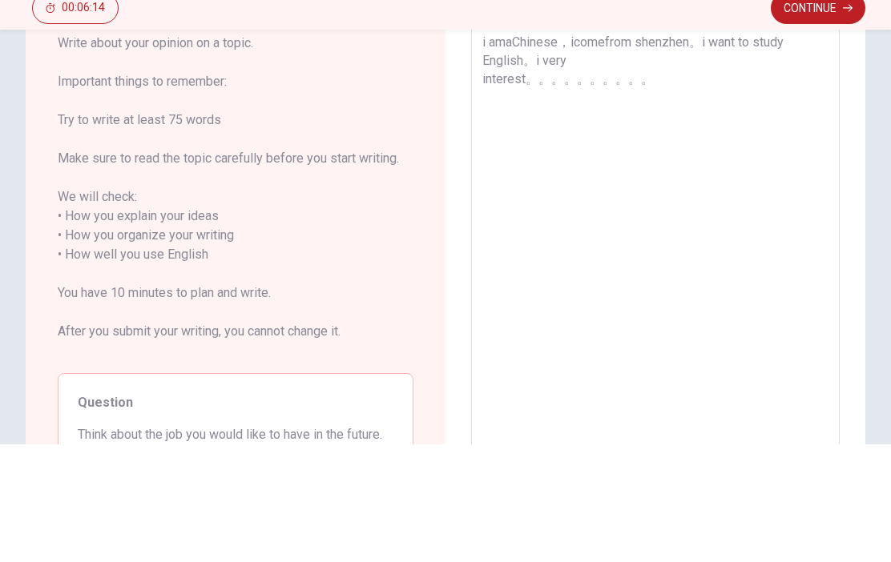
type textarea "x"
type textarea "i amaChinese，icomefrom shenzhen。i want to study English。i very interest。。。。。。。。。"
type textarea "x"
type textarea "i amaChinese，icomefrom shenzhen。i want to study English。i very interest。。。。。。。。"
type textarea "x"
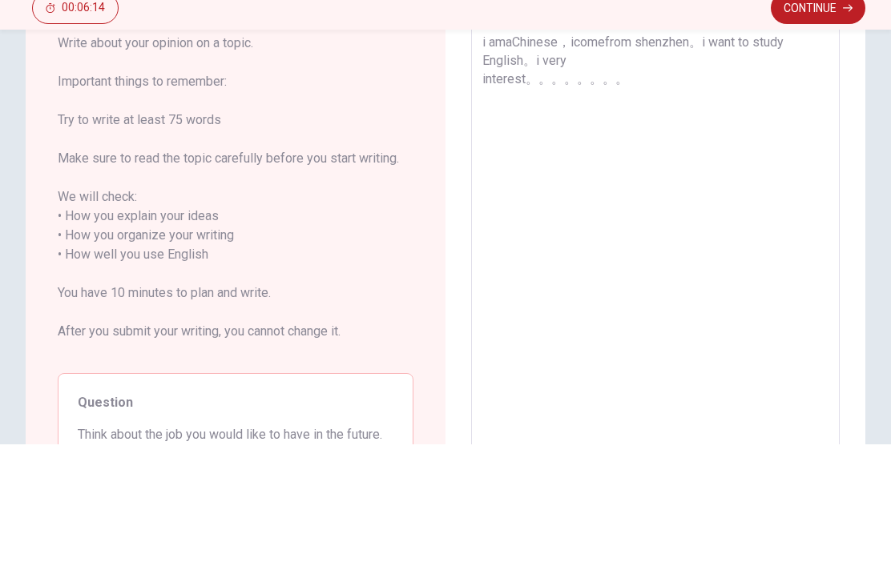
type textarea "i amaChinese，icomefrom shenzhen。i want to study English。i very interest。。。。。。。"
type textarea "x"
type textarea "i amaChinese，icomefrom shenzhen。i want to study English。i very interest。。。。。。"
type textarea "x"
type textarea "i amaChinese，icomefrom shenzhen。i want to study English。i very interest。。。。。"
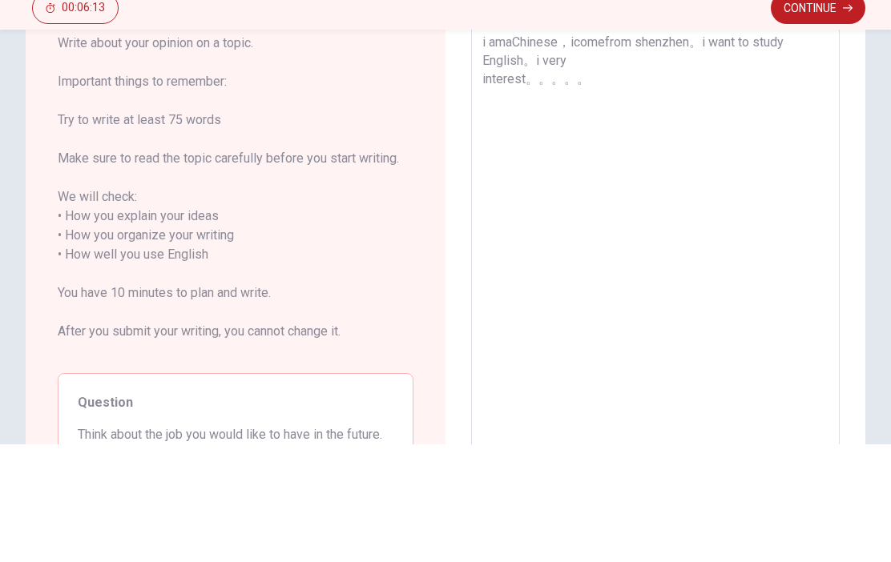
type textarea "x"
type textarea "i amaChinese，icomefrom shenzhen。i want to study English。i very interest。。。。"
type textarea "x"
type textarea "i amaChinese，icomefrom shenzhen。i want to study English。i very interest。。。"
type textarea "x"
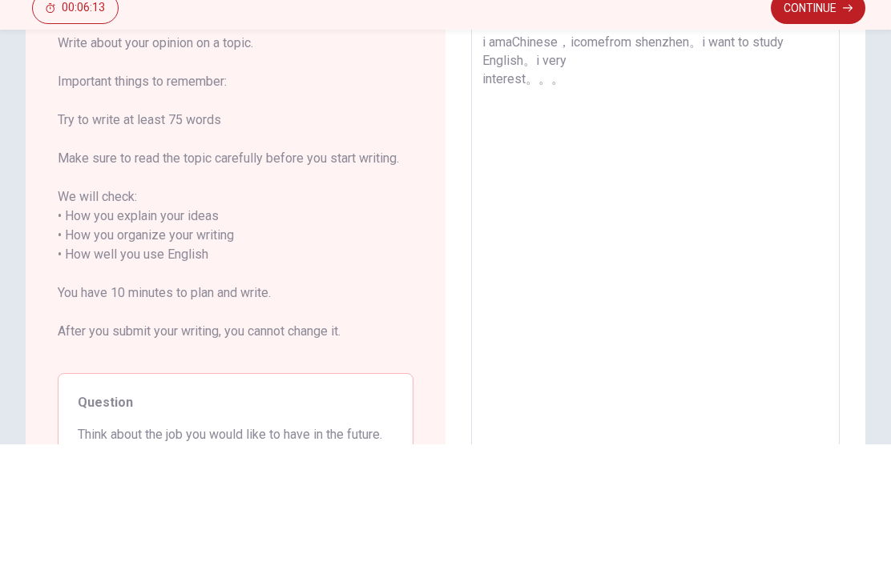
type textarea "i amaChinese，icomefrom shenzhen。i want to study English。i very interest。。"
type textarea "x"
type textarea "i amaChinese，icomefrom shenzhen。i want to study English。i very interest。"
type textarea "x"
type textarea "i amaChinese，icomefrom shenzhen。i want to study English。i very interest"
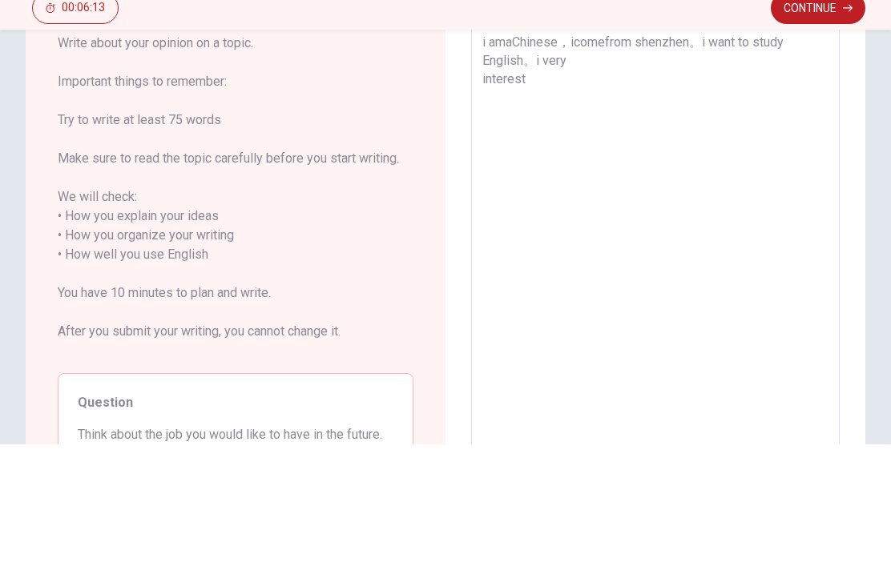
type textarea "x"
type textarea "i amaChinese，icomefrom shenzhen。i want to study English。i very interes"
type textarea "x"
type textarea "i amaChinese，icomefrom shenzhen。i want to study English。i very intere"
type textarea "x"
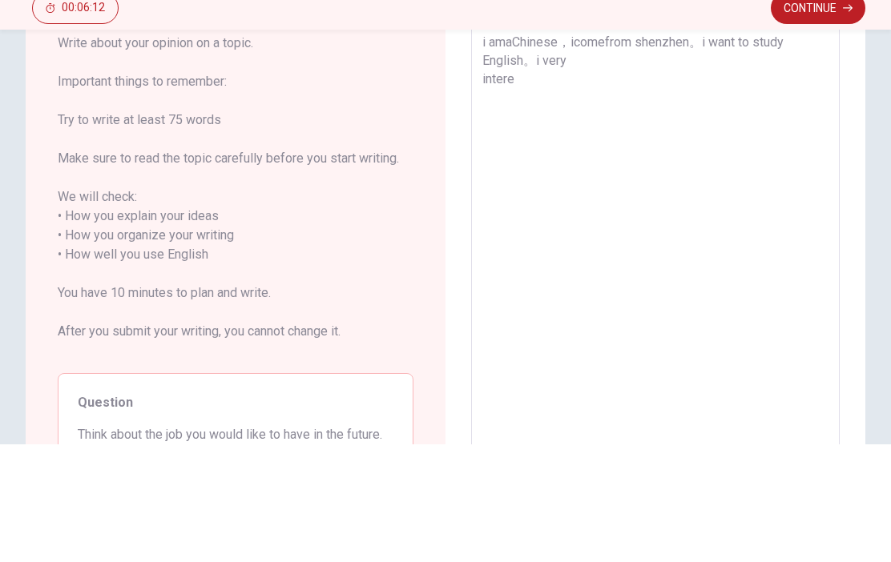
type textarea "i amaChinese，icomefrom shenzhen。i want to study English。i very inter"
type textarea "x"
type textarea "i amaChinese，icomefrom shenzhen。i want to study English。i very inte"
type textarea "x"
type textarea "i amaChinese，icomefrom shenzhen。i want to study English。i very int"
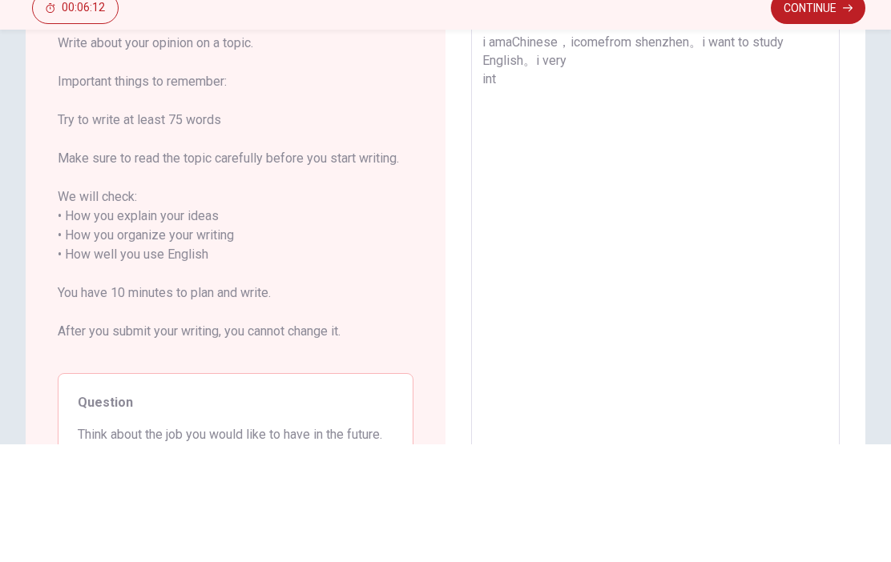
type textarea "x"
type textarea "i amaChinese，icomefrom shenzhen。i want to study English。i very in"
type textarea "x"
type textarea "i amaChinese，icomefrom shenzhen。i want to study English。i very i"
type textarea "x"
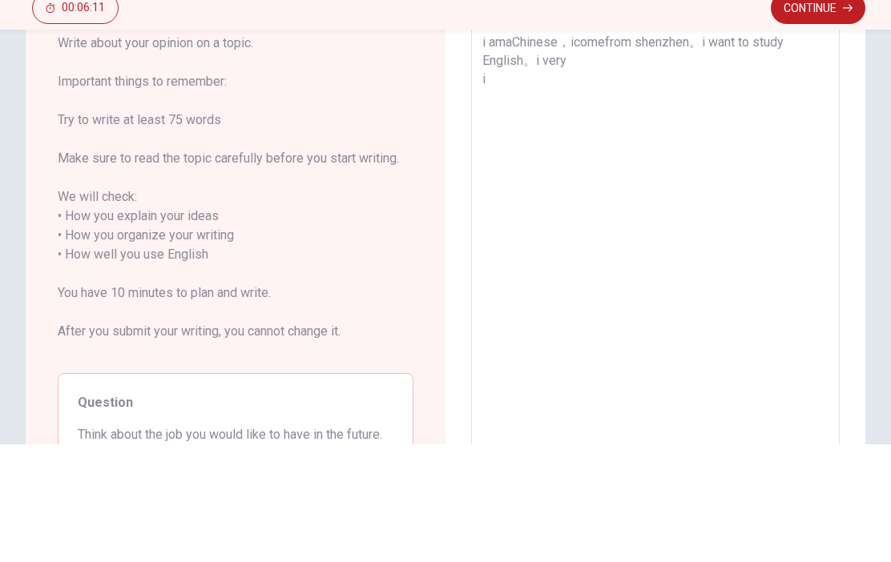
type textarea "i amaChinese，icomefrom shenzhen。i want to study English。i very"
type textarea "x"
type textarea "i amaChinese，icomefrom shenzhen。i want to study English。i very"
type textarea "x"
type textarea "i amaChinese，icomefrom shenzhen。i want to study English。i very"
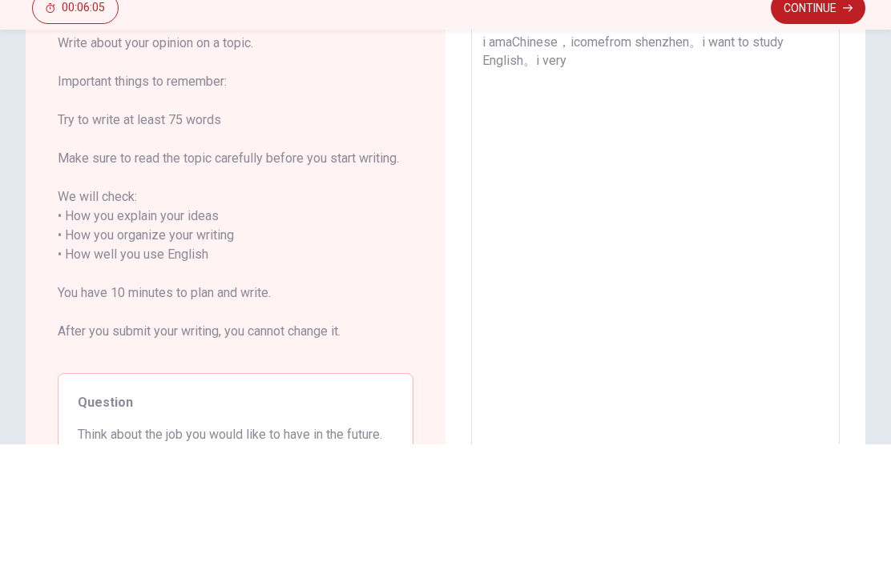
type textarea "x"
type textarea "i amaChinese，icomefrom shenzhen。i want to study English。i very like"
type textarea "x"
type textarea "i amaChinese，icomefrom shenzhen。i want to study English。i very likeCanada"
type textarea "x"
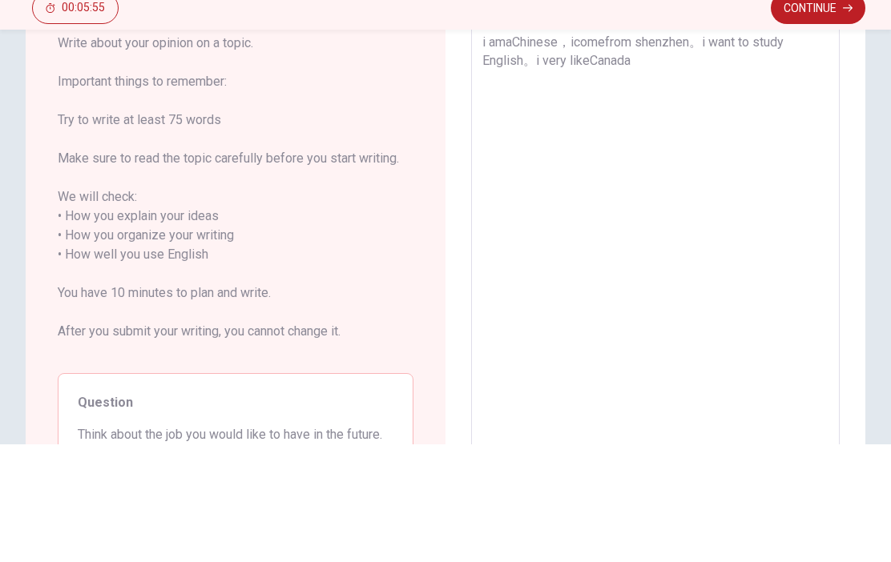
type textarea "i amaChinese，icomefrom shenzhen。i want to study English。i very likeCanada。"
type textarea "x"
type textarea "i amaChinese，icomefrom shenzhen。i want to study English。i very likeCanada。我"
type textarea "x"
type textarea "i amaChinese，icomefrom shenzhen。i want to study English。i very likeCanada。"
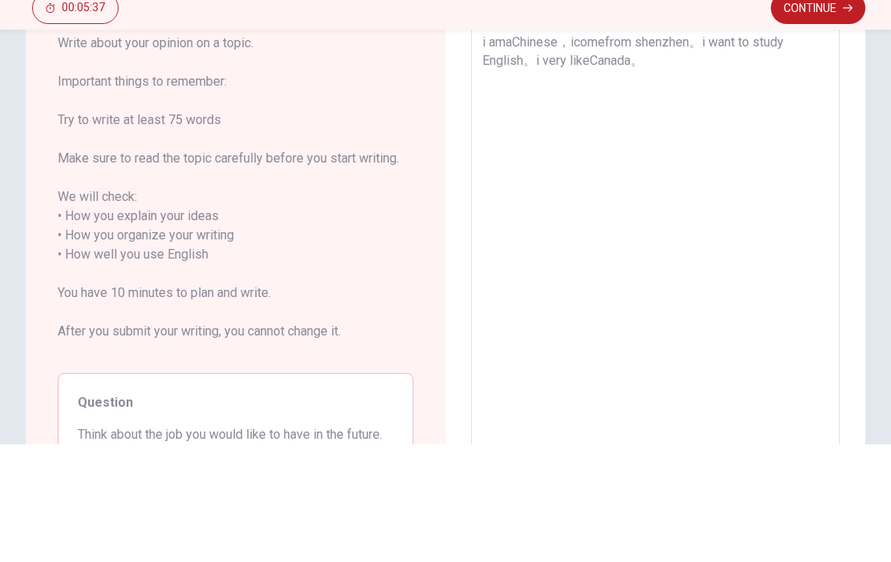
type textarea "x"
type textarea "i amaChinese，icomefrom shenzhen。i want to study English。i very likeCanada。i"
type textarea "x"
type textarea "i amaChinese，icomefrom shenzhen。i want to study English。i very likeCanada。i"
type textarea "x"
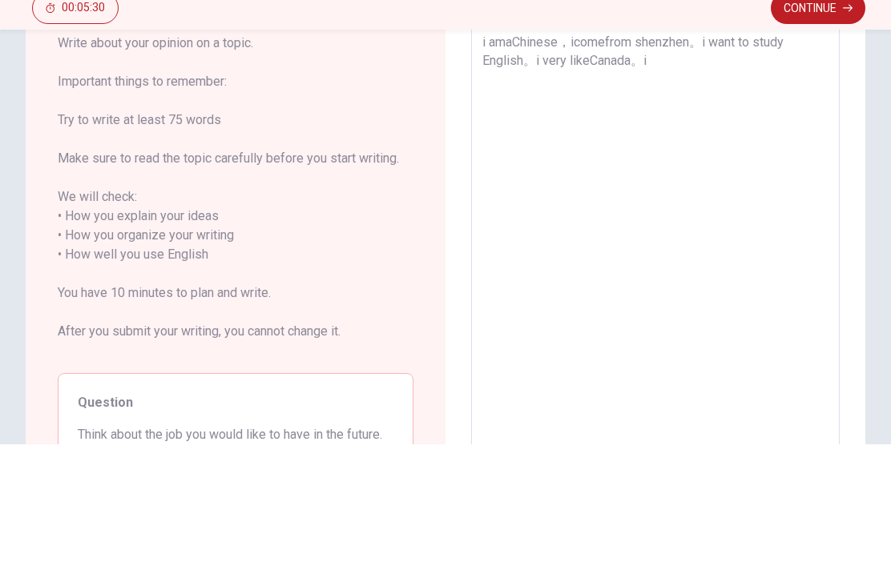
type textarea "i amaChinese，icomefrom shenzhen。i want to study English。i very likeCanada。i live"
type textarea "x"
type textarea "i amaChinese，icomefrom shenzhen。i want to study English。i very likeCanada。i live"
type textarea "x"
type textarea "i amaChinese，icomefrom shenzhen。i want to study English。i very likeCanada。i liv…"
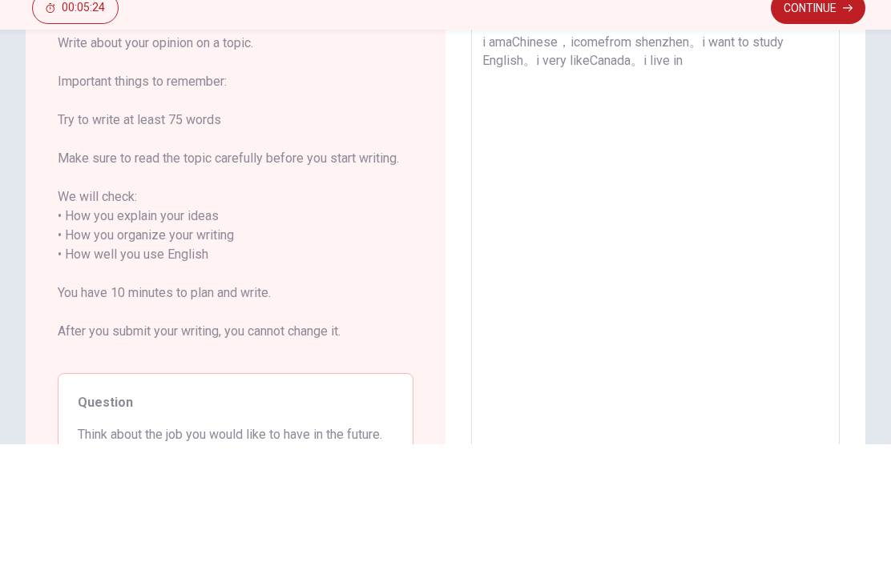
type textarea "x"
type textarea "i amaChinese，icomefrom shenzhen。i want to study English。i very likeCanada。i liv…"
type textarea "x"
type textarea "i amaChinese，icomefrom shenzhen。i want to study English。i very likeCanada。i liv…"
type textarea "x"
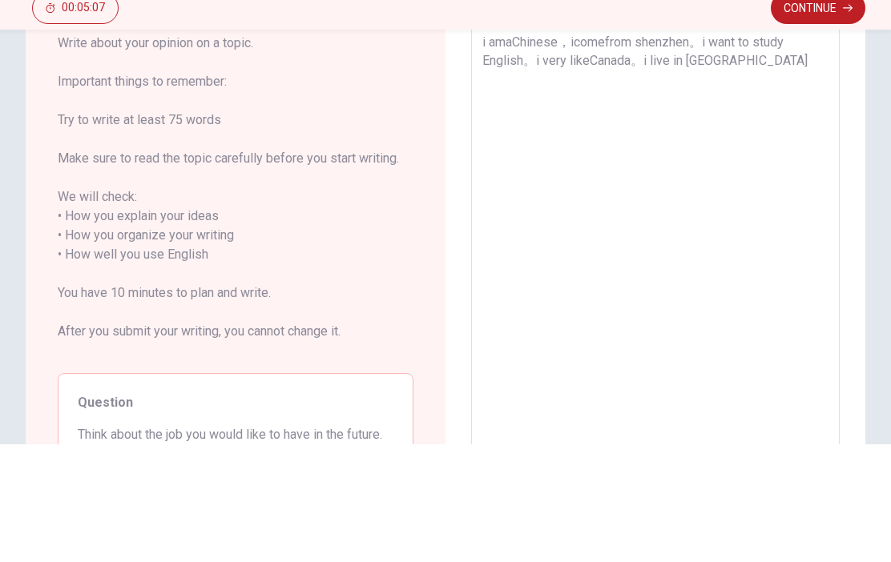
type textarea "i amaChinese，icomefrom shenzhen。i want to study English。i very likeCanada。i liv…"
type textarea "x"
type textarea "i amaChinese，icomefrom shenzhen。i want to study English。i very likeCanada。i liv…"
type textarea "x"
type textarea "i amaChinese，icomefrom shenzhen。i want to study English。i very likeCanada。i liv…"
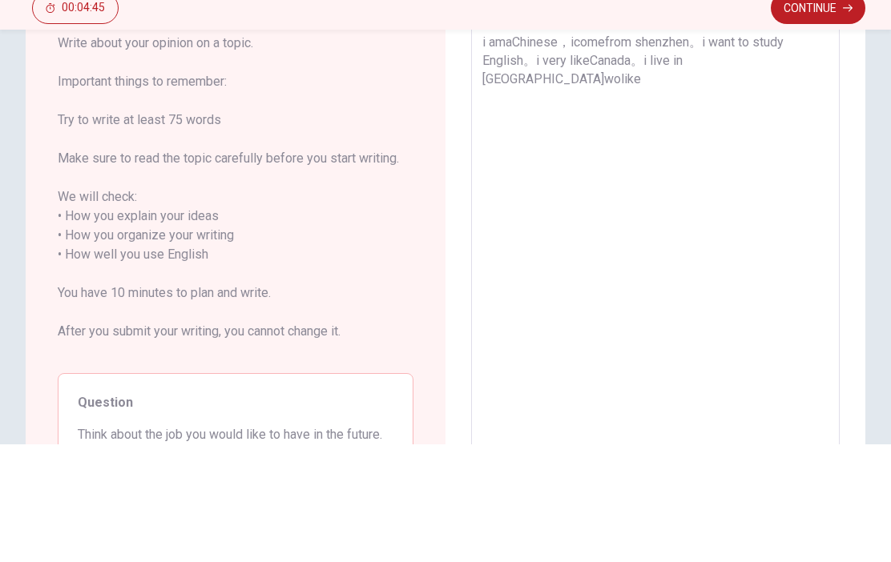
type textarea "x"
type textarea "i amaChinese，icomefrom shenzhen。i want to study English。i very likeCanada。i liv…"
type textarea "x"
type textarea "i amaChinese，icomefrom shenzhen。i want to study English。i very likeCanada。i liv…"
type textarea "x"
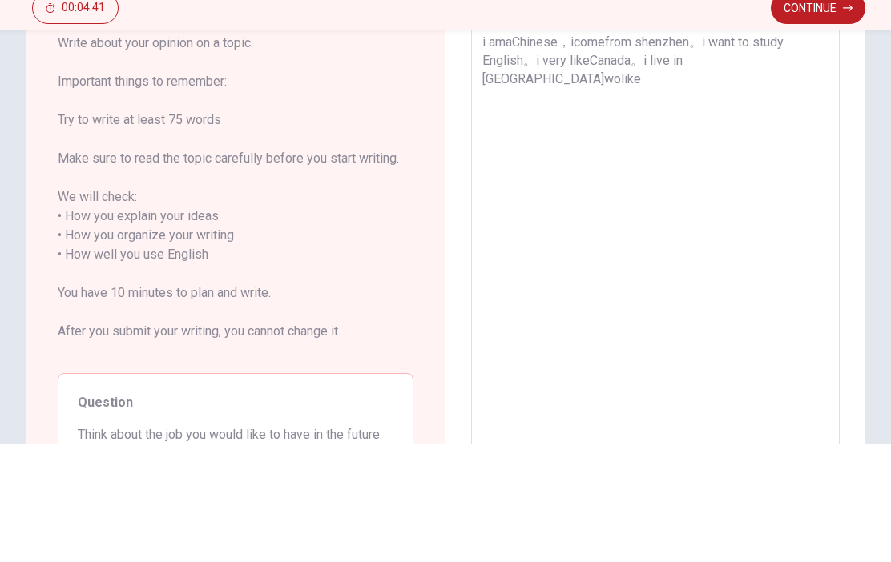
type textarea "i amaChinese，icomefrom shenzhen。i want to study English。i very likeCanada。i liv…"
type textarea "x"
type textarea "i amaChinese，icomefrom shenzhen。i want to study English。i very likeCanada。i liv…"
type textarea "x"
type textarea "i amaChinese，icomefrom shenzhen。i want to study English。i very likeCanada。i liv…"
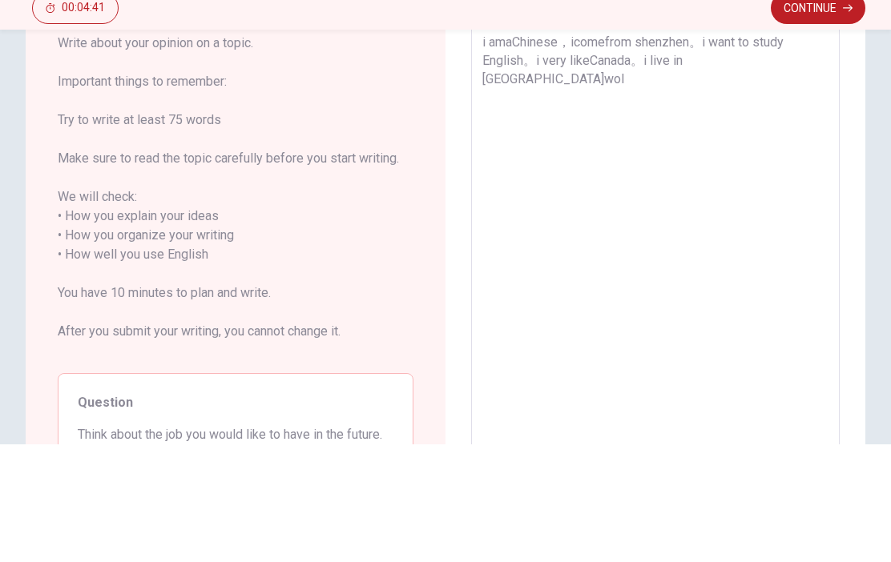
type textarea "x"
type textarea "i amaChinese，icomefrom shenzhen。i want to study English。i very likeCanada。i liv…"
type textarea "x"
type textarea "i amaChinese，icomefrom shenzhen。i want to study English。i very likeCanada。i liv…"
type textarea "x"
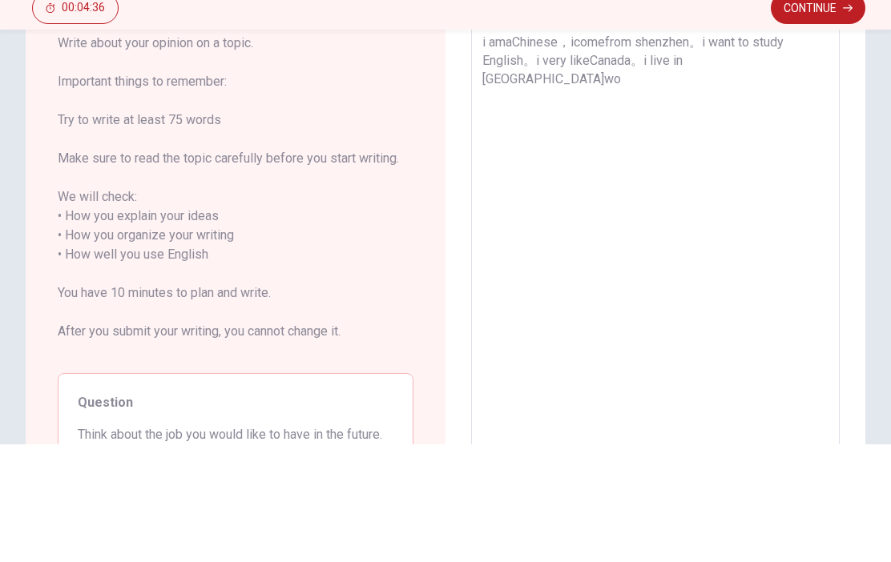
type textarea "i amaChinese，icomefrom shenzhen。i want to study English。i very likeCanada。i liv…"
type textarea "x"
type textarea "i amaChinese，icomefrom shenzhen。i want to study English。i very likeCanada。i liv…"
type textarea "x"
